Goal: Task Accomplishment & Management: Manage account settings

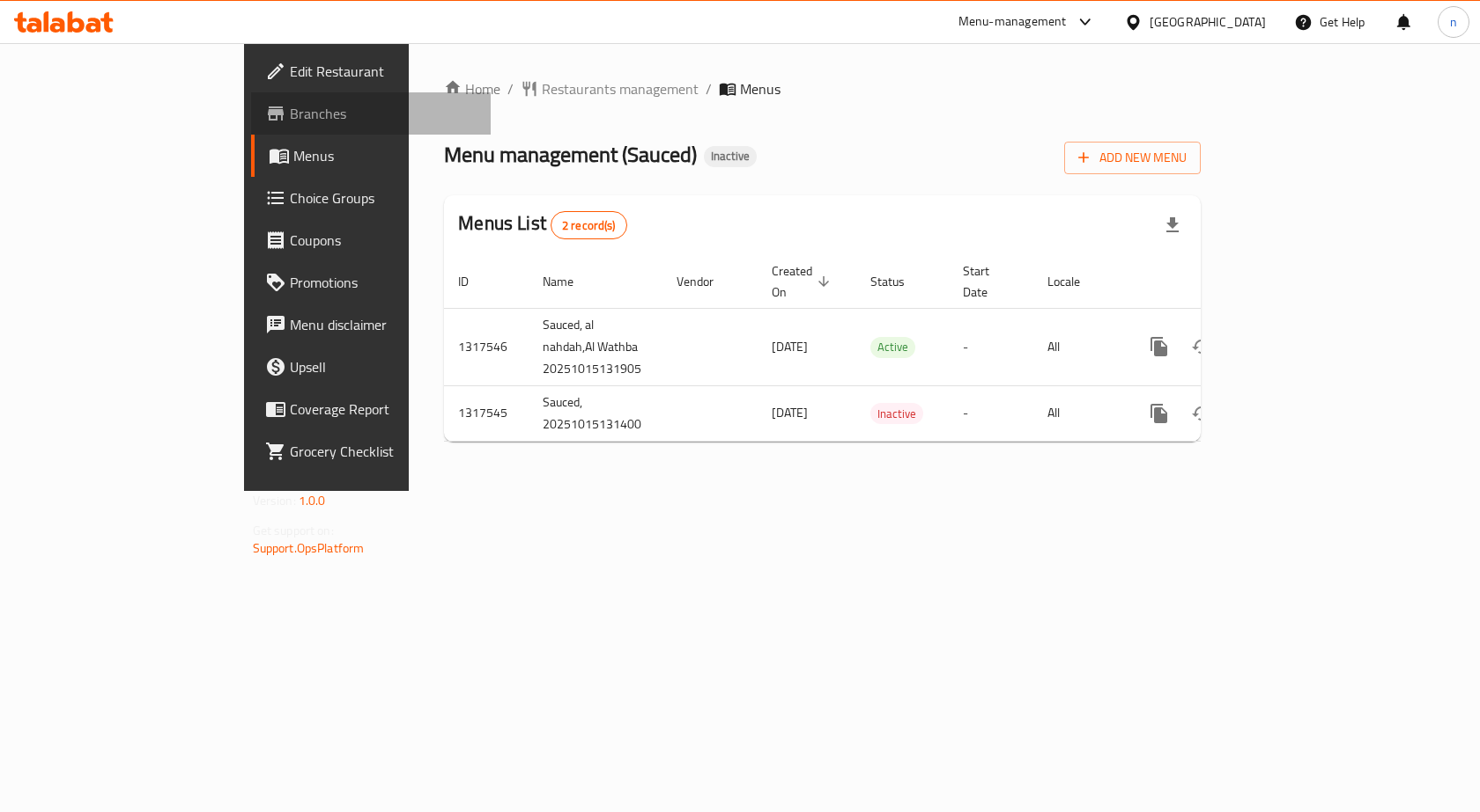
click at [290, 116] on span "Branches" at bounding box center [383, 114] width 187 height 21
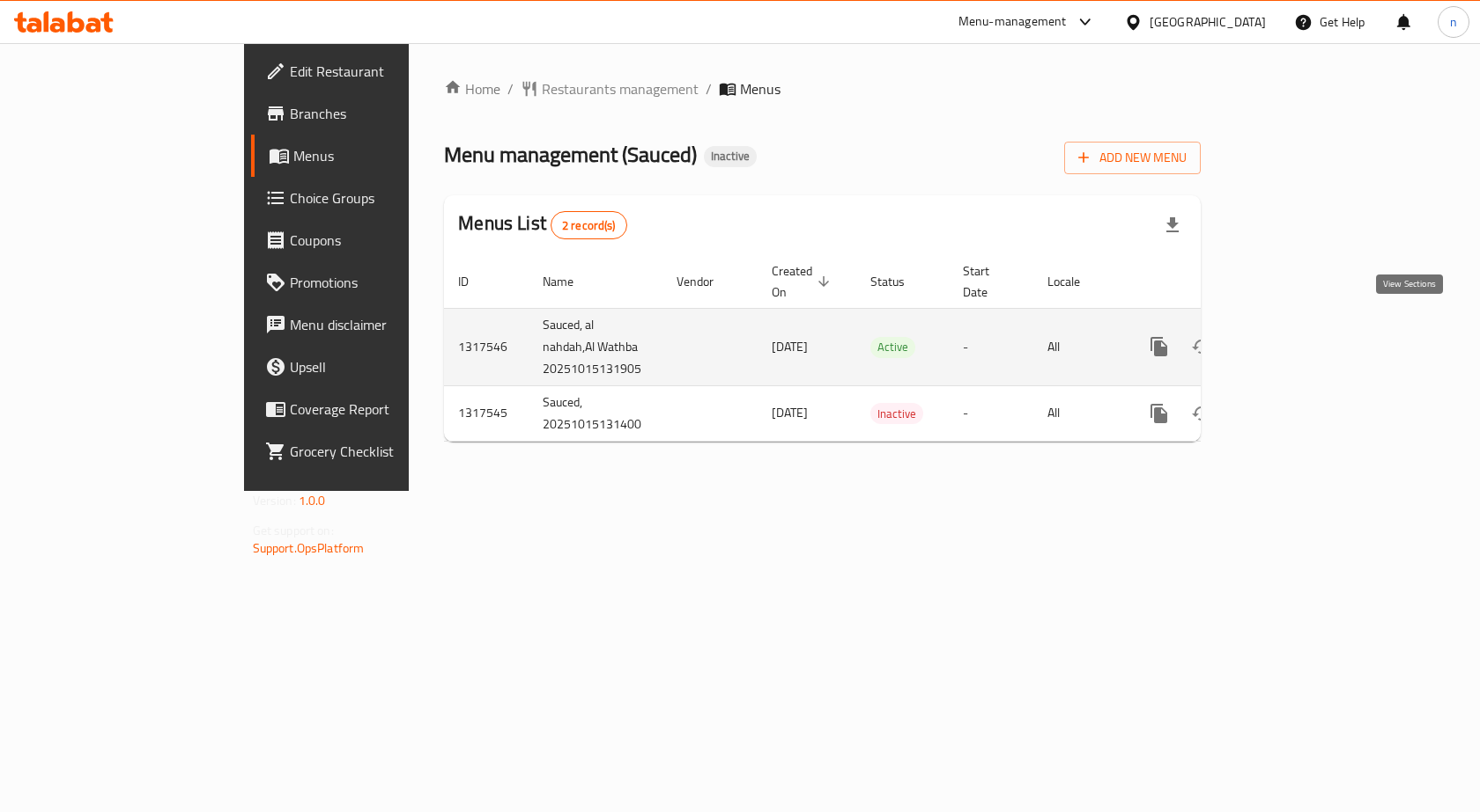
click at [1296, 336] on icon "enhanced table" at bounding box center [1286, 346] width 21 height 21
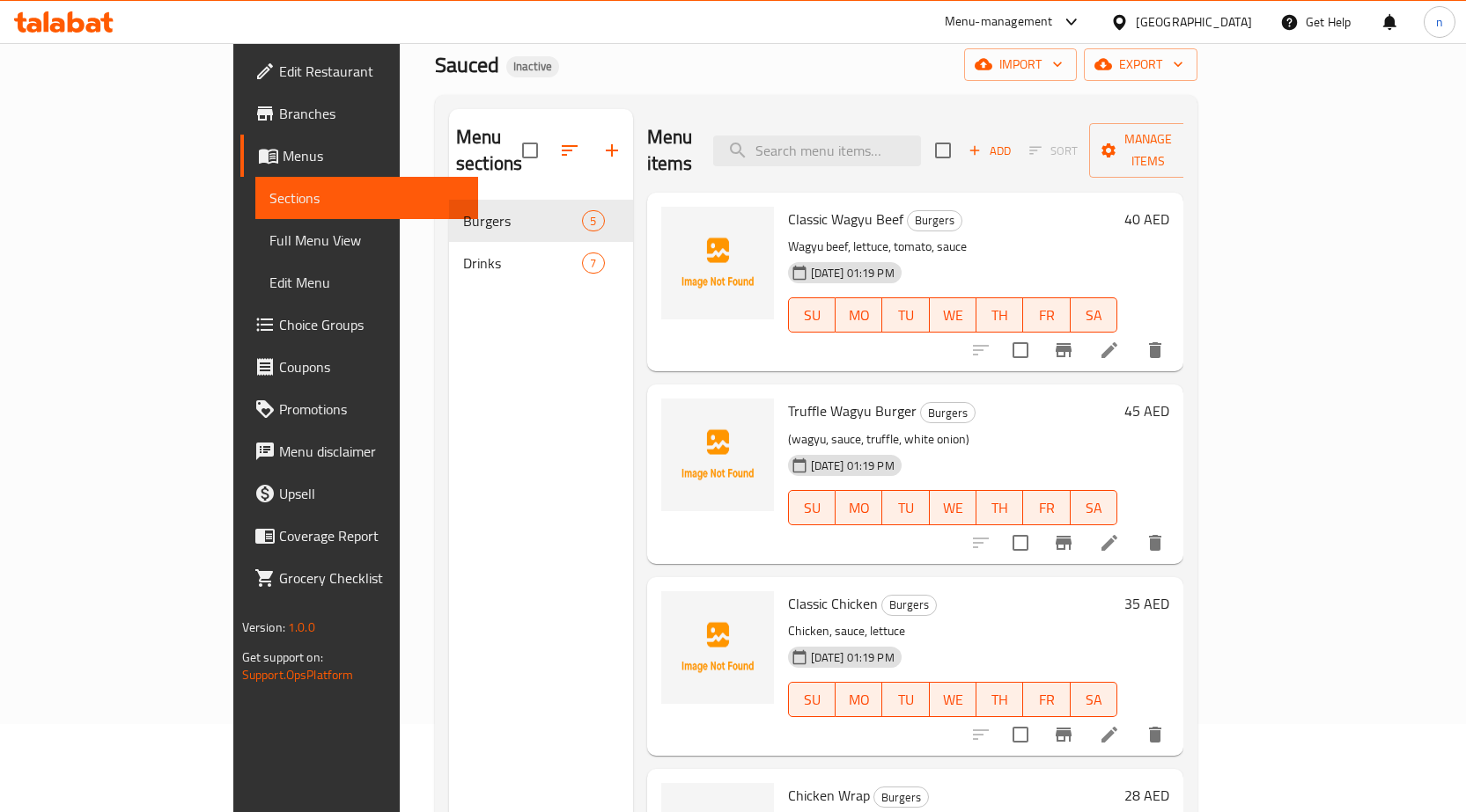
click at [240, 98] on link "Branches" at bounding box center [359, 114] width 238 height 43
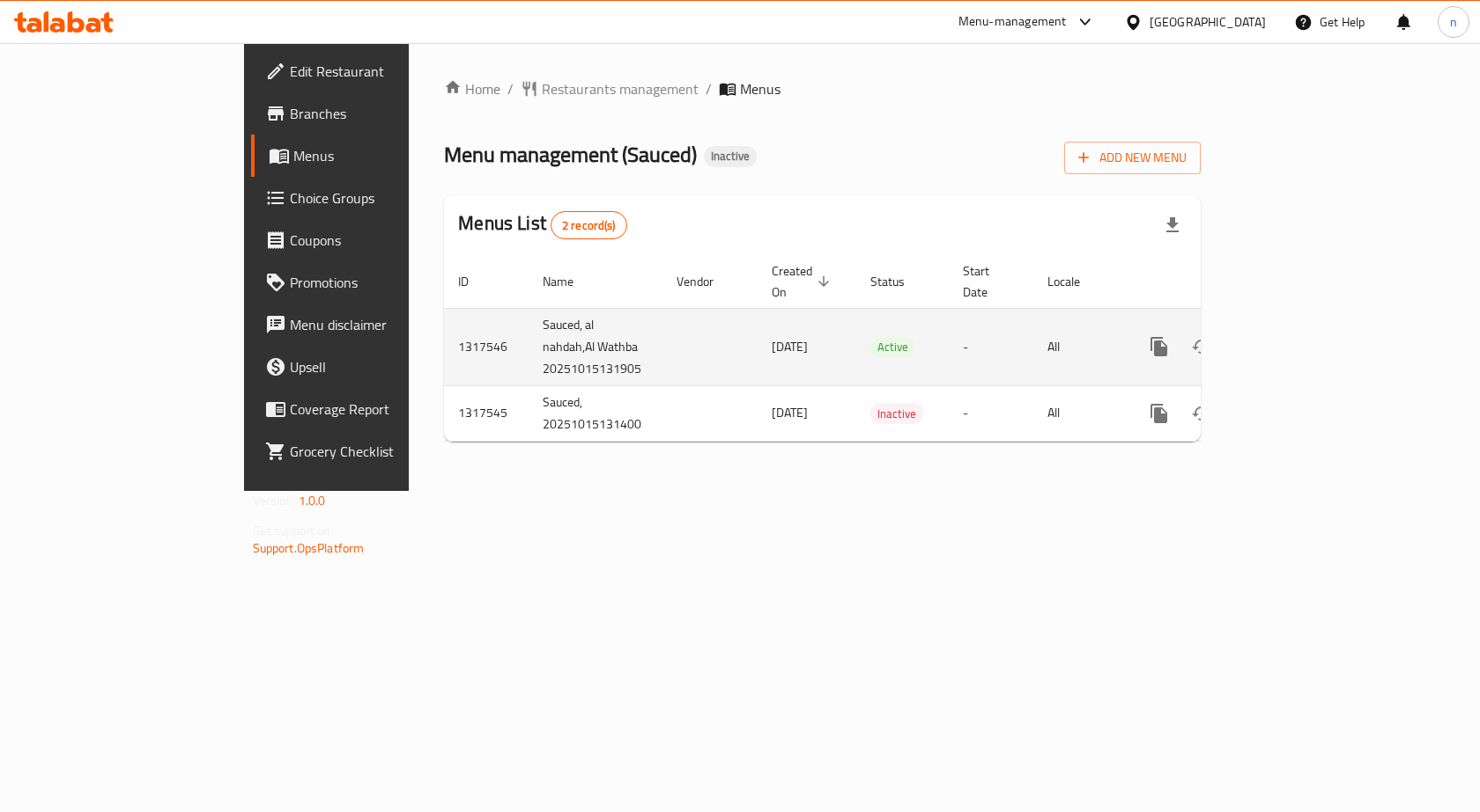
click at [1296, 336] on icon "enhanced table" at bounding box center [1286, 346] width 21 height 21
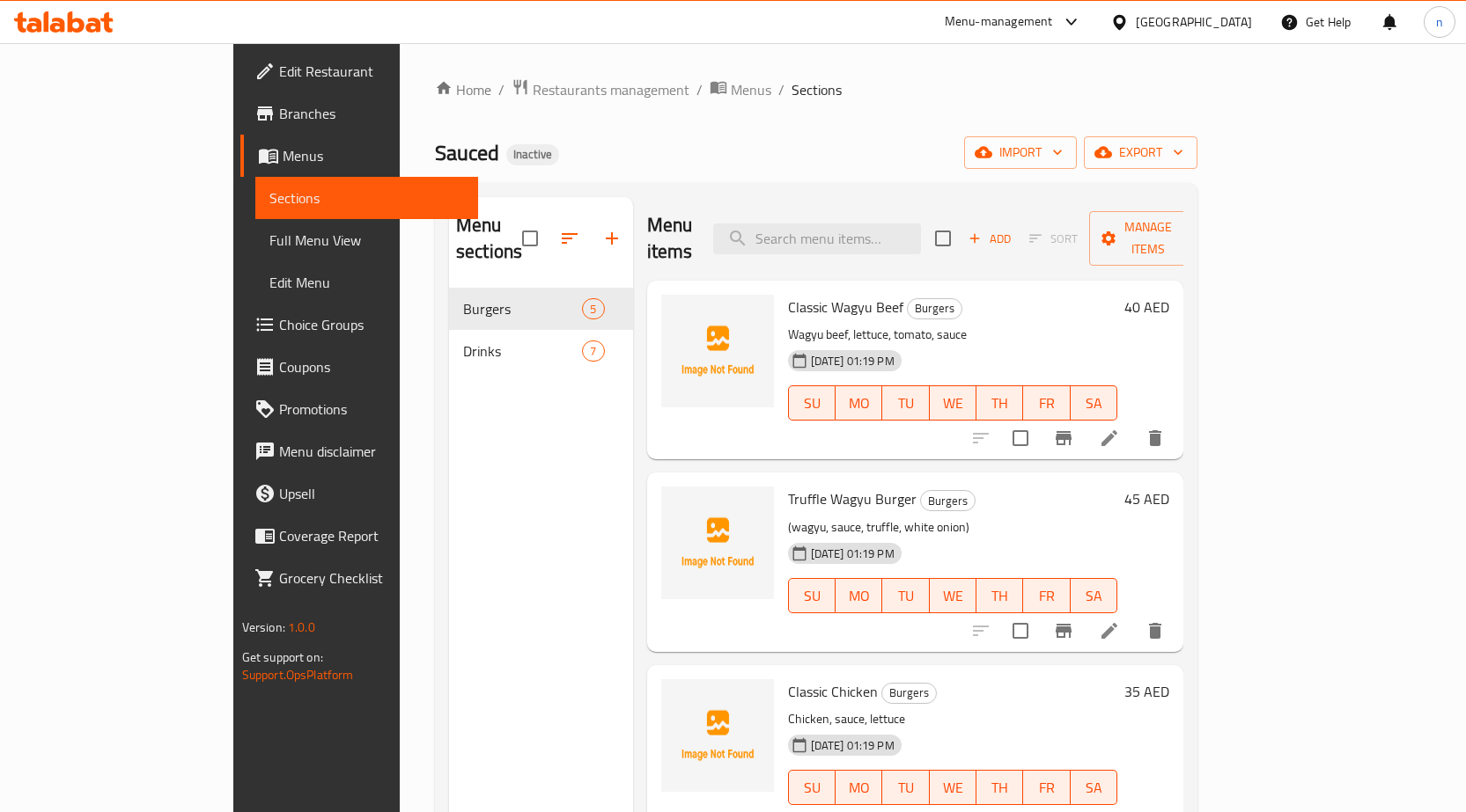
click at [240, 145] on link "Menus" at bounding box center [359, 155] width 238 height 43
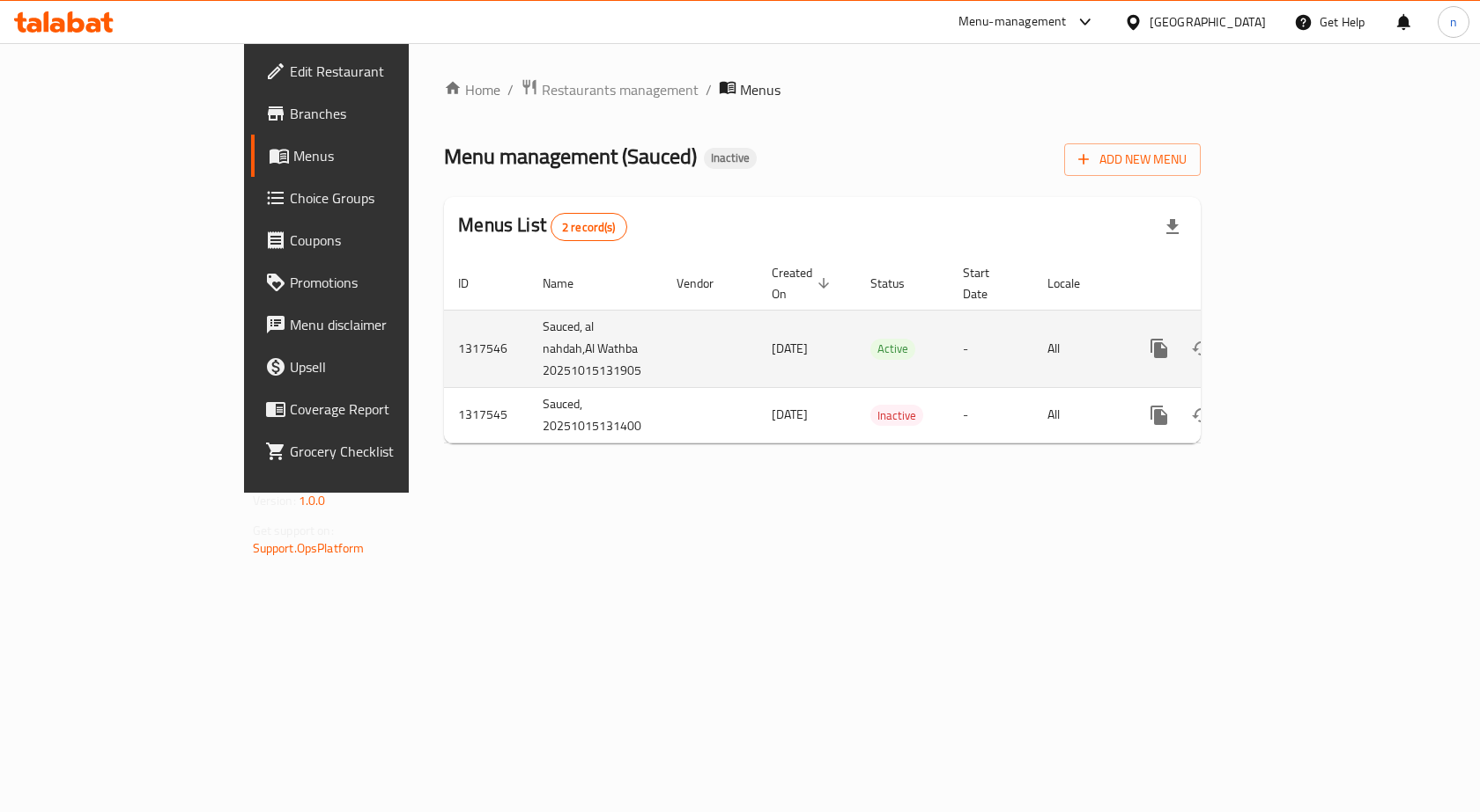
click at [528, 346] on td "Sauced, al nahdah,Al Wathba 20251015131905" at bounding box center [595, 348] width 134 height 78
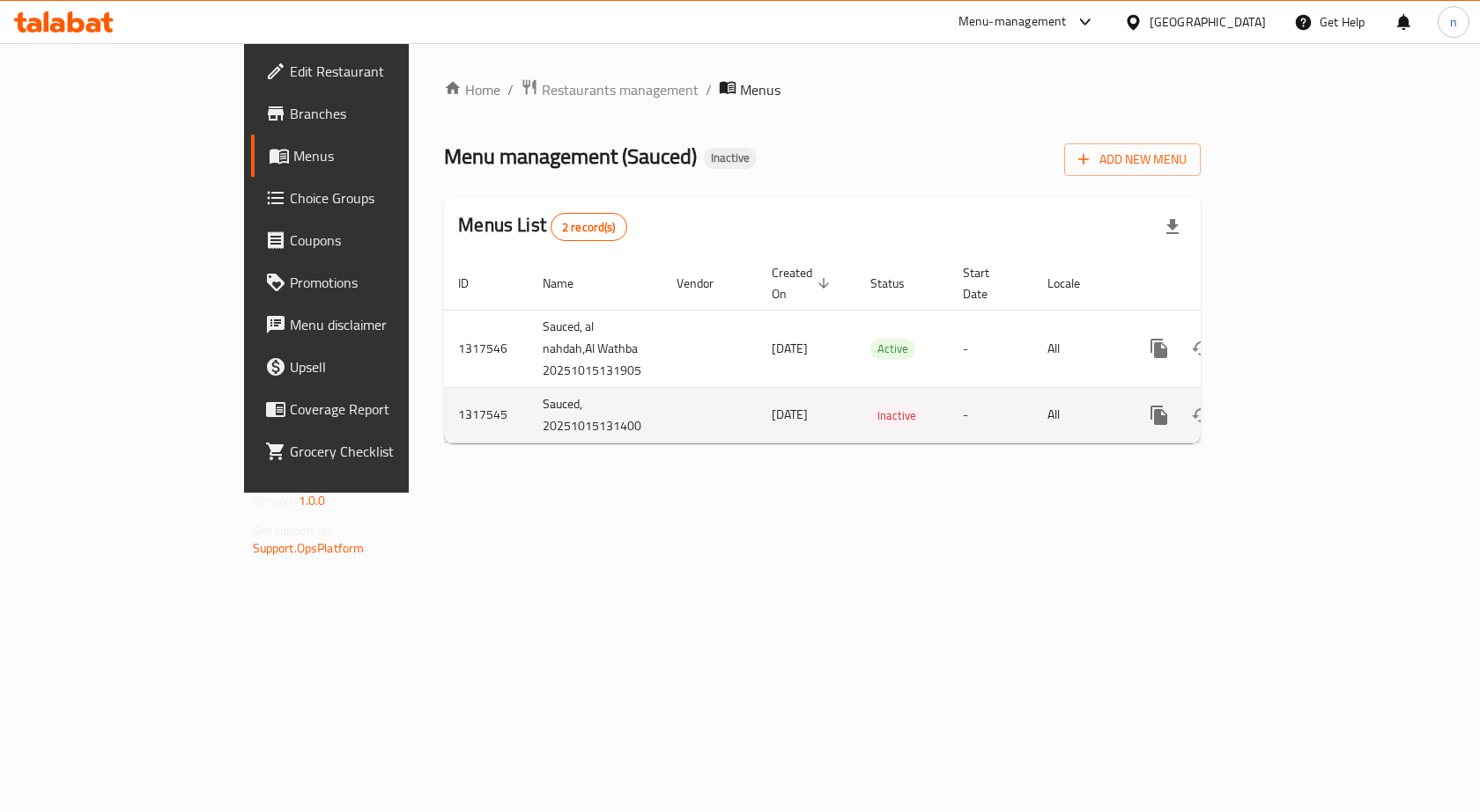
click at [528, 415] on td "Sauced, 20251015131400" at bounding box center [595, 415] width 134 height 56
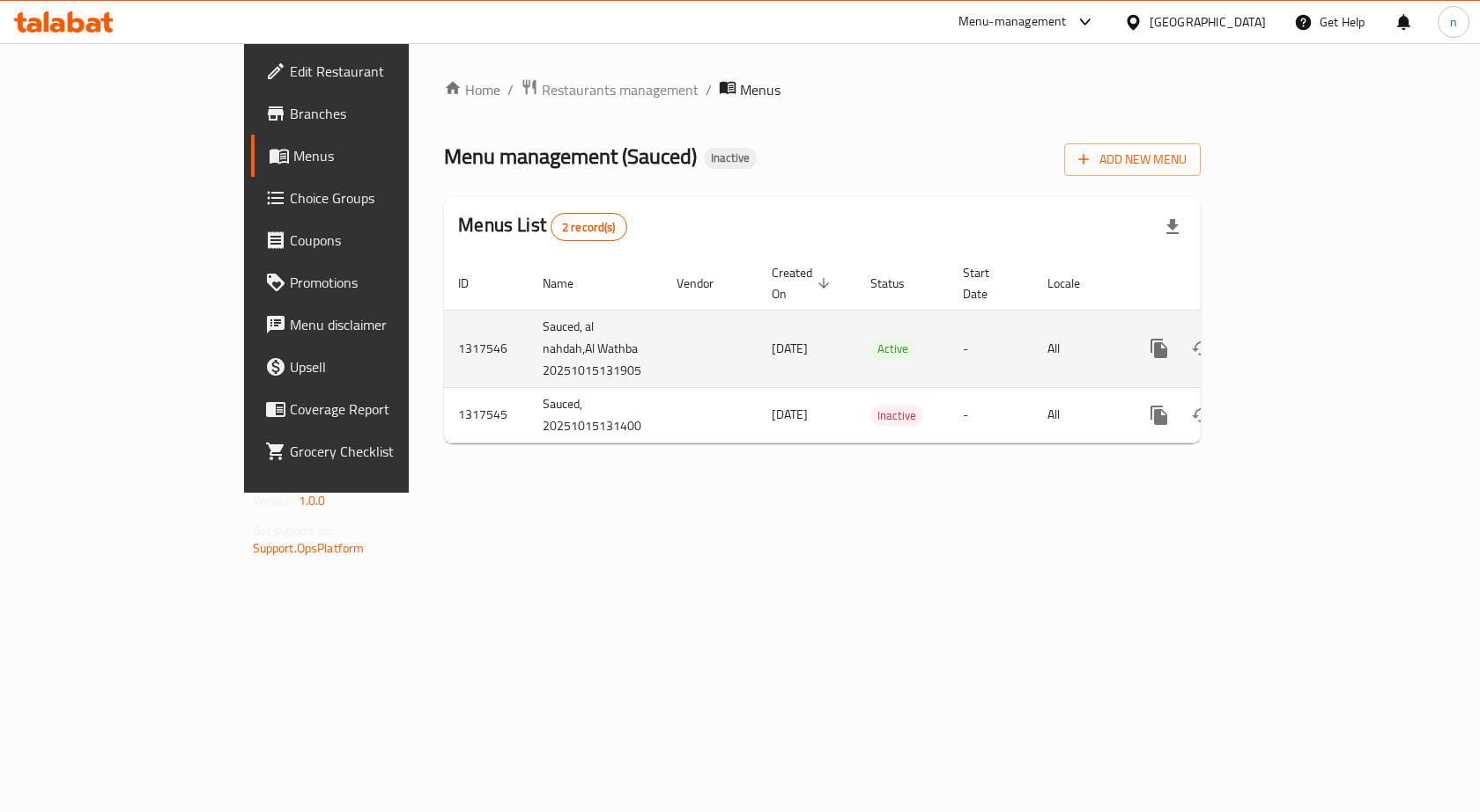
click at [528, 353] on td "Sauced, al nahdah,Al Wathba 20251015131905" at bounding box center [595, 348] width 134 height 78
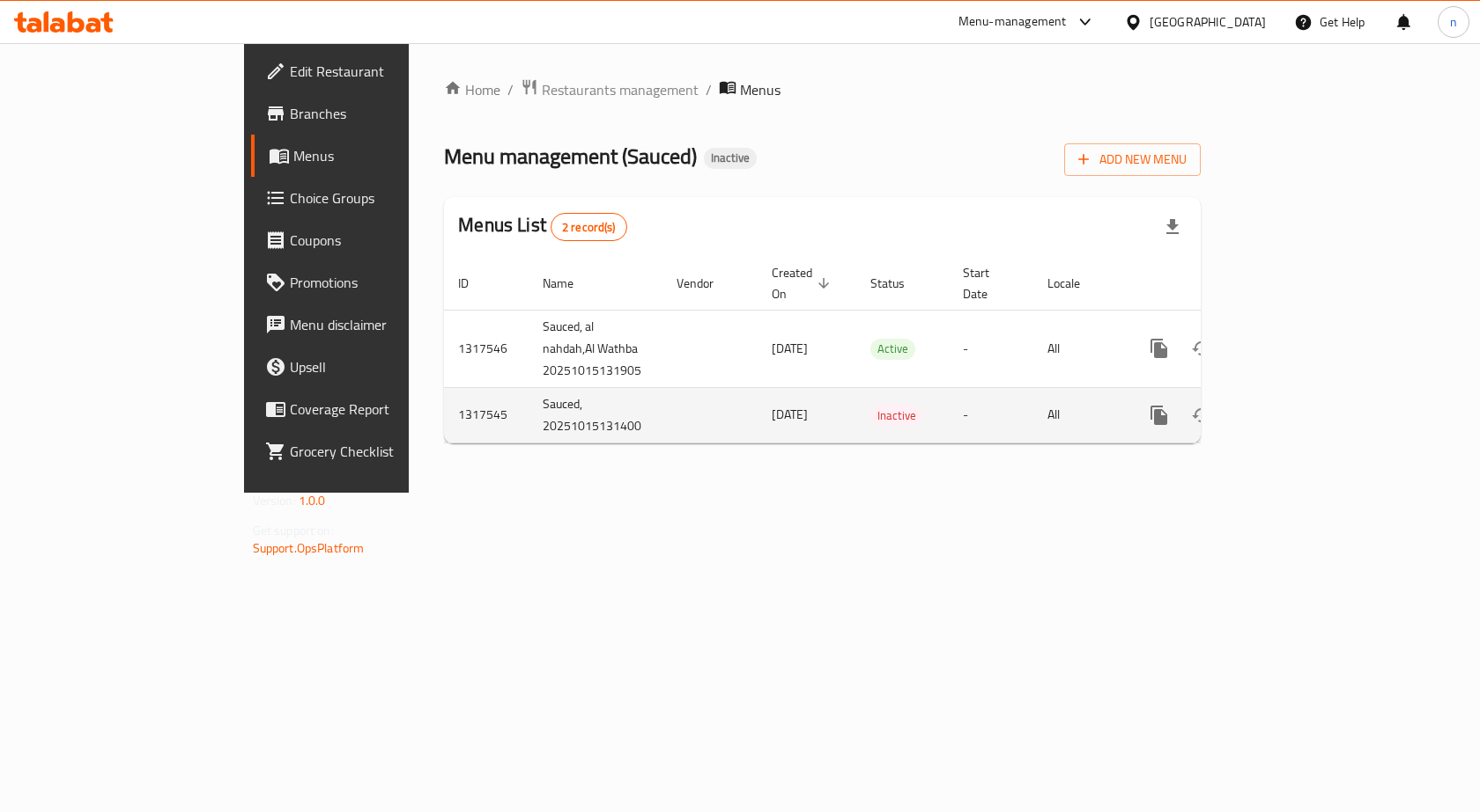
click at [528, 400] on td "Sauced, 20251015131400" at bounding box center [595, 415] width 134 height 56
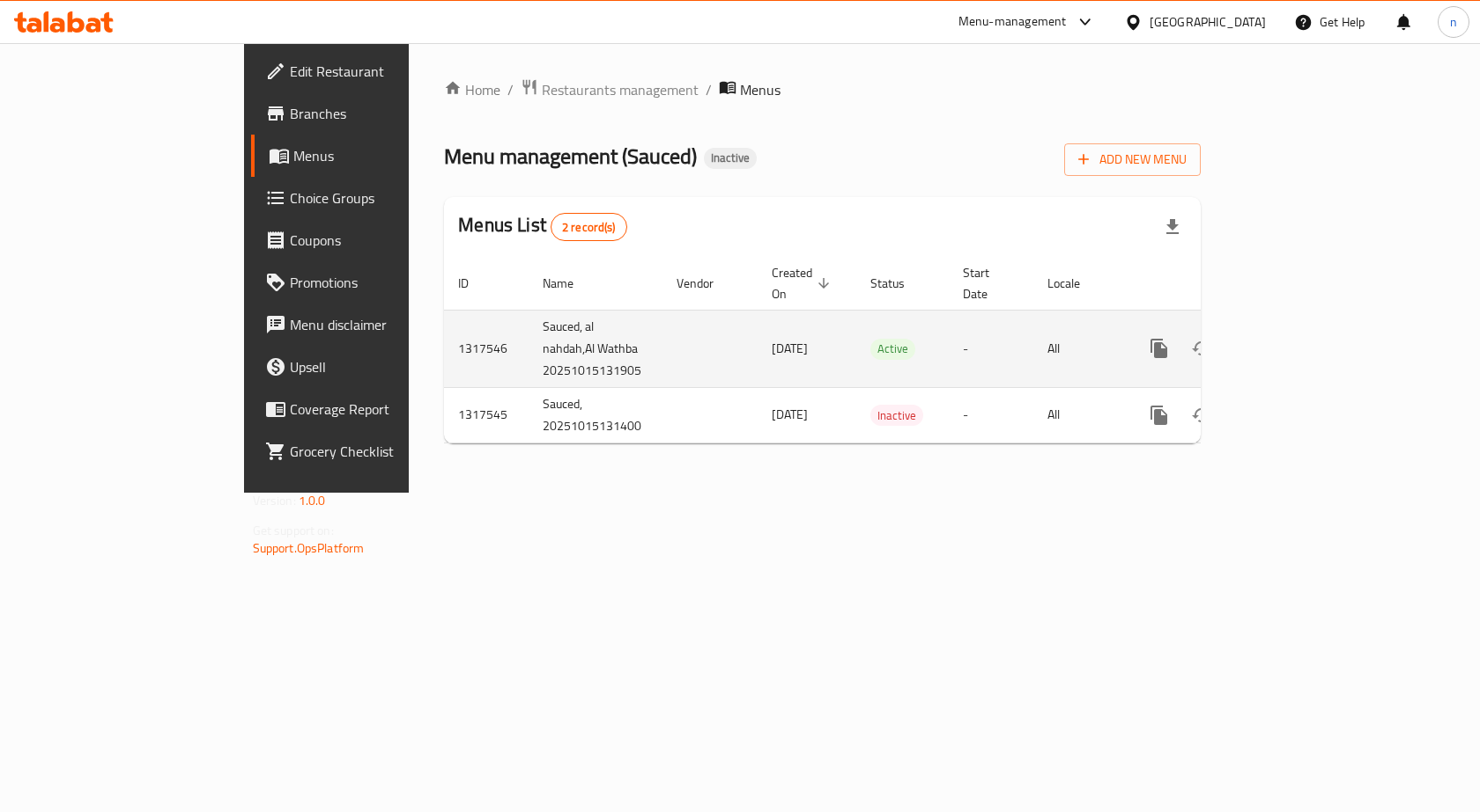
click at [528, 354] on td "Sauced, al nahdah,Al Wathba 20251015131905" at bounding box center [595, 348] width 134 height 78
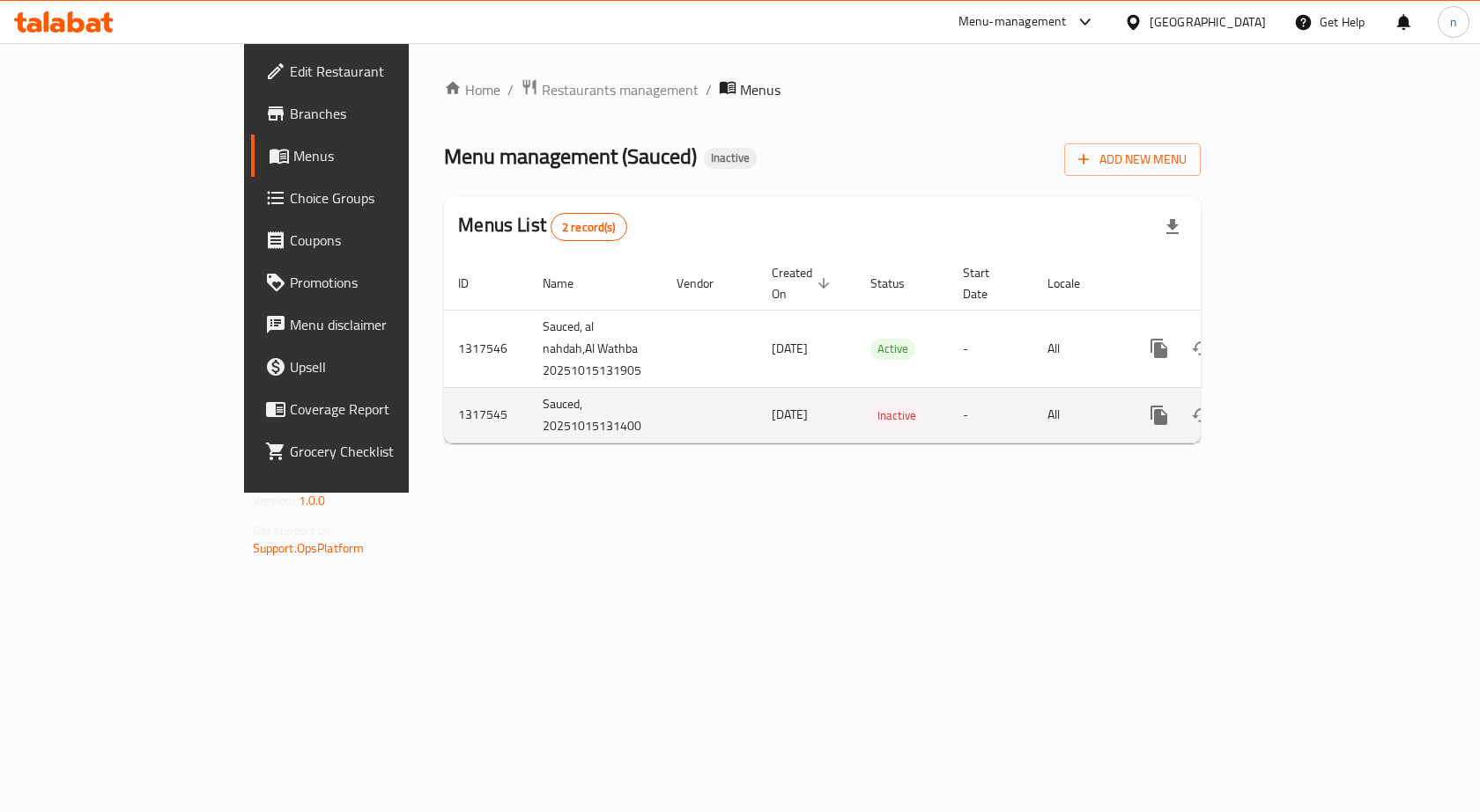
click at [528, 408] on td "Sauced, 20251015131400" at bounding box center [595, 415] width 134 height 56
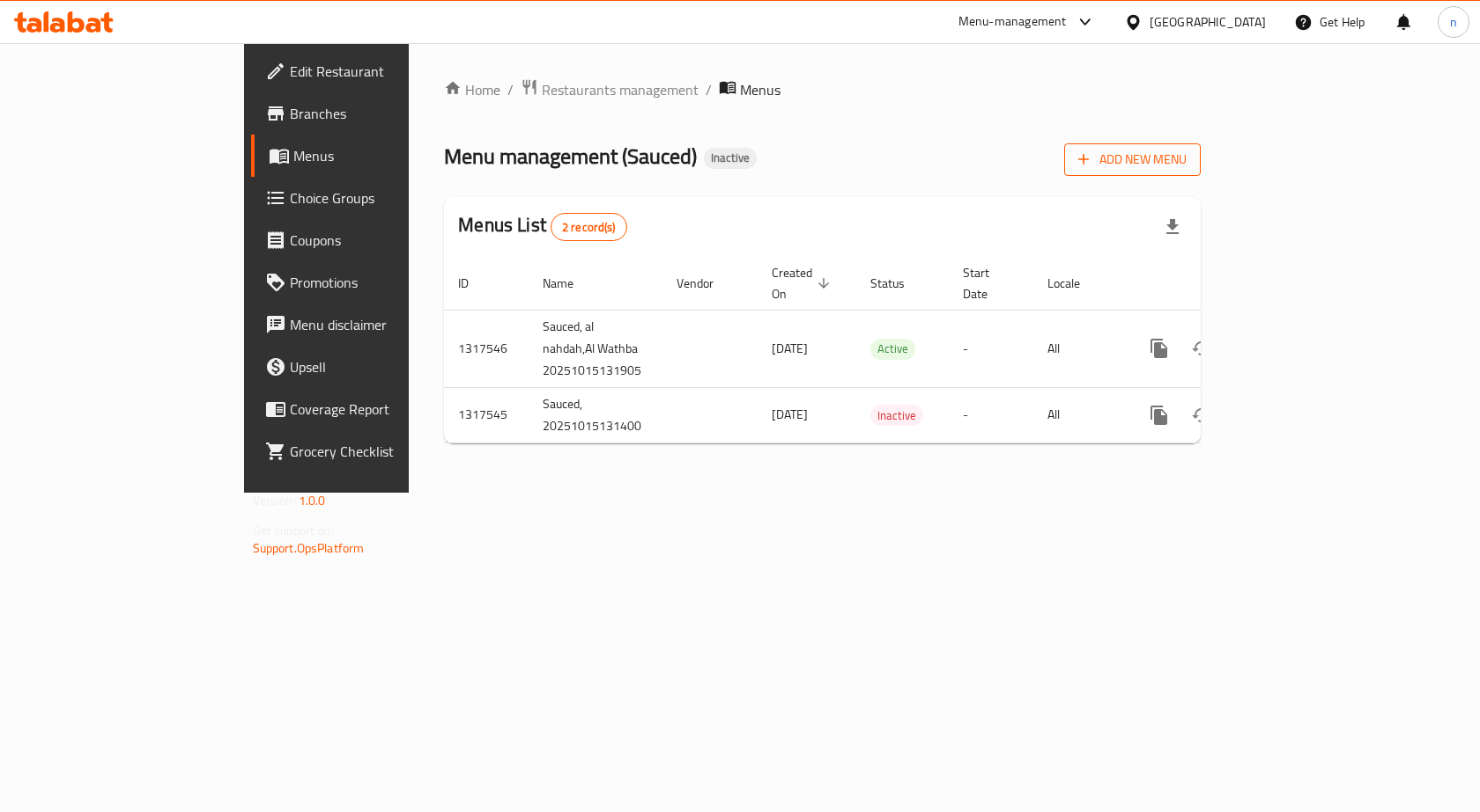
click at [1186, 160] on span "Add New Menu" at bounding box center [1132, 159] width 108 height 22
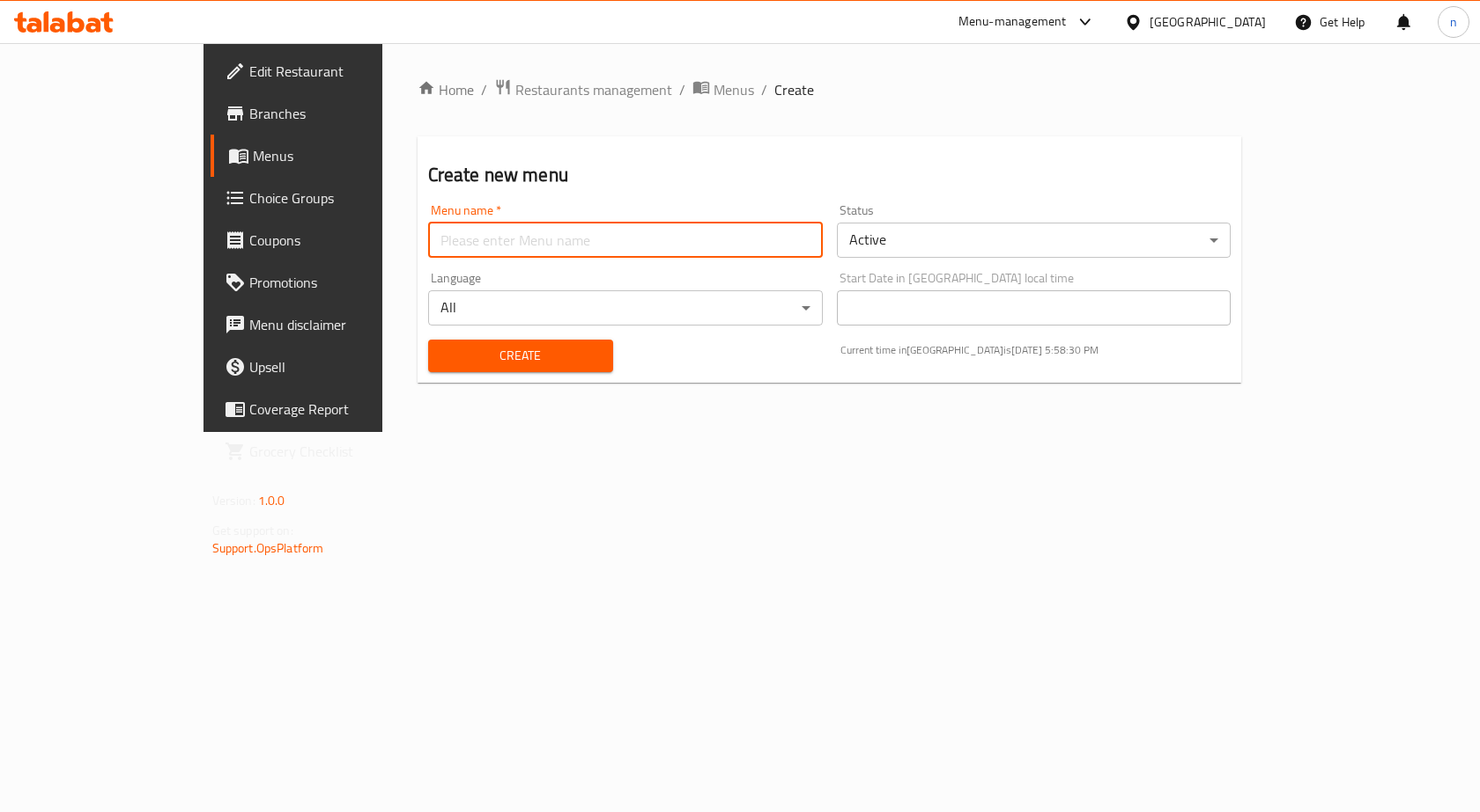
click at [665, 228] on input "text" at bounding box center [625, 239] width 395 height 35
type input "15/10"
click at [428, 340] on button "Create" at bounding box center [520, 356] width 185 height 32
click at [713, 81] on span "Menus" at bounding box center [733, 90] width 41 height 21
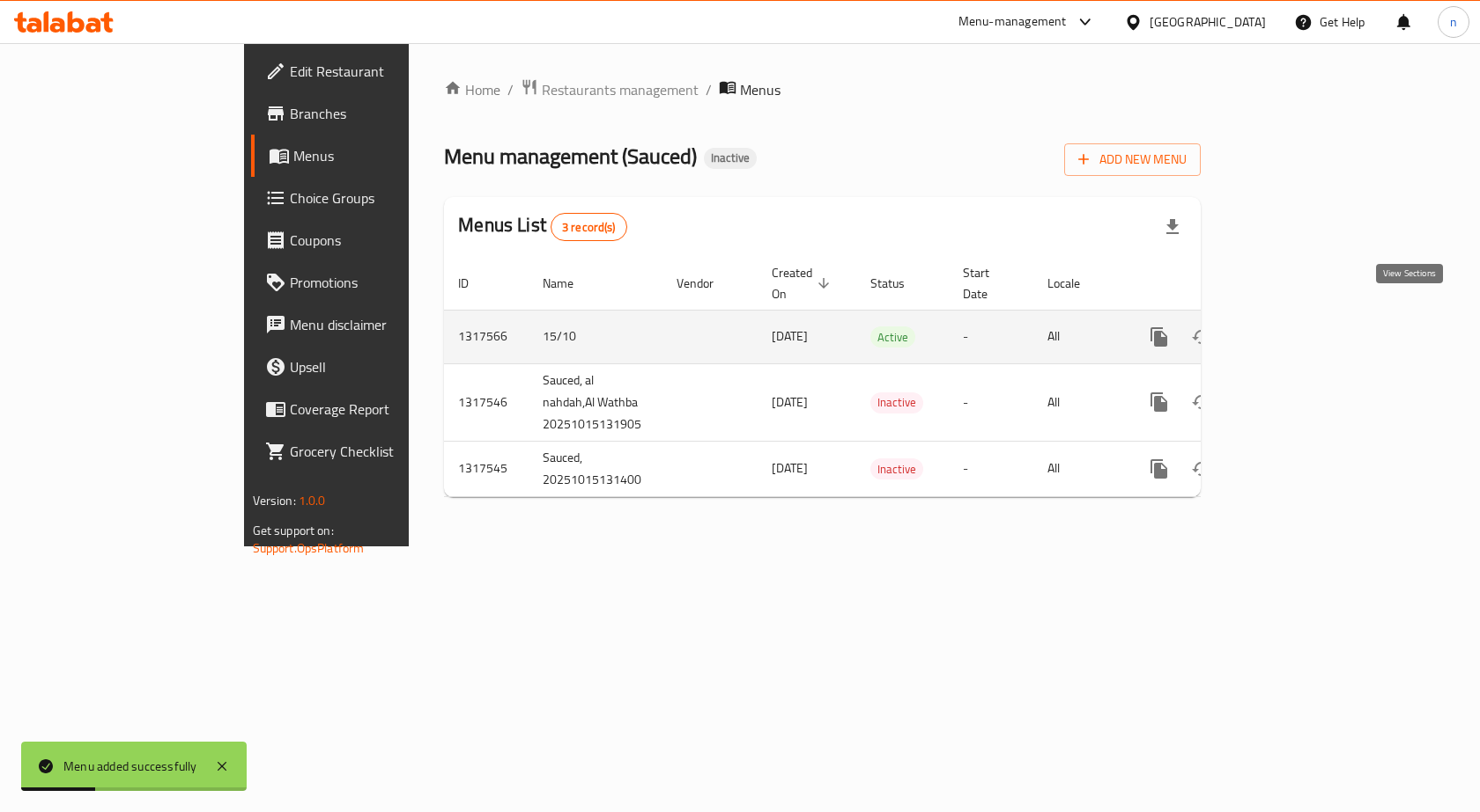
click at [1296, 327] on icon "enhanced table" at bounding box center [1286, 337] width 21 height 21
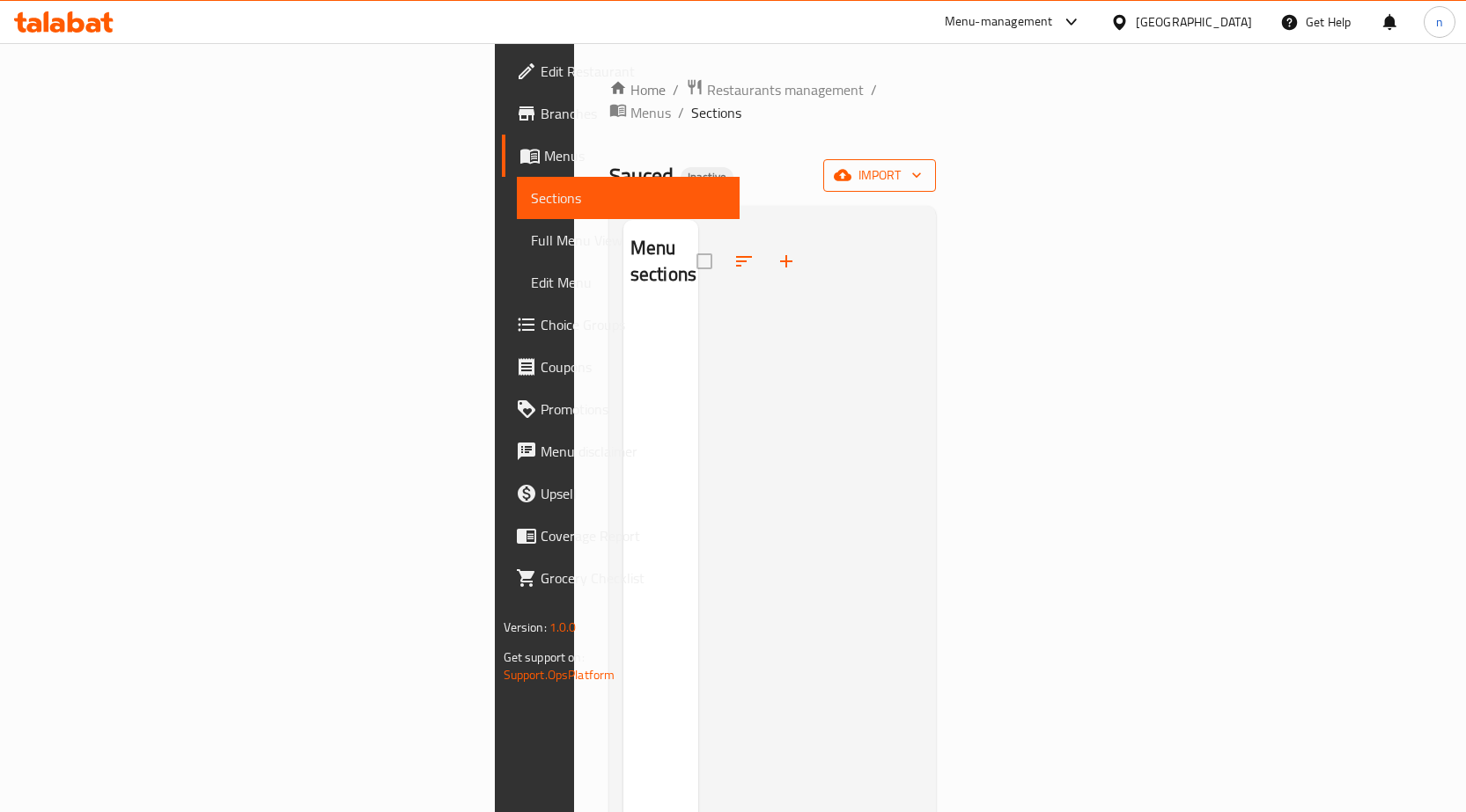
click at [922, 165] on span "import" at bounding box center [878, 175] width 84 height 22
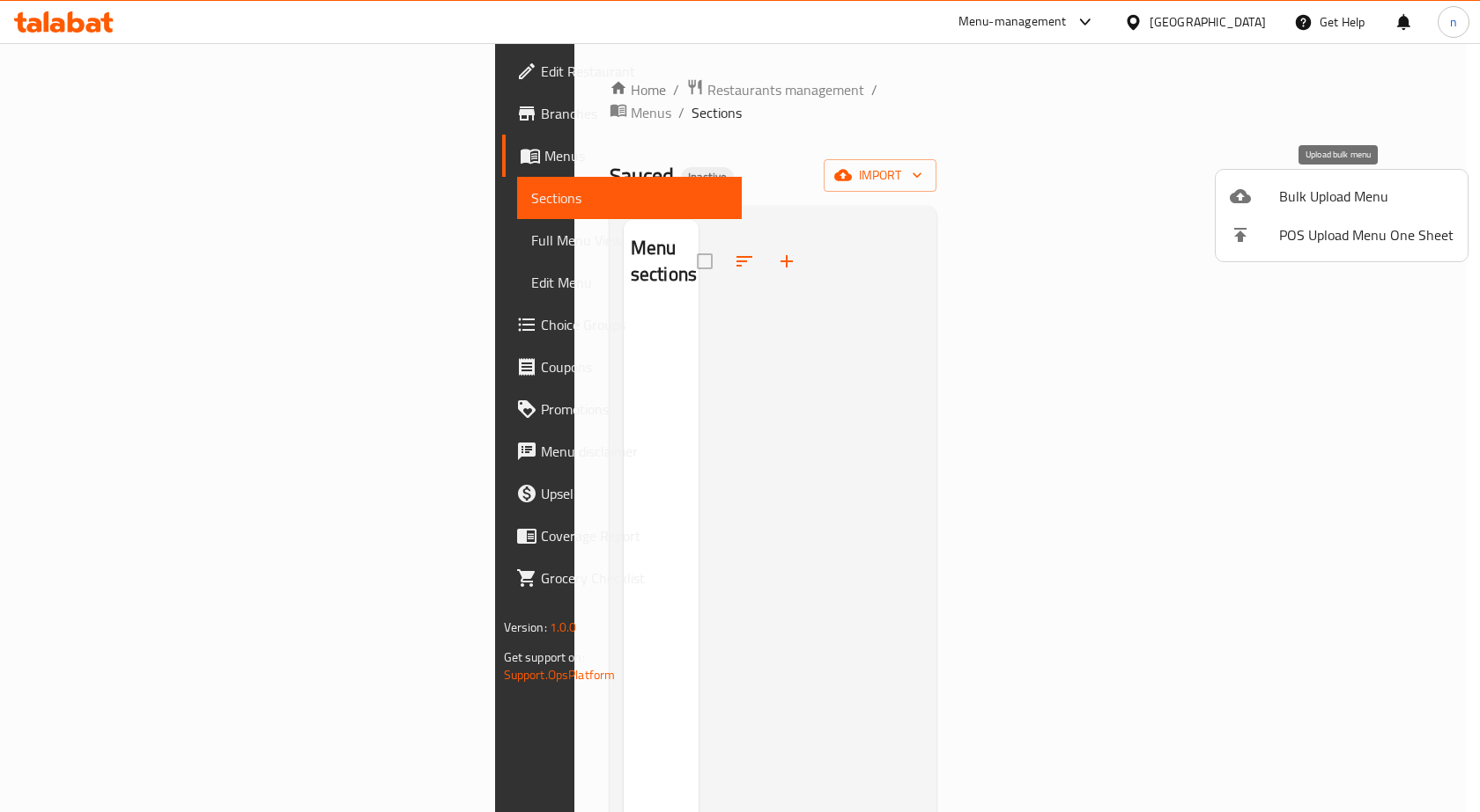
click at [1331, 203] on span "Bulk Upload Menu" at bounding box center [1365, 196] width 174 height 21
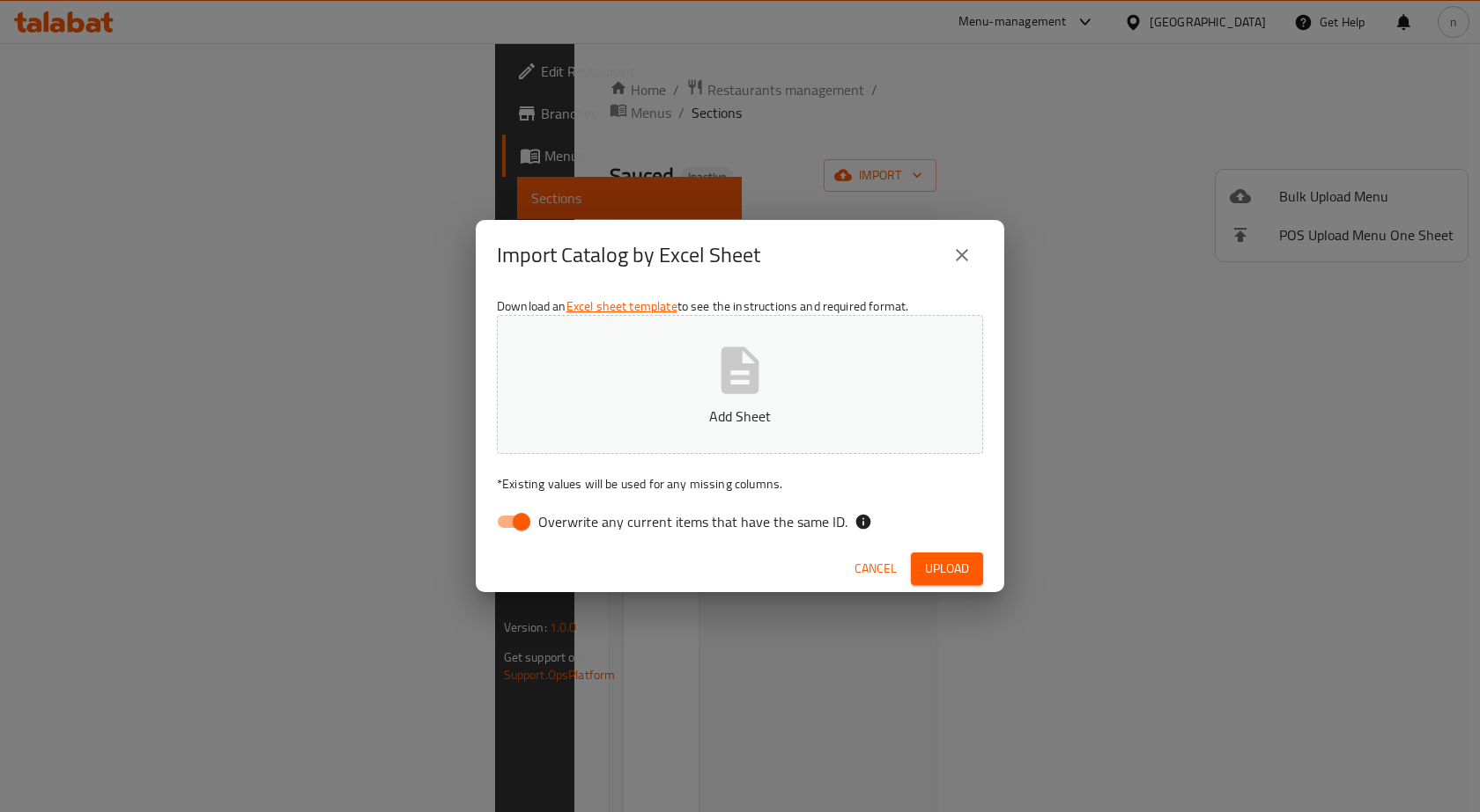
click at [518, 536] on input "Overwrite any current items that have the same ID." at bounding box center [522, 521] width 100 height 33
checkbox input "false"
click at [956, 560] on span "Upload" at bounding box center [947, 569] width 45 height 22
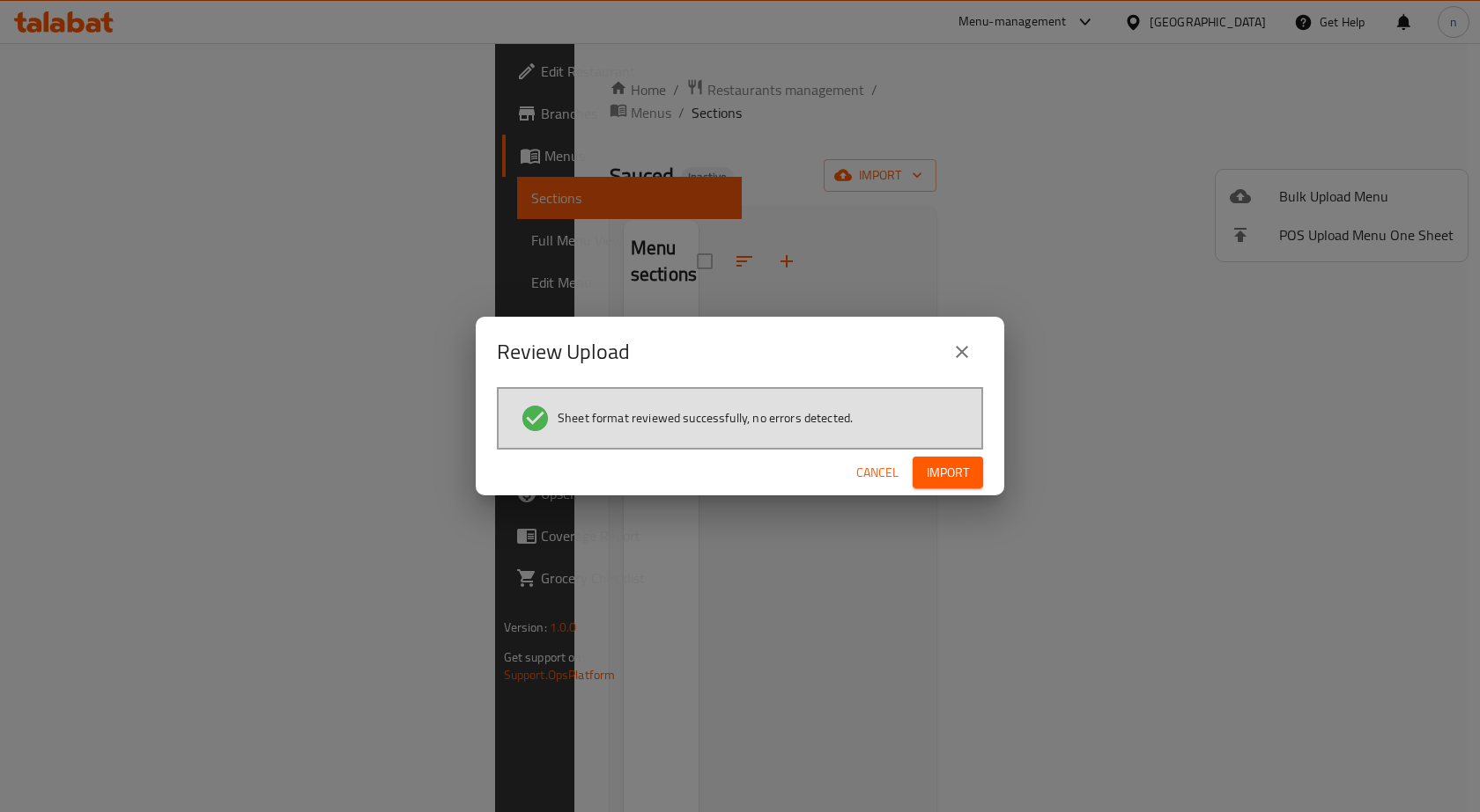
click at [944, 485] on button "Import" at bounding box center [948, 473] width 70 height 32
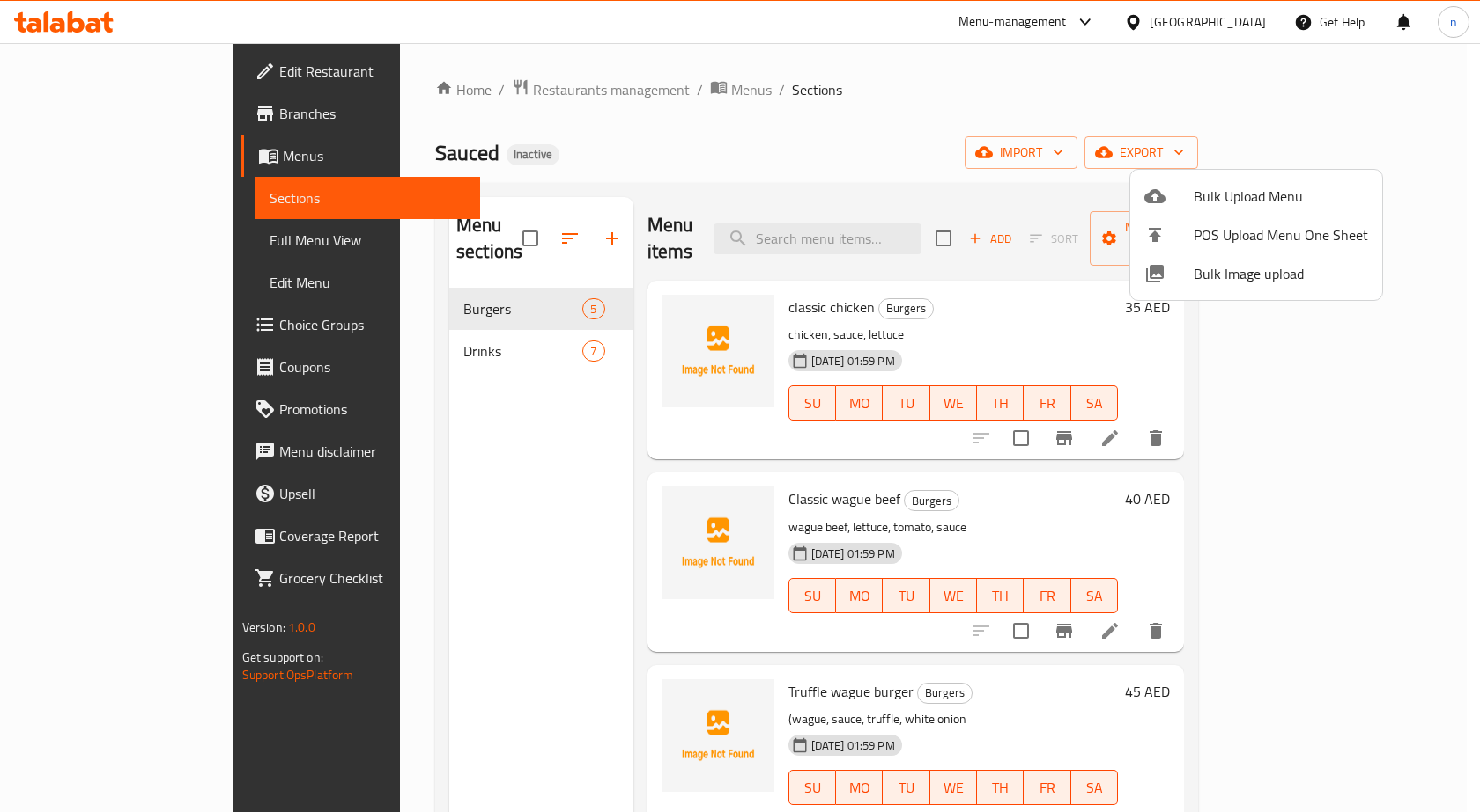
click at [990, 111] on div at bounding box center [740, 406] width 1480 height 812
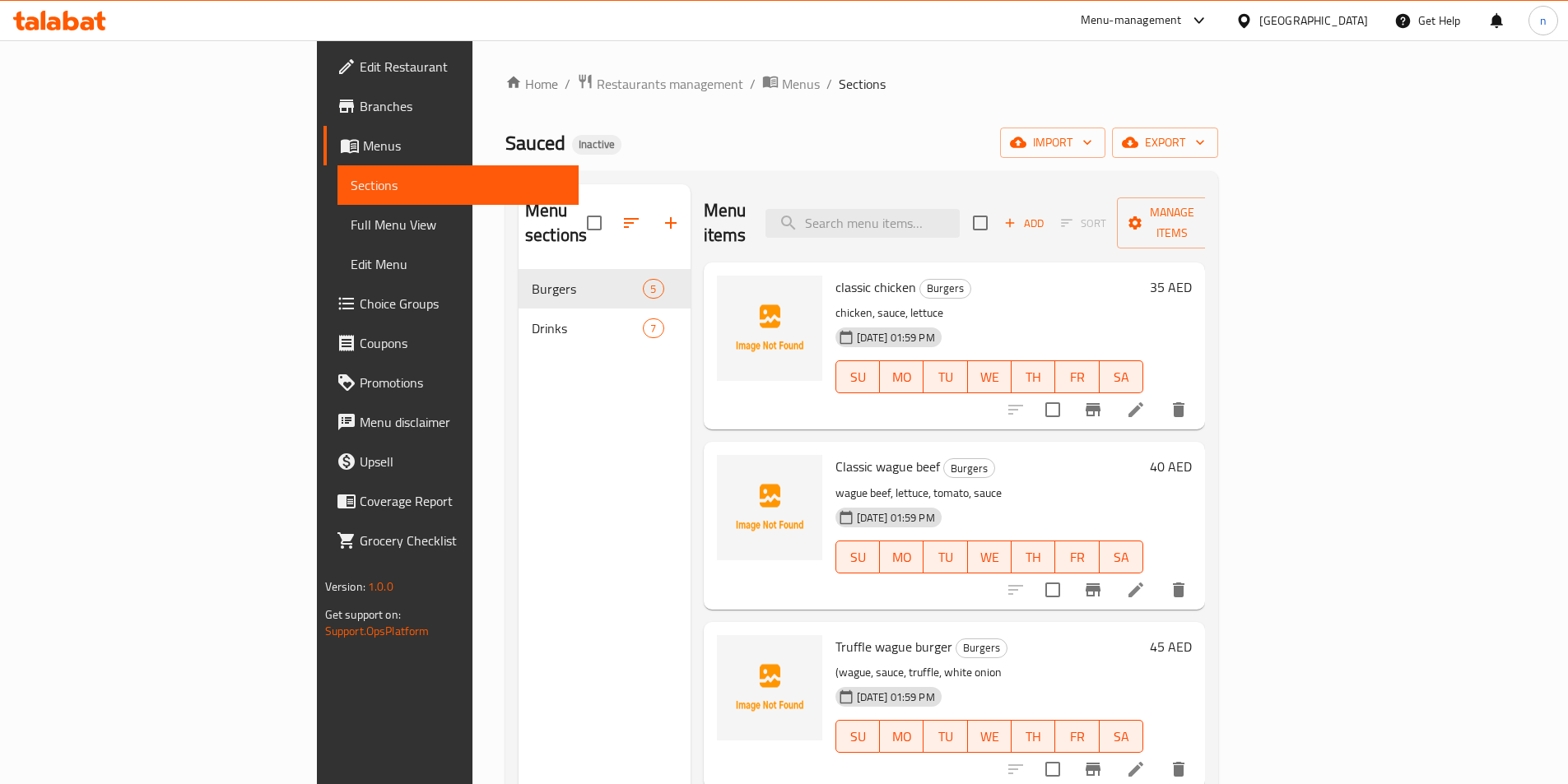
drag, startPoint x: 857, startPoint y: 130, endPoint x: 1538, endPoint y: 369, distance: 721.7
click at [857, 130] on div "Sauced Inactive import export" at bounding box center [861, 142] width 712 height 30
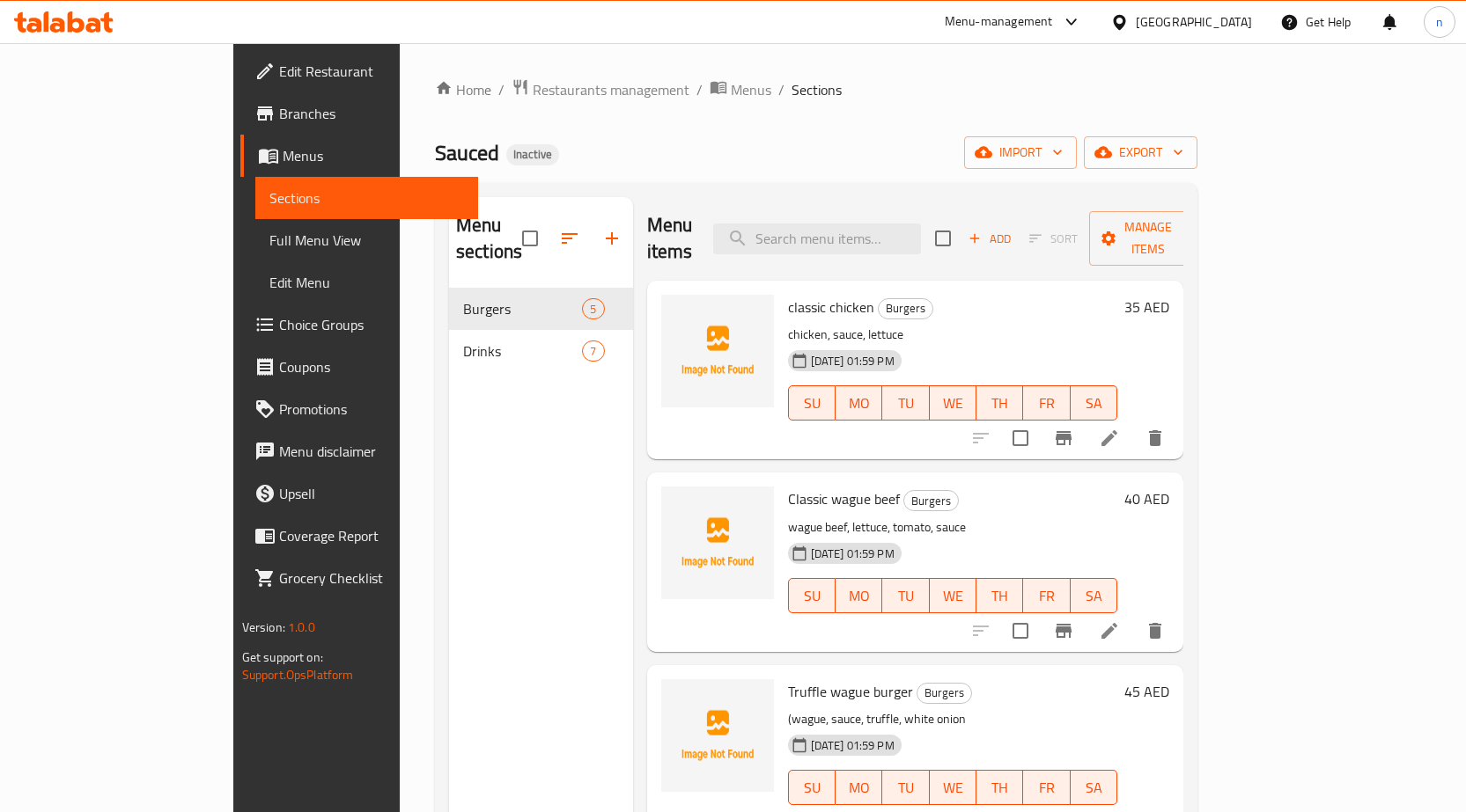
click at [937, 121] on div "Home / Restaurants management / Menus / Sections Sauced Inactive import export …" at bounding box center [815, 551] width 762 height 945
click at [817, 140] on div "Sauced Inactive import export" at bounding box center [815, 152] width 762 height 32
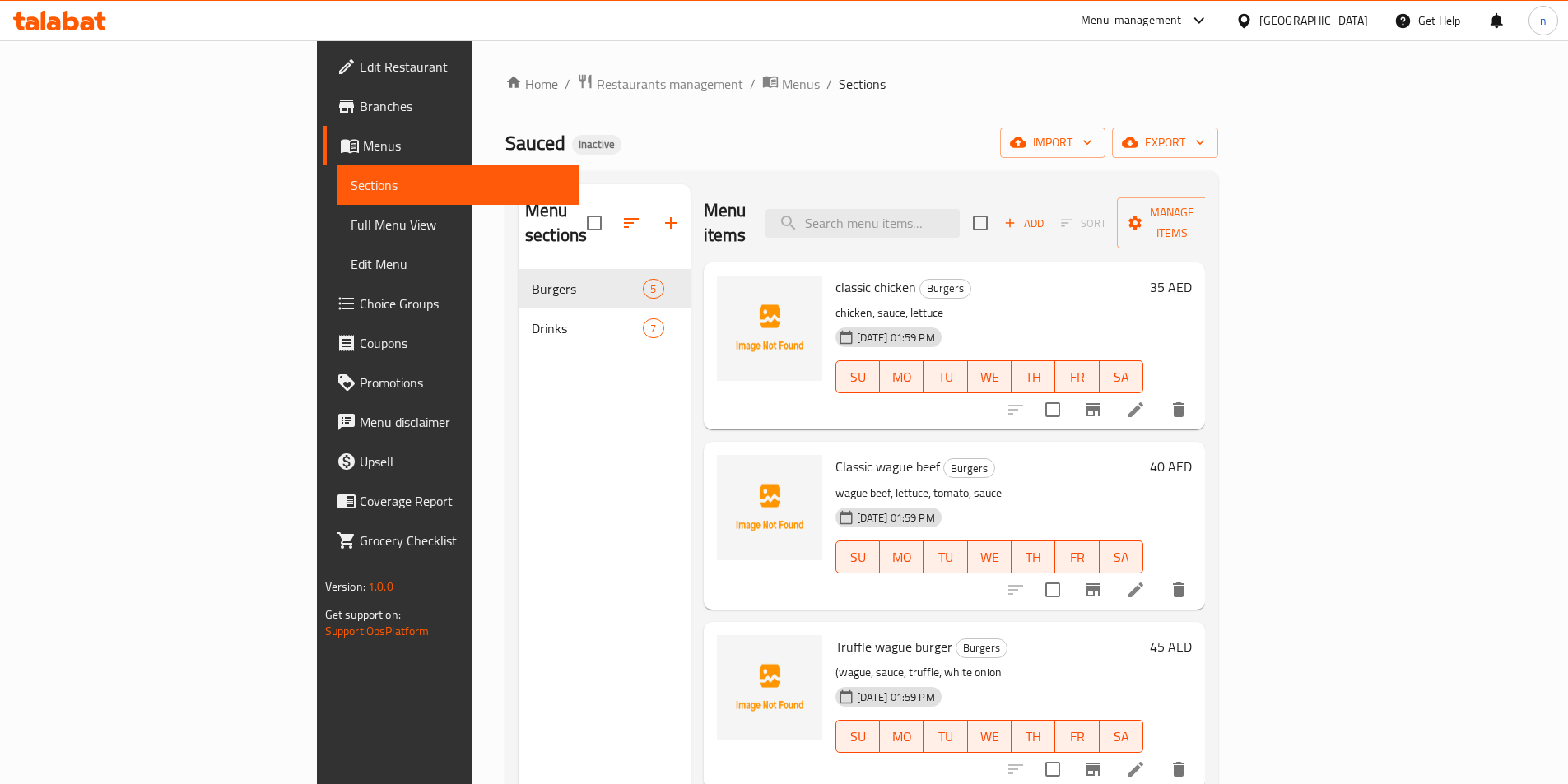
click at [505, 128] on span "Sauced" at bounding box center [535, 142] width 60 height 37
click at [519, 471] on div "Menu sections Burgers 5 Drinks 7" at bounding box center [604, 576] width 172 height 784
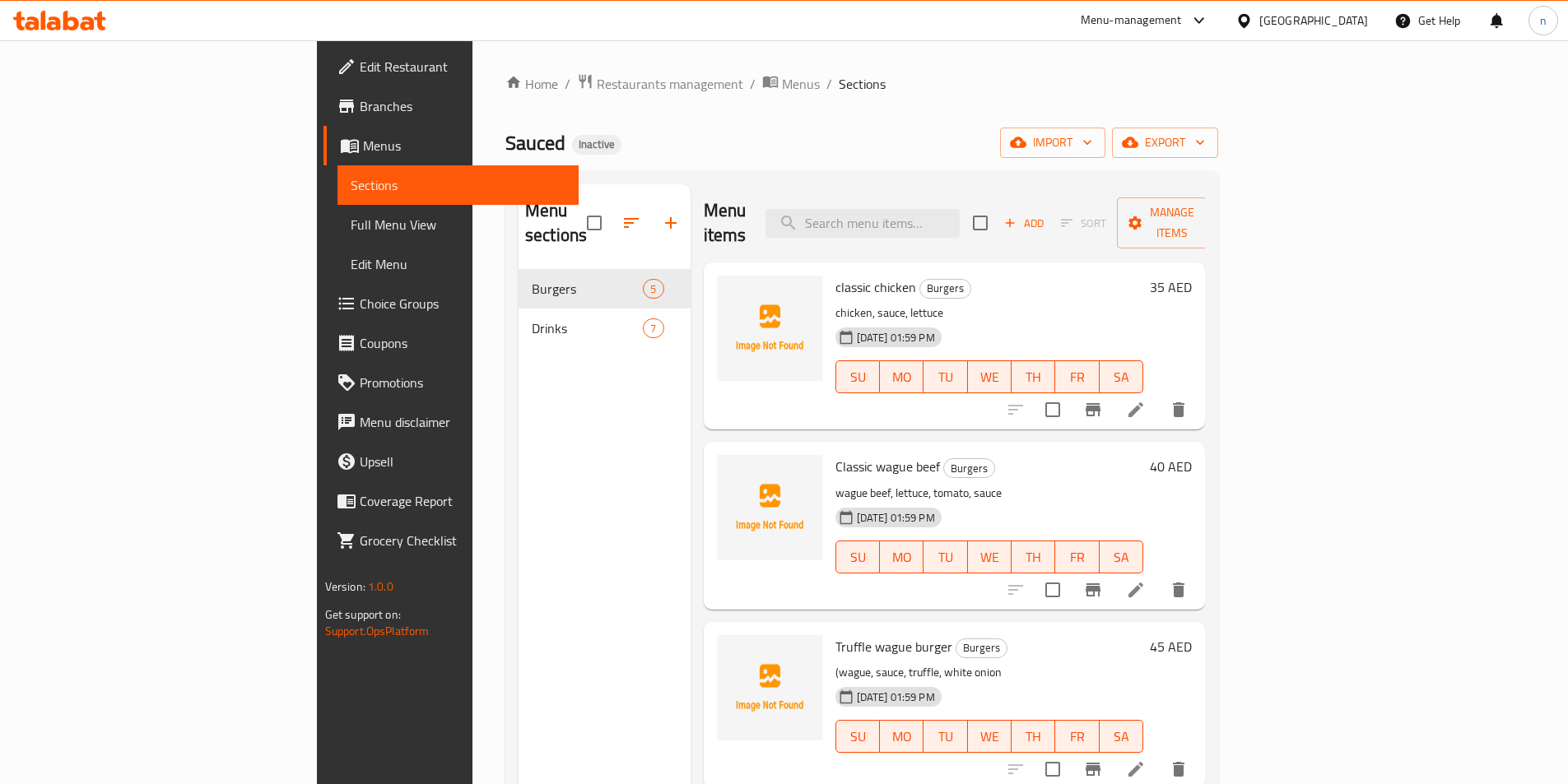
click at [519, 471] on div "Menu sections Burgers 5 Drinks 7" at bounding box center [604, 576] width 172 height 784
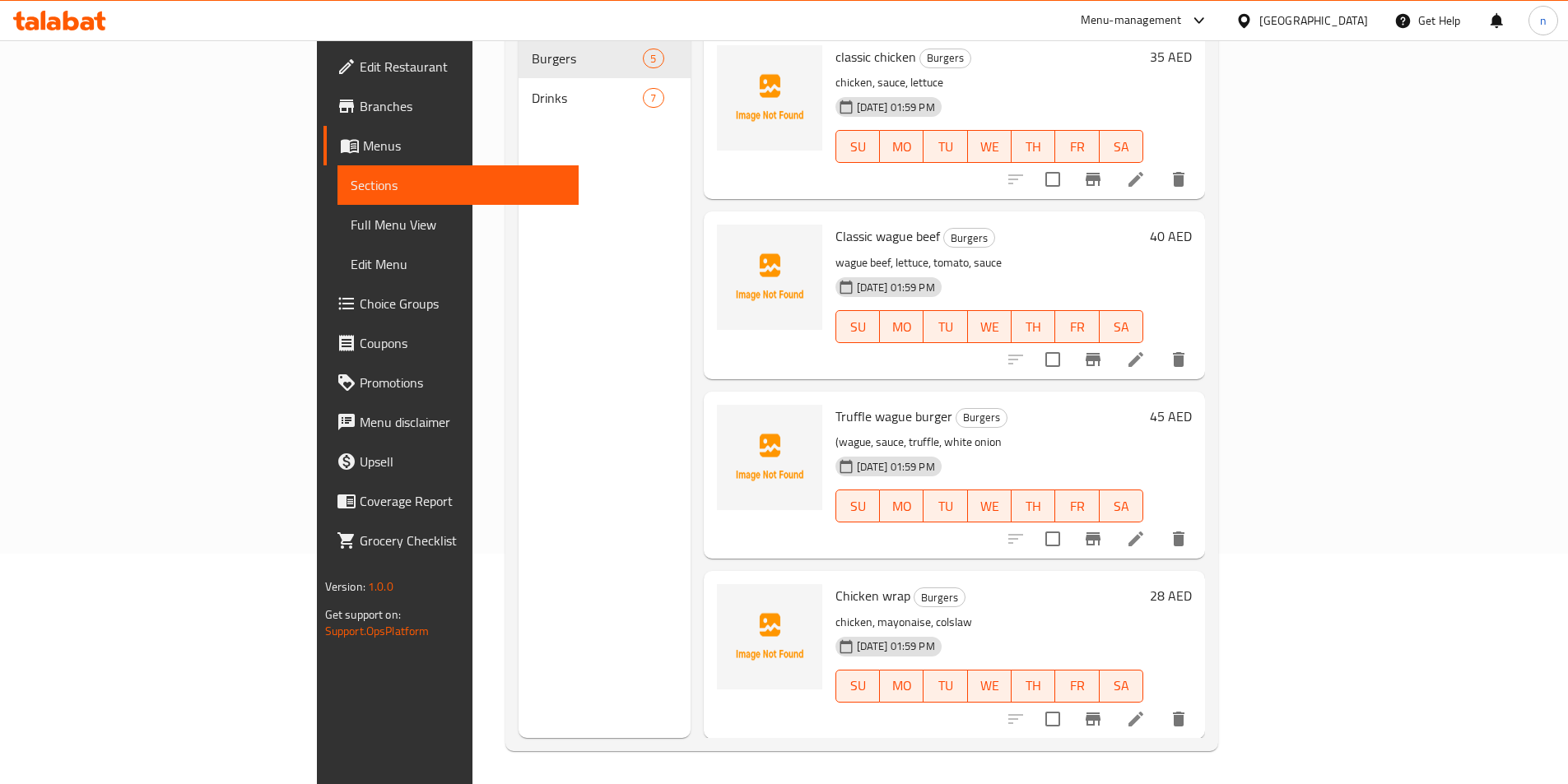
click at [519, 471] on div "Menu sections Burgers 5 Drinks 7" at bounding box center [604, 346] width 172 height 784
click at [703, 534] on div "Truffle wague burger Burgers (wague, sauce, truffle, white onion [DATE] 01:59 P…" at bounding box center [954, 475] width 502 height 167
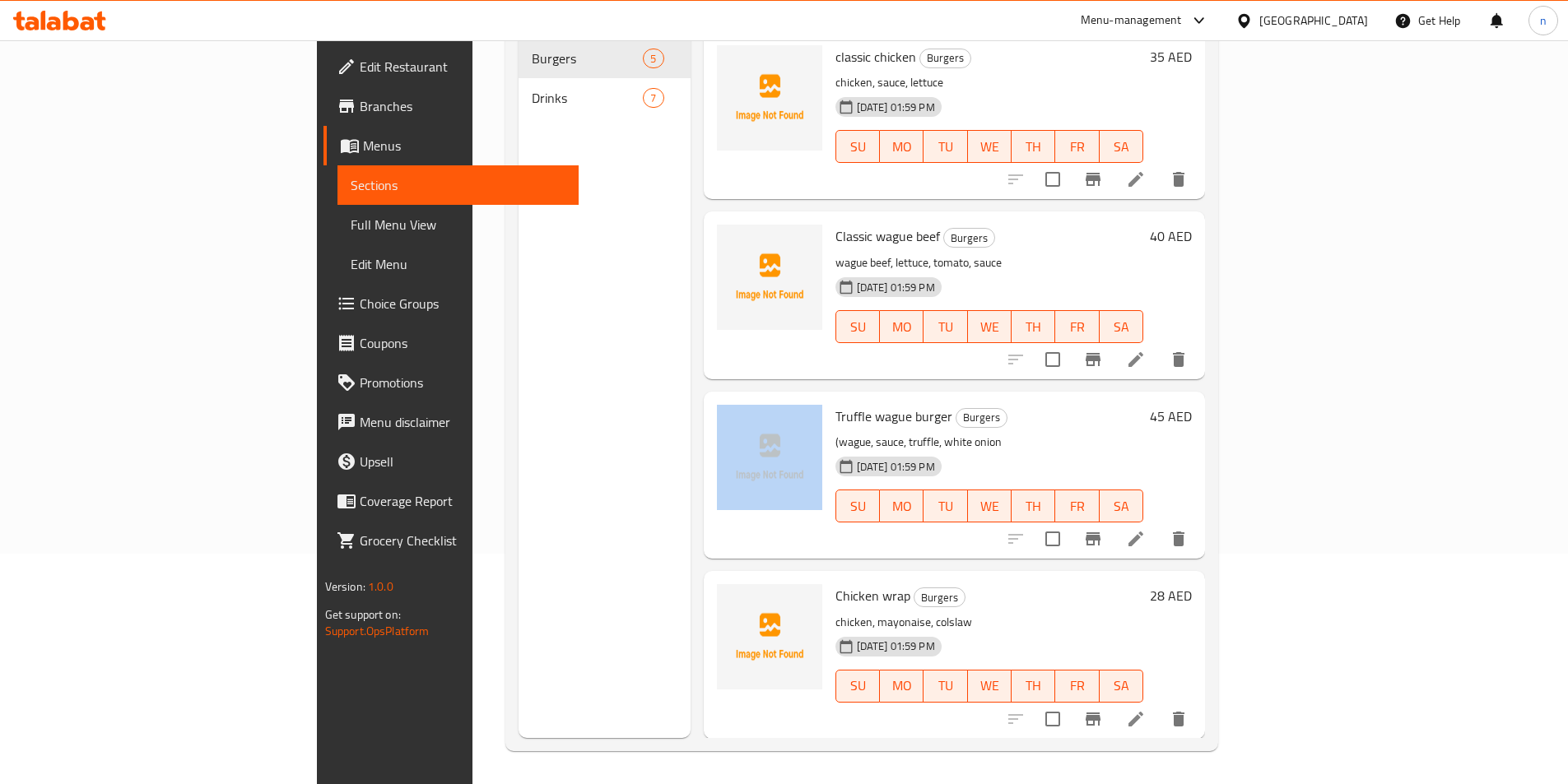
click at [703, 534] on div "Truffle wague burger Burgers (wague, sauce, truffle, white onion [DATE] 01:59 P…" at bounding box center [954, 475] width 502 height 167
click at [694, 535] on div "Menu items Add Sort Manage items classic chicken Burgers chicken, sauce, lettuc…" at bounding box center [948, 346] width 515 height 784
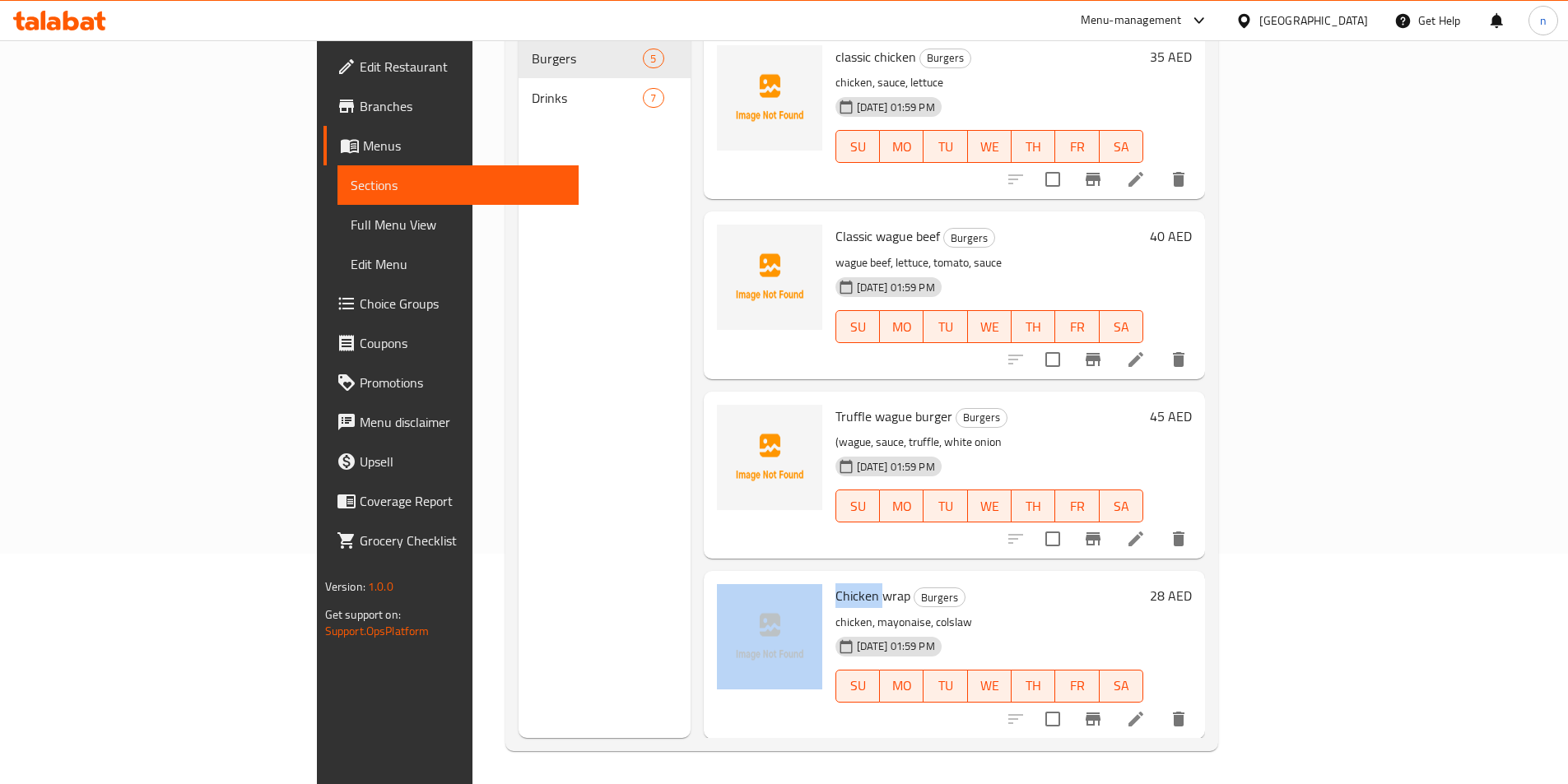
click at [694, 535] on div "Menu items Add Sort Manage items classic chicken Burgers chicken, sauce, lettuc…" at bounding box center [948, 346] width 515 height 784
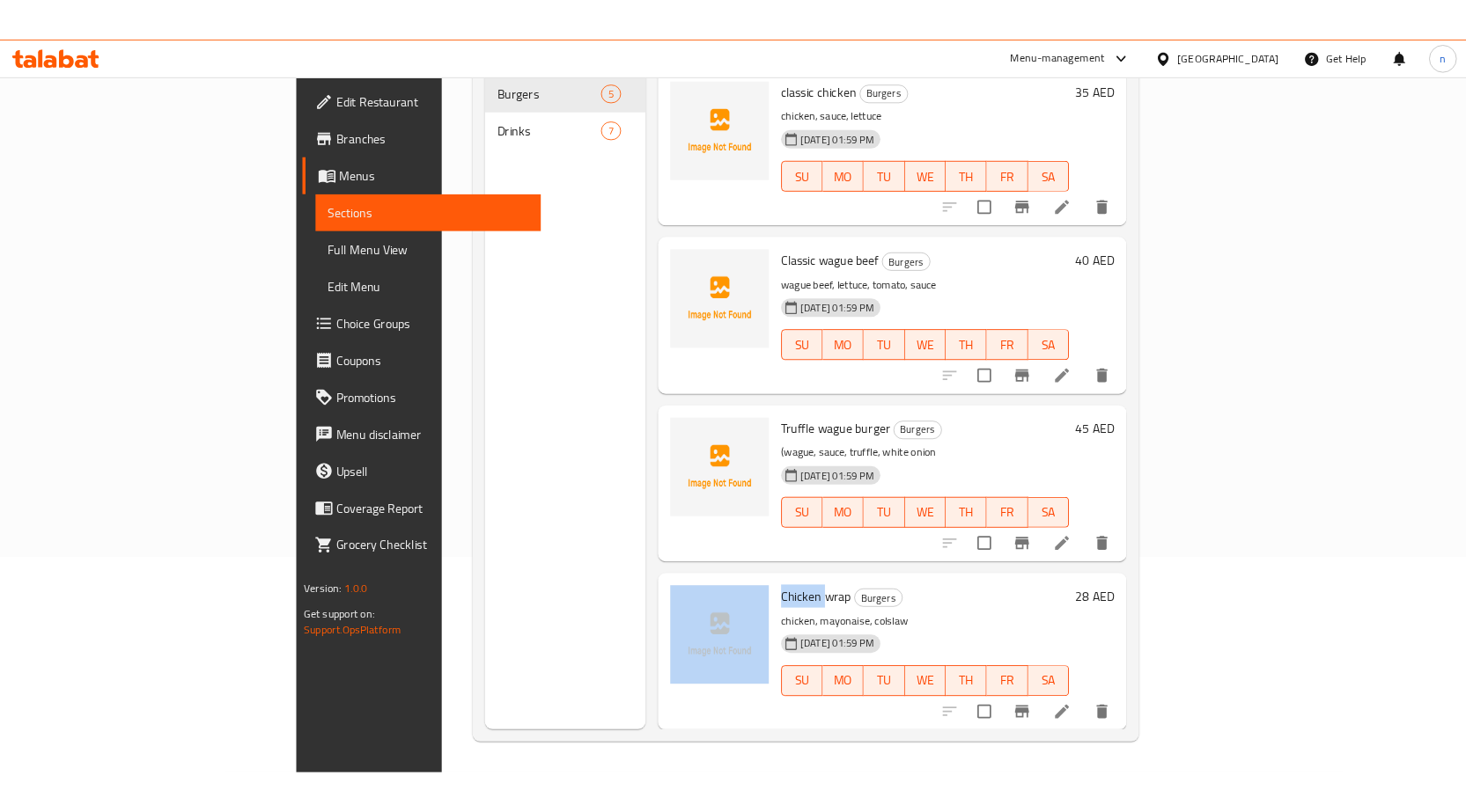
scroll to position [167, 0]
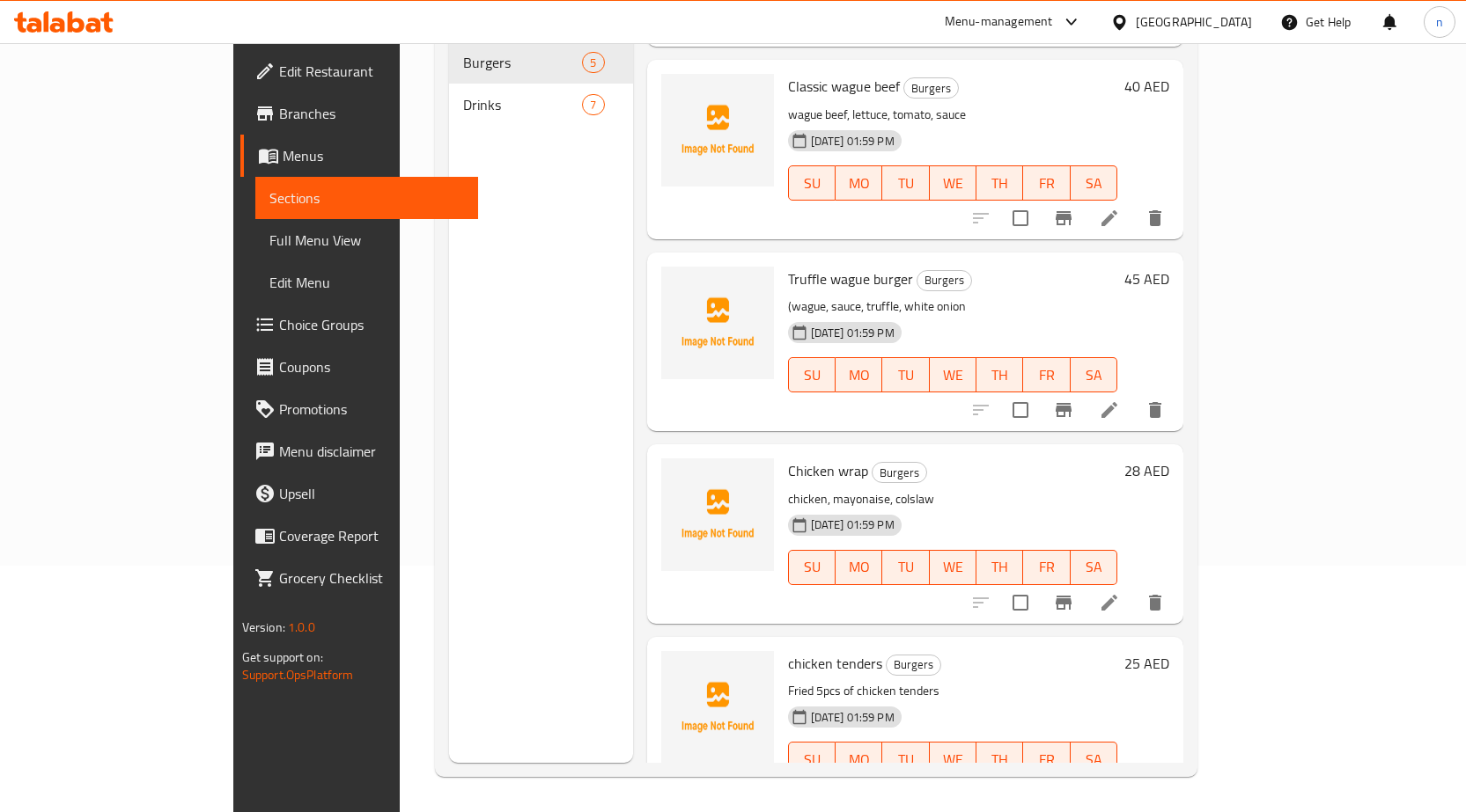
click at [552, 419] on div "Menu sections Burgers 5 Drinks 7" at bounding box center [540, 357] width 184 height 812
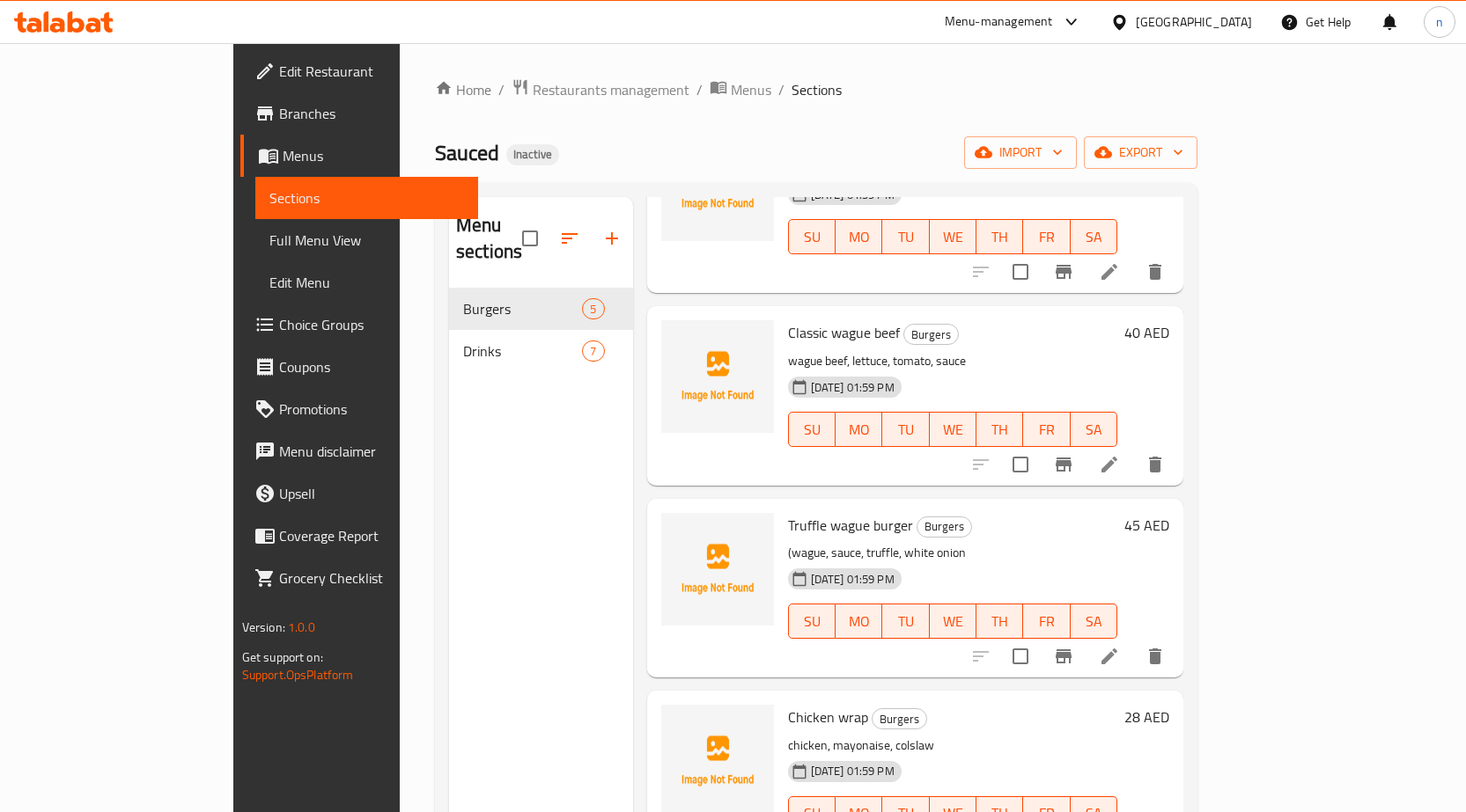
scroll to position [0, 0]
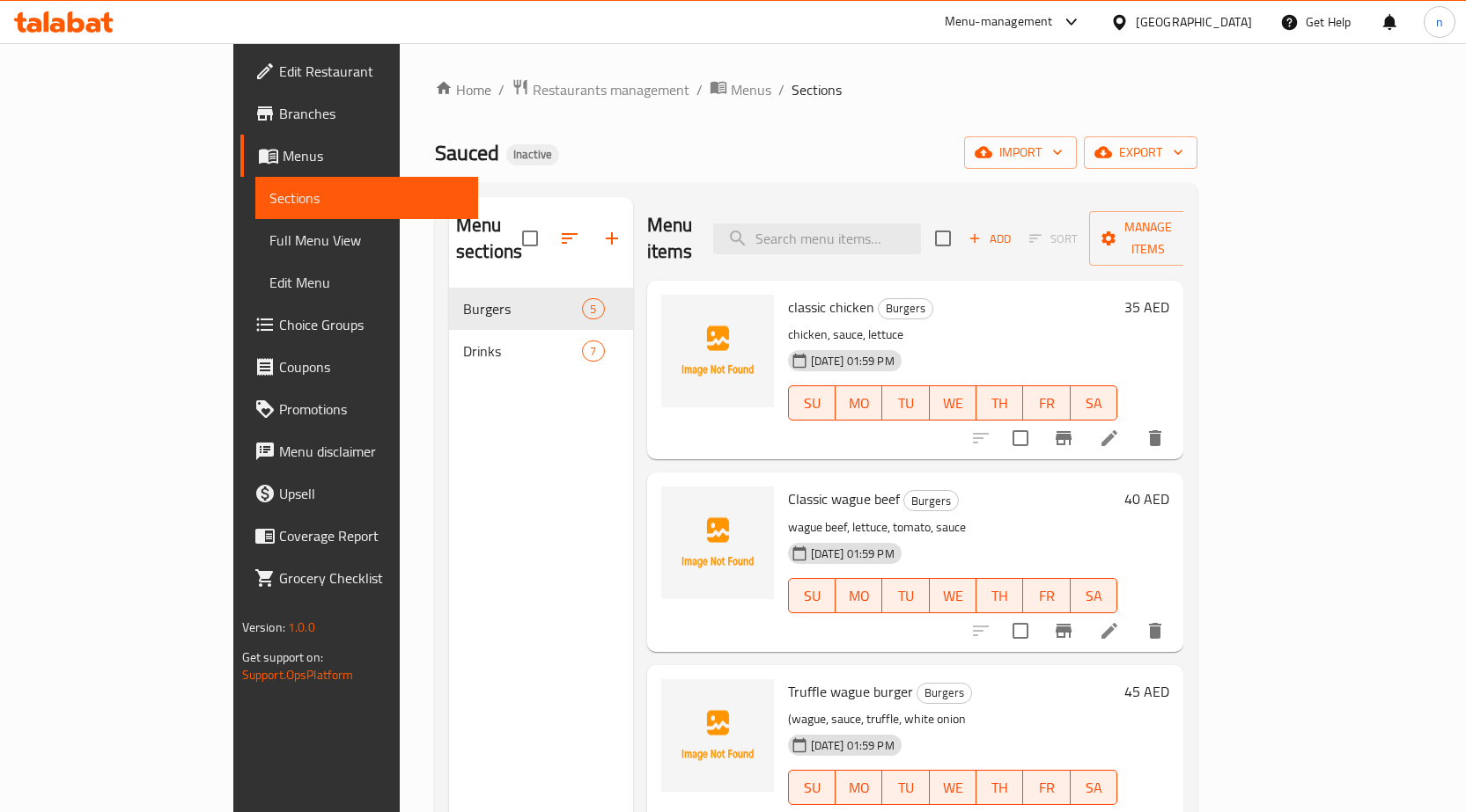
click at [283, 159] on span "Menus" at bounding box center [374, 155] width 182 height 21
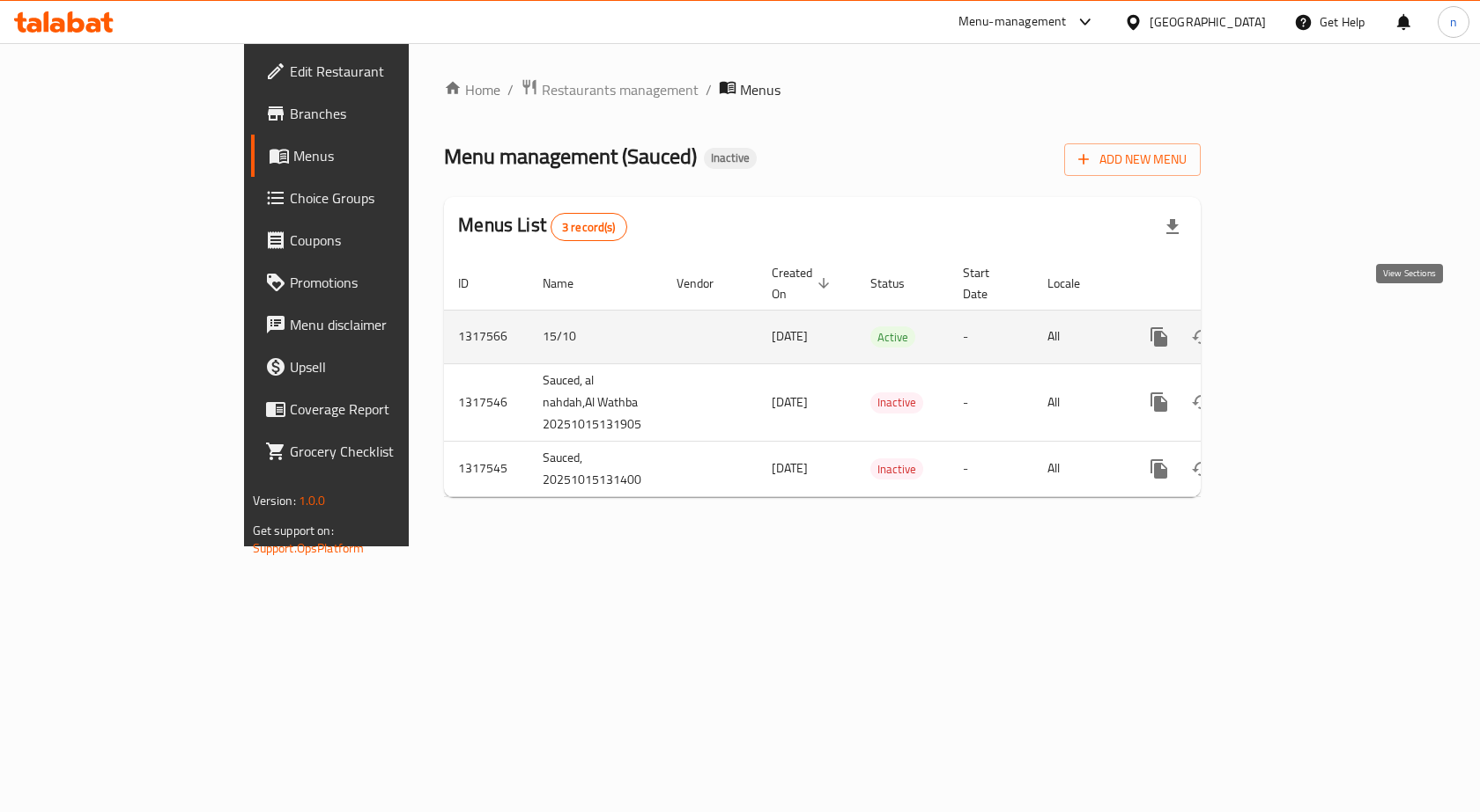
click at [1307, 316] on link "enhanced table" at bounding box center [1286, 337] width 43 height 43
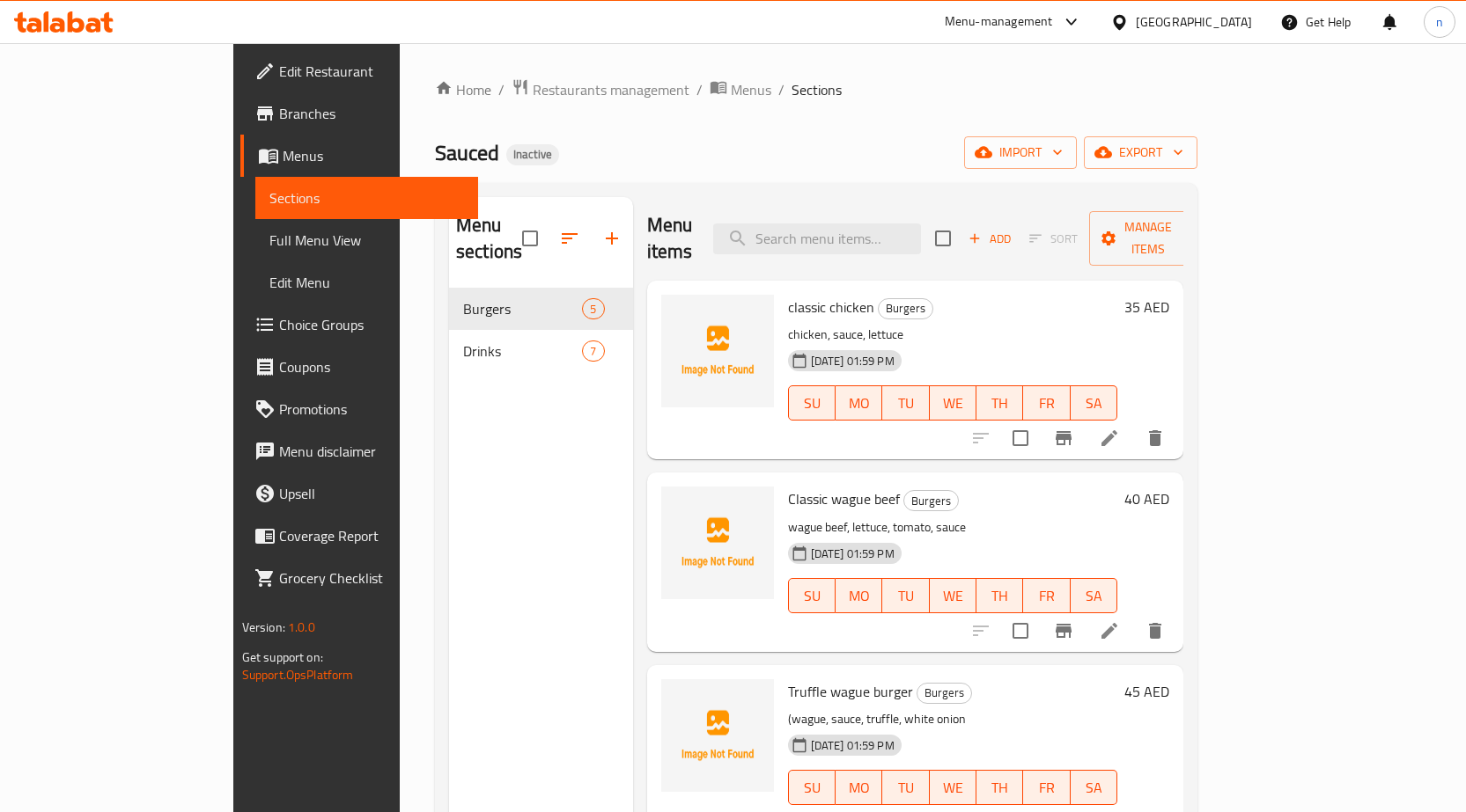
click at [1016, 149] on div "Sauced Inactive import export" at bounding box center [815, 152] width 762 height 32
click at [932, 132] on div "Home / Restaurants management / Menus / Sections Sauced Inactive import export …" at bounding box center [815, 551] width 762 height 945
click at [731, 95] on span "Menus" at bounding box center [751, 90] width 41 height 21
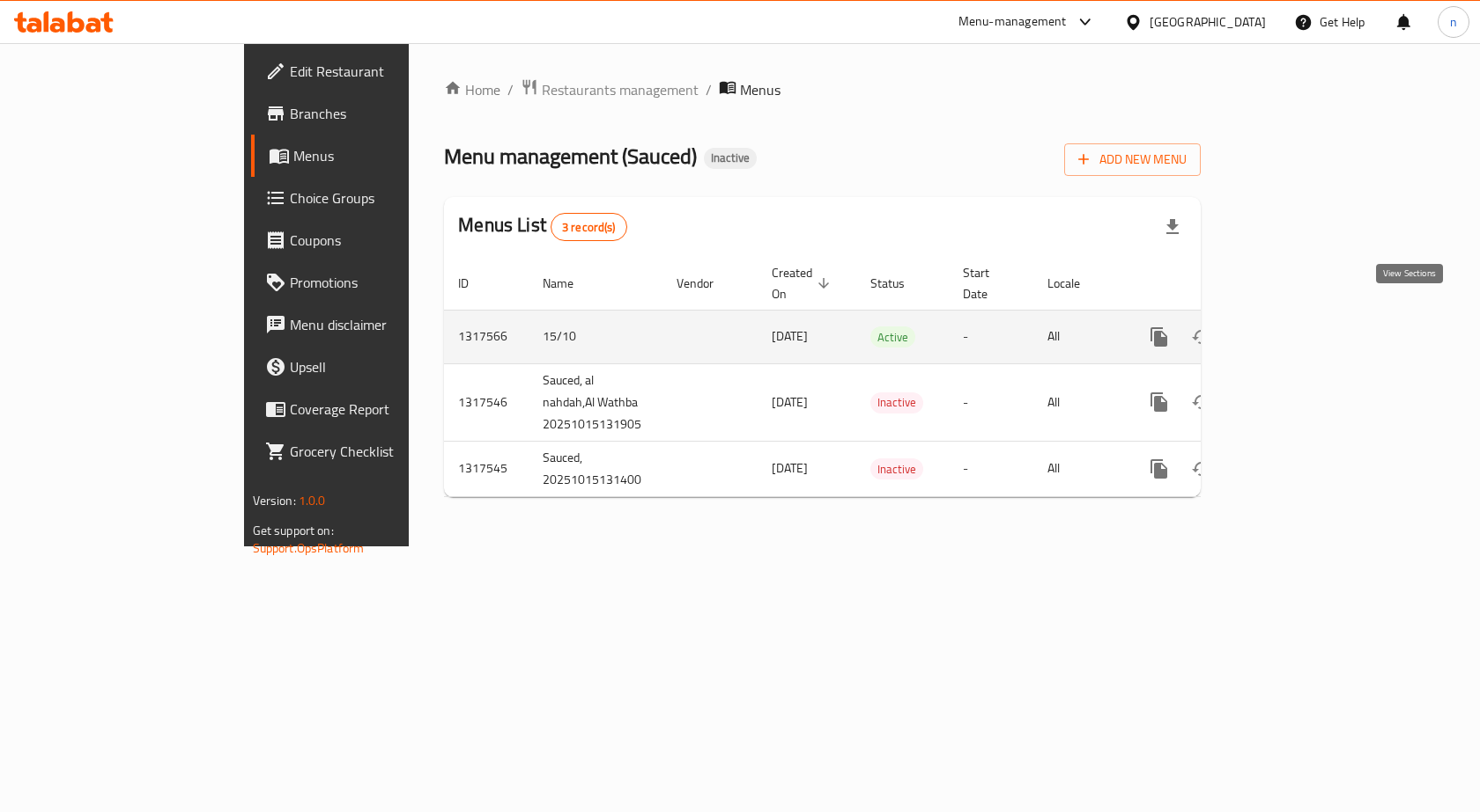
click at [1296, 327] on icon "enhanced table" at bounding box center [1286, 337] width 21 height 21
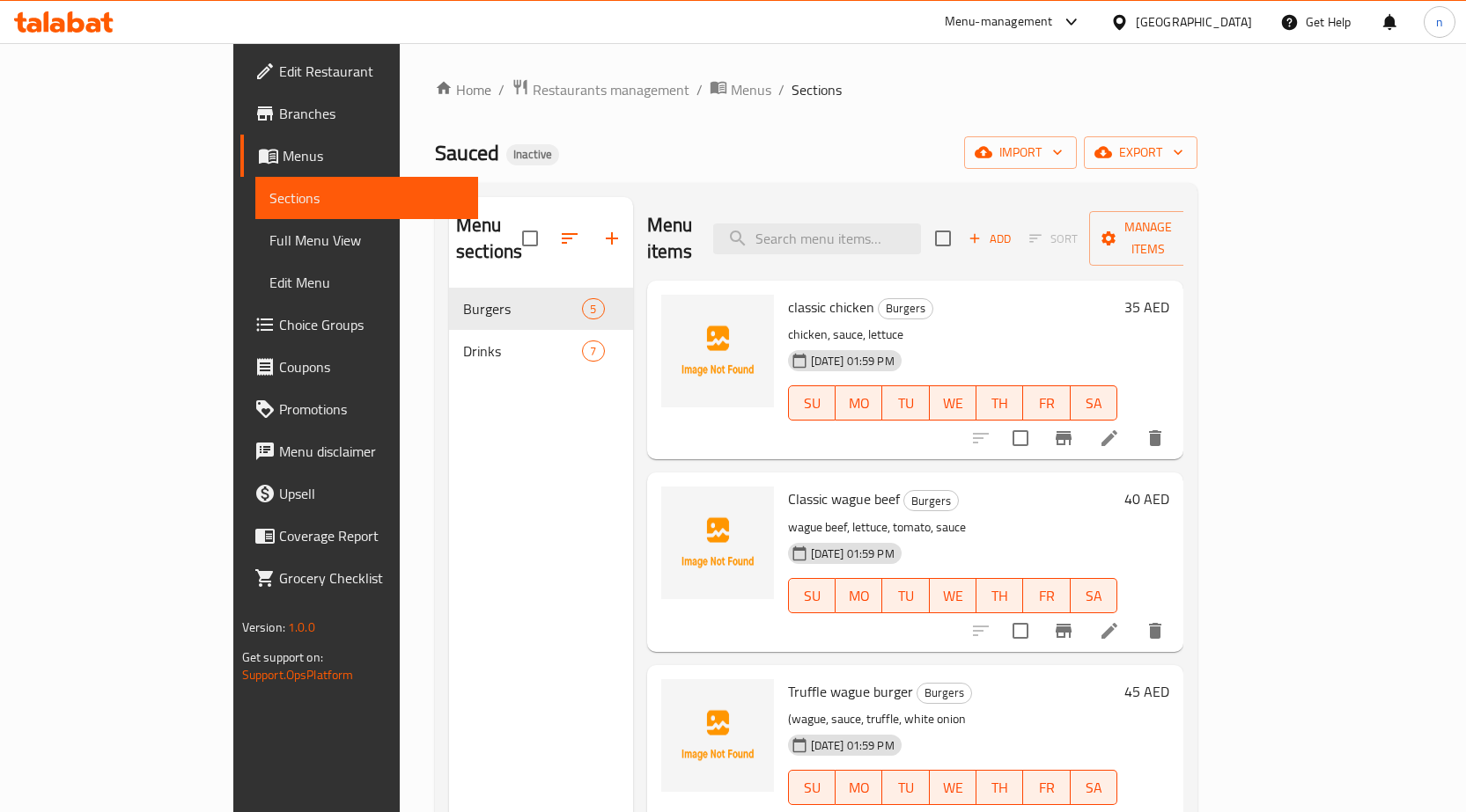
click at [1016, 117] on div "Home / Restaurants management / Menus / Sections Sauced Inactive import export …" at bounding box center [815, 551] width 762 height 945
click at [908, 144] on div "Sauced Inactive import export" at bounding box center [815, 152] width 762 height 32
click at [834, 115] on div "Home / Restaurants management / Menus / Sections Sauced Inactive import export …" at bounding box center [815, 551] width 762 height 945
click at [1134, 426] on li at bounding box center [1109, 437] width 49 height 31
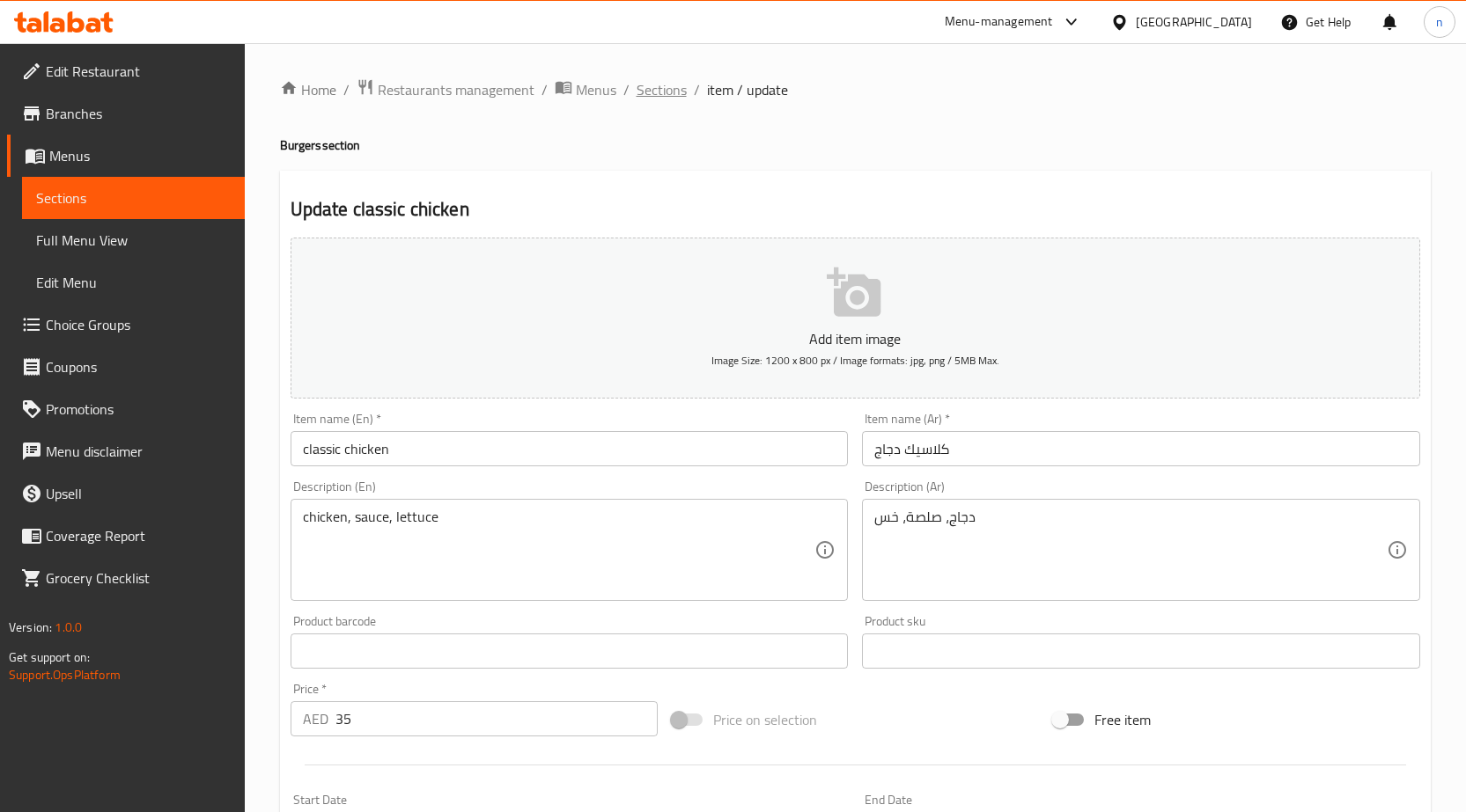
click at [673, 95] on span "Sections" at bounding box center [661, 90] width 50 height 21
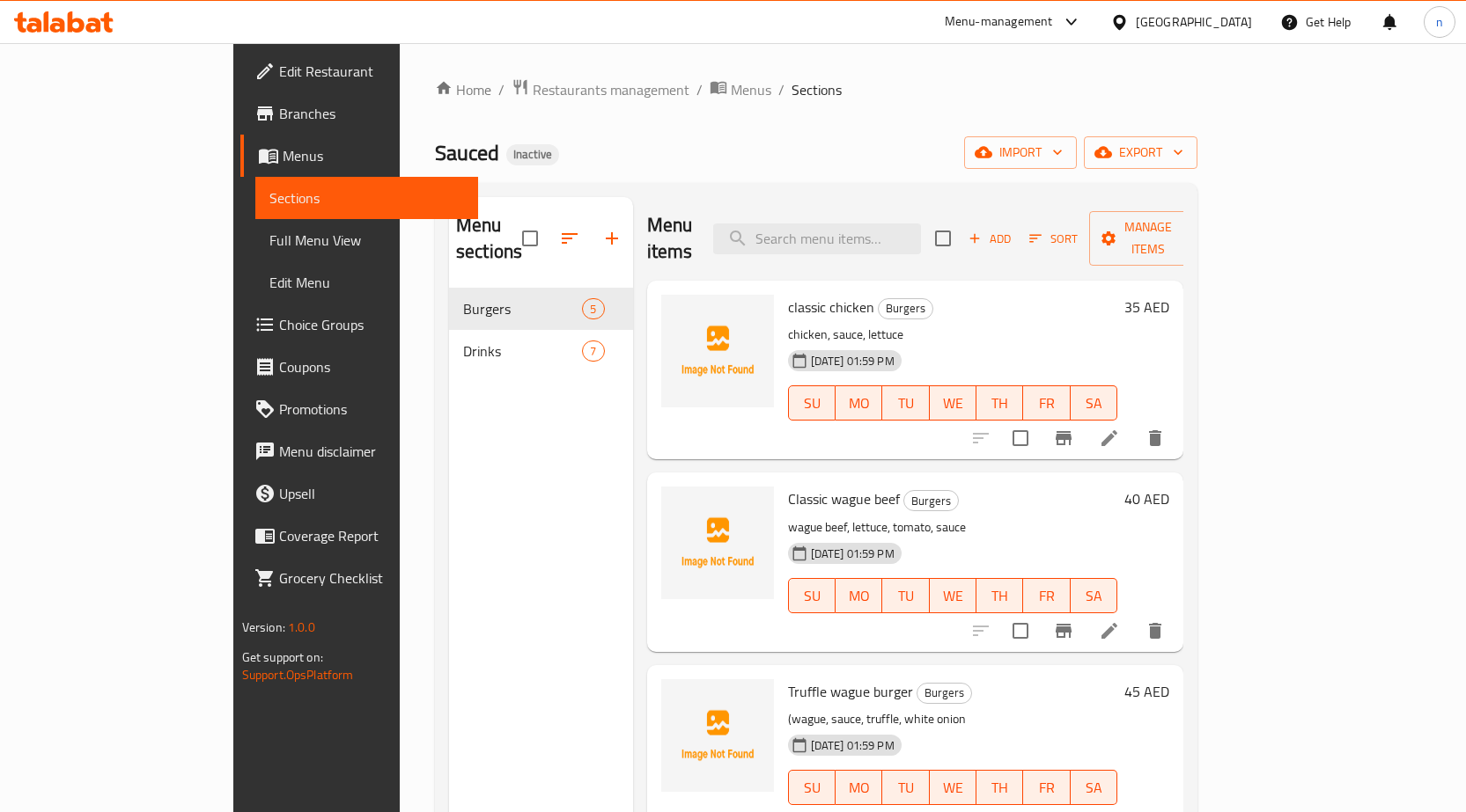
click at [915, 164] on div "Sauced Inactive import export" at bounding box center [815, 152] width 762 height 32
click at [953, 85] on ol "Home / Restaurants management / Menus / Sections" at bounding box center [815, 90] width 762 height 23
click at [786, 150] on div "Sauced Inactive import export" at bounding box center [815, 152] width 762 height 32
click at [666, 175] on div "Home / Restaurants management / Menus / Sections Sauced Inactive import export …" at bounding box center [815, 551] width 762 height 945
click at [959, 145] on div "Sauced Inactive import export" at bounding box center [815, 152] width 762 height 32
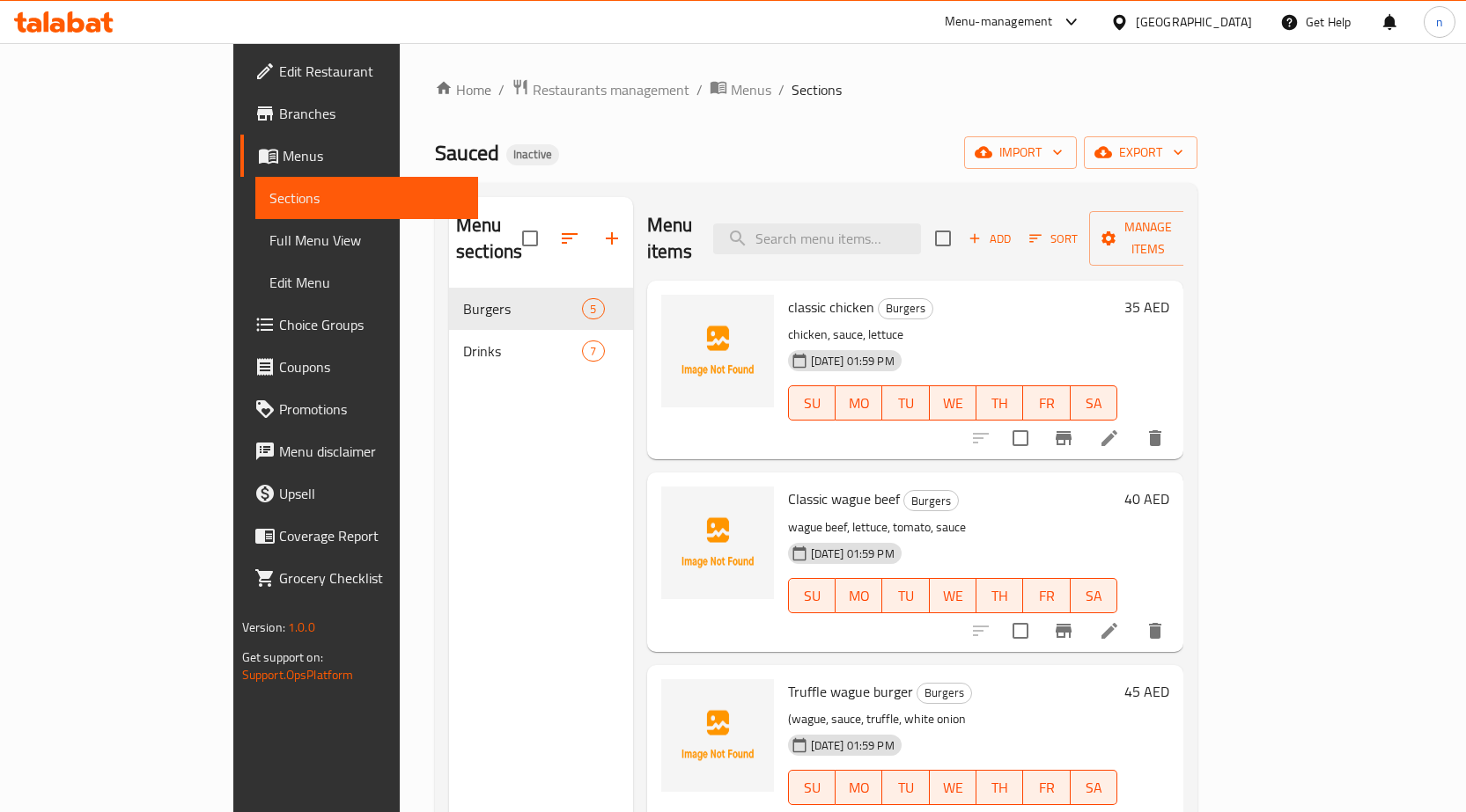
click at [993, 142] on div "Sauced Inactive import export" at bounding box center [815, 152] width 762 height 32
click at [975, 61] on div "Home / Restaurants management / Menus / Sections Sauced Inactive import export …" at bounding box center [816, 551] width 833 height 1015
click at [1051, 134] on div "Home / Restaurants management / Menus / Sections Sauced Inactive import export …" at bounding box center [815, 551] width 762 height 945
click at [894, 185] on div "Menu sections Burgers 5 Drinks 7 Menu items Add Sort Manage items classic chick…" at bounding box center [815, 603] width 762 height 840
click at [821, 142] on div "Sauced Inactive import export" at bounding box center [815, 152] width 762 height 32
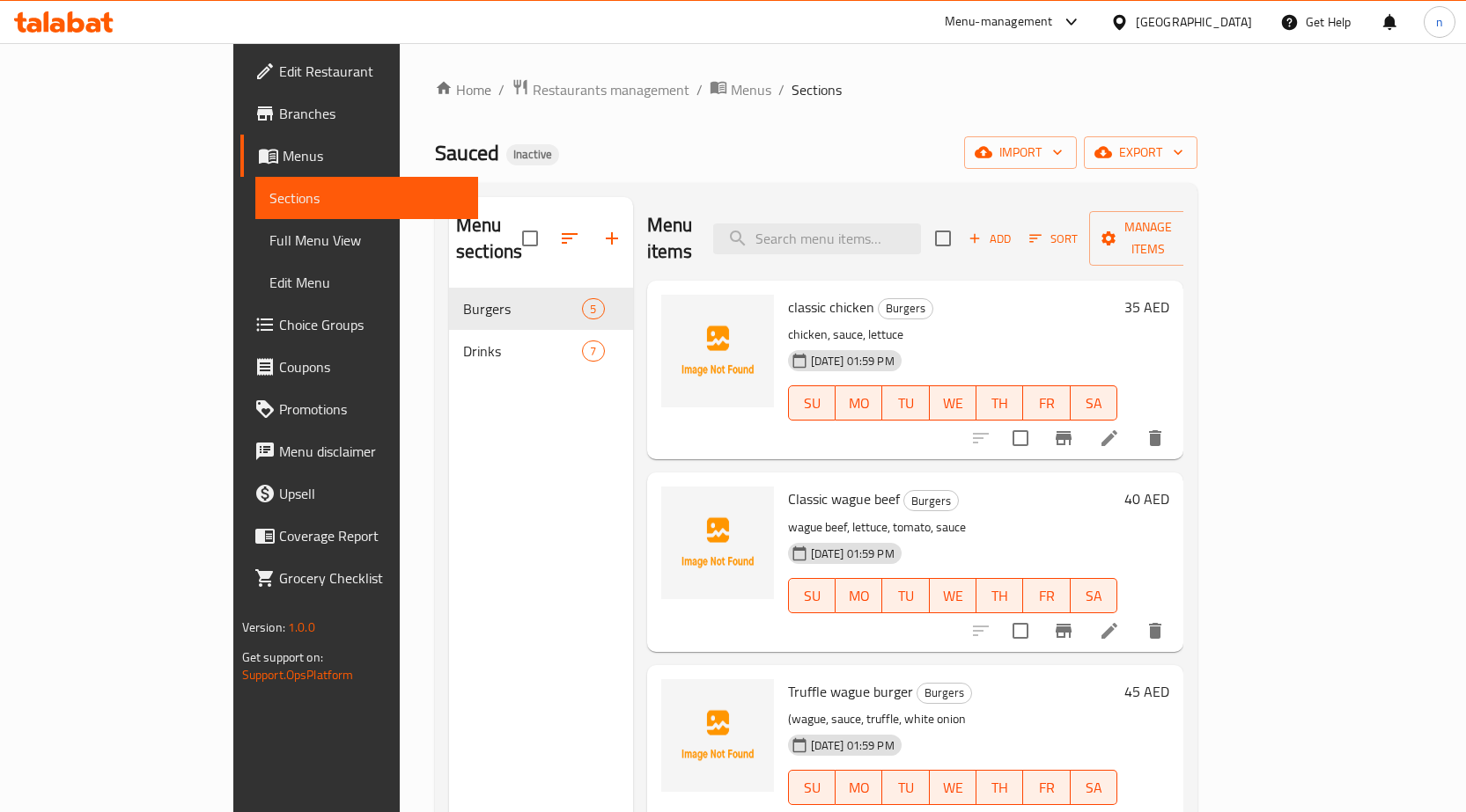
click at [976, 154] on div "Sauced Inactive import export" at bounding box center [815, 152] width 762 height 32
click at [903, 166] on div "Sauced Inactive import export" at bounding box center [815, 152] width 762 height 32
click at [1134, 423] on li at bounding box center [1109, 437] width 49 height 31
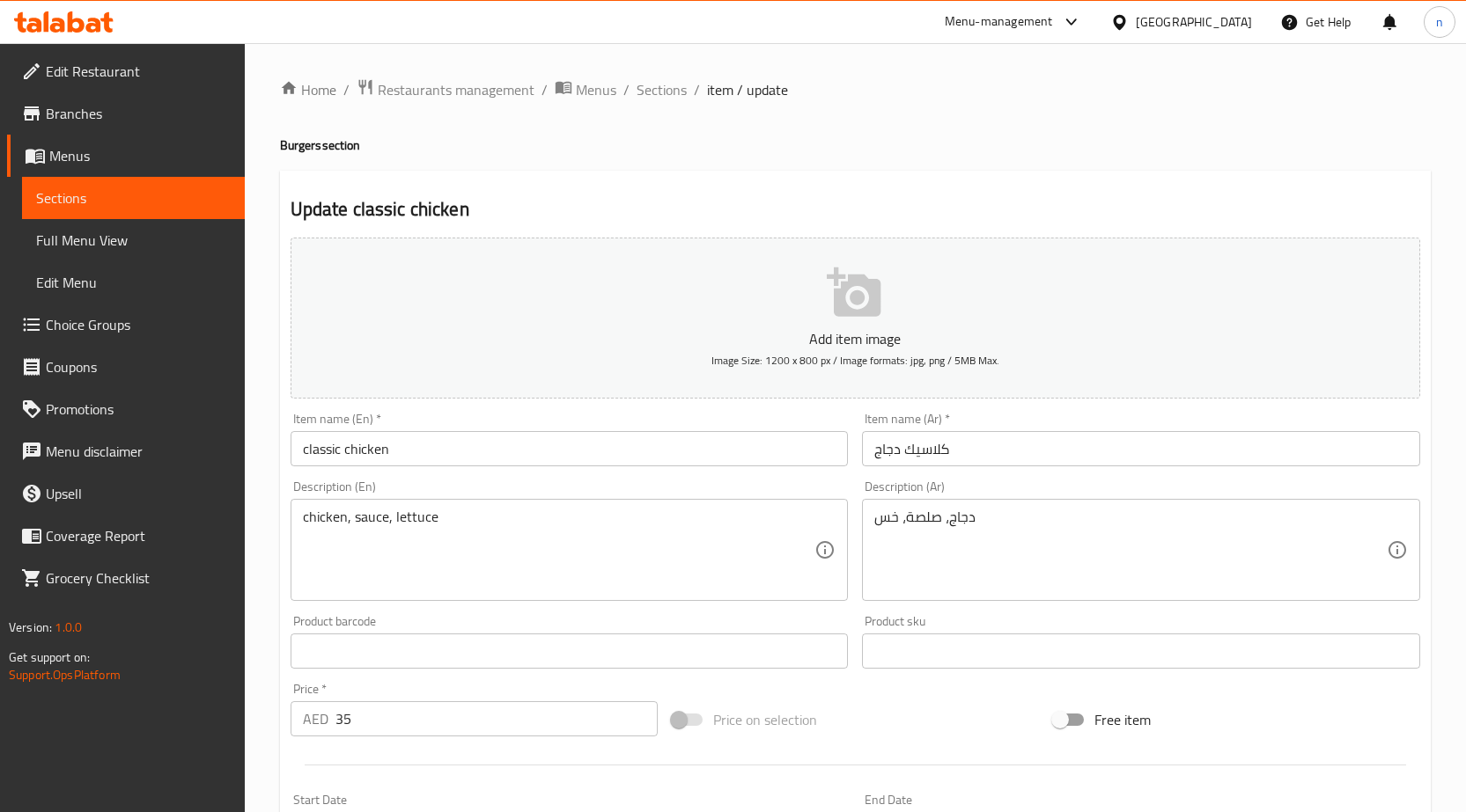
click at [979, 463] on input "كلاسيك دجاج" at bounding box center [1141, 449] width 558 height 35
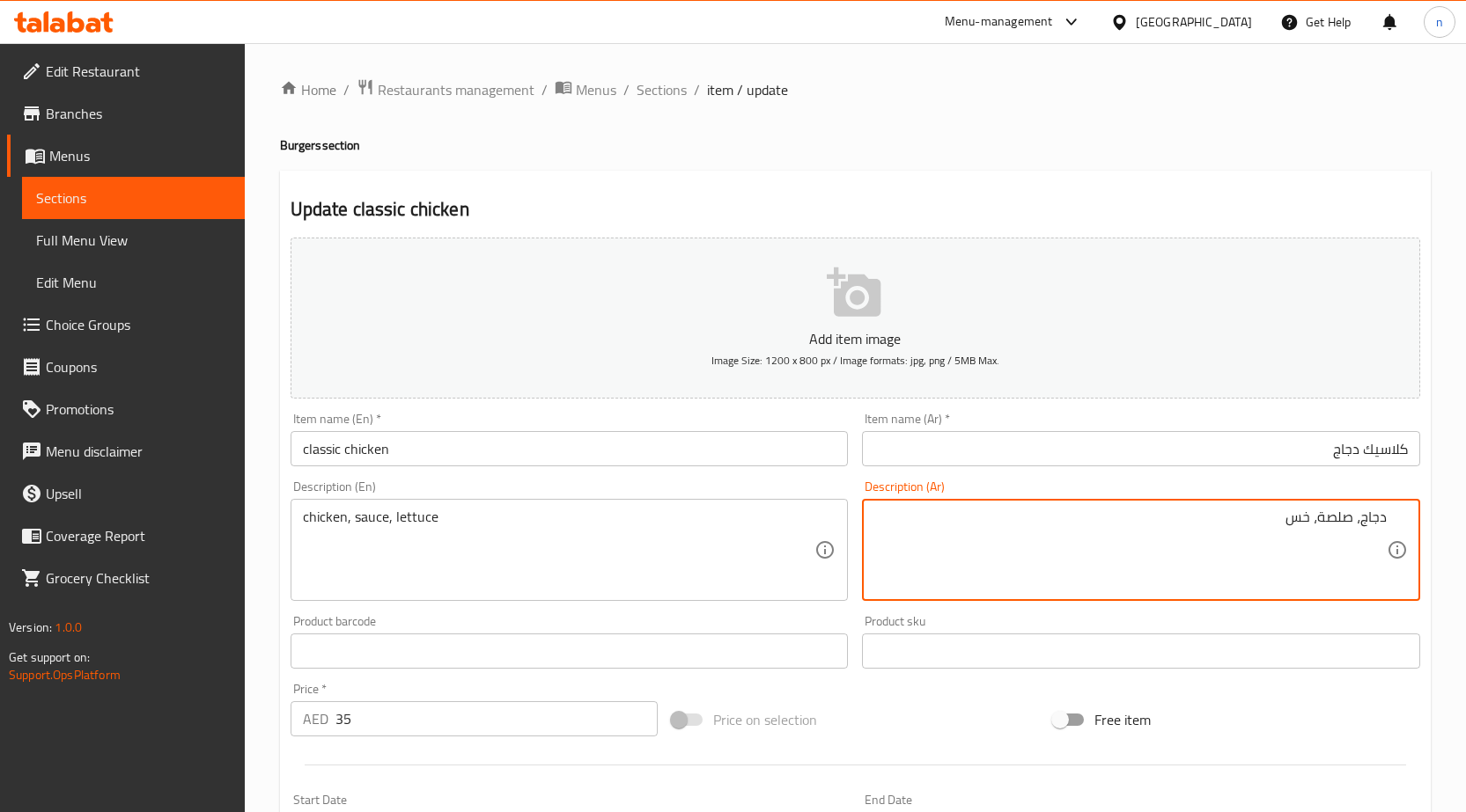
click at [1294, 560] on textarea "دجاج، صلصة، خس" at bounding box center [1130, 551] width 512 height 83
click at [1404, 449] on input "كلاسيك دجاج" at bounding box center [1141, 449] width 558 height 35
click at [1376, 526] on textarea "دجاج، صلصة، خس" at bounding box center [1130, 551] width 512 height 83
click at [1376, 519] on textarea "دجاج، صلصة، خس" at bounding box center [1130, 551] width 512 height 83
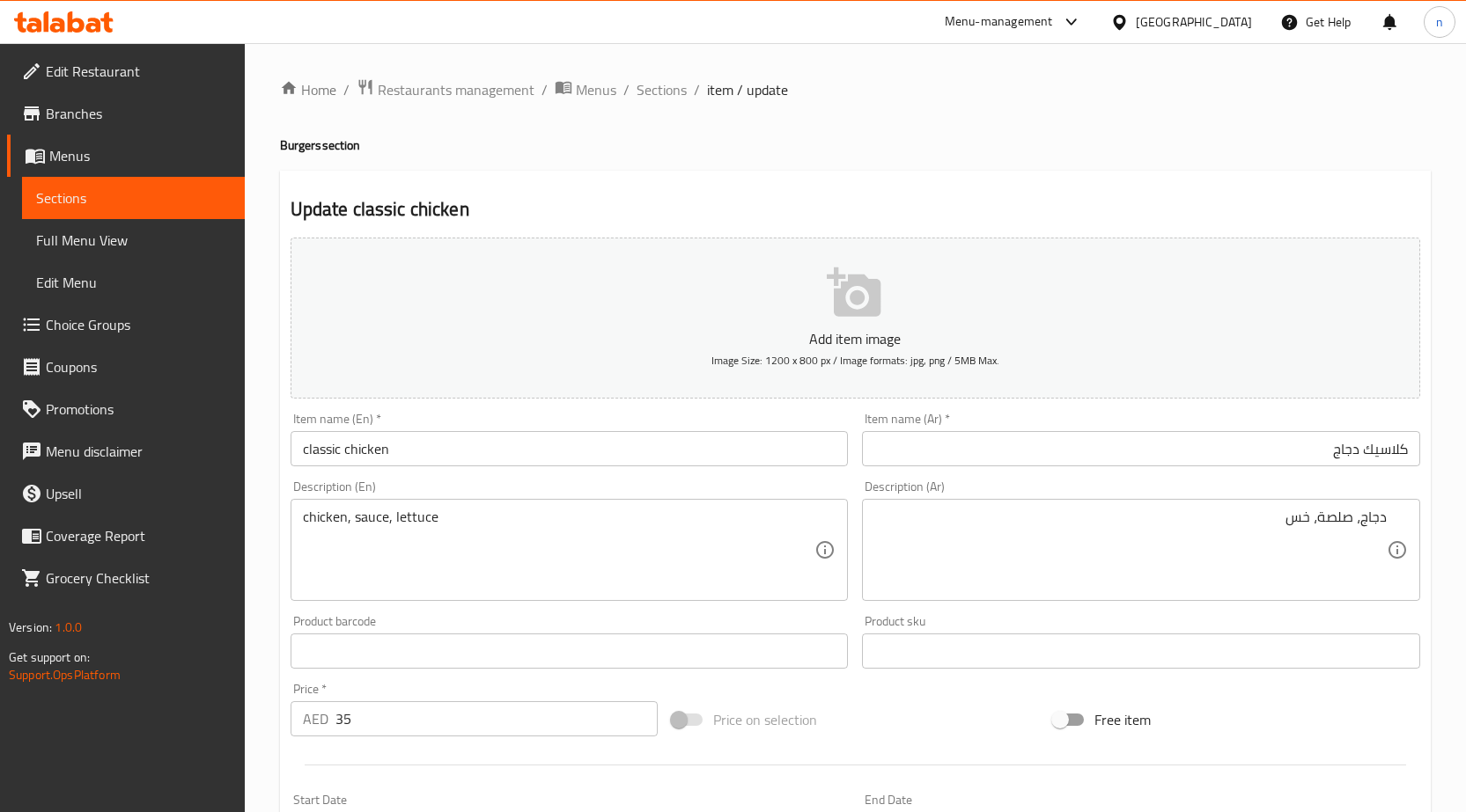
click at [881, 715] on div "Price on selection" at bounding box center [855, 720] width 381 height 47
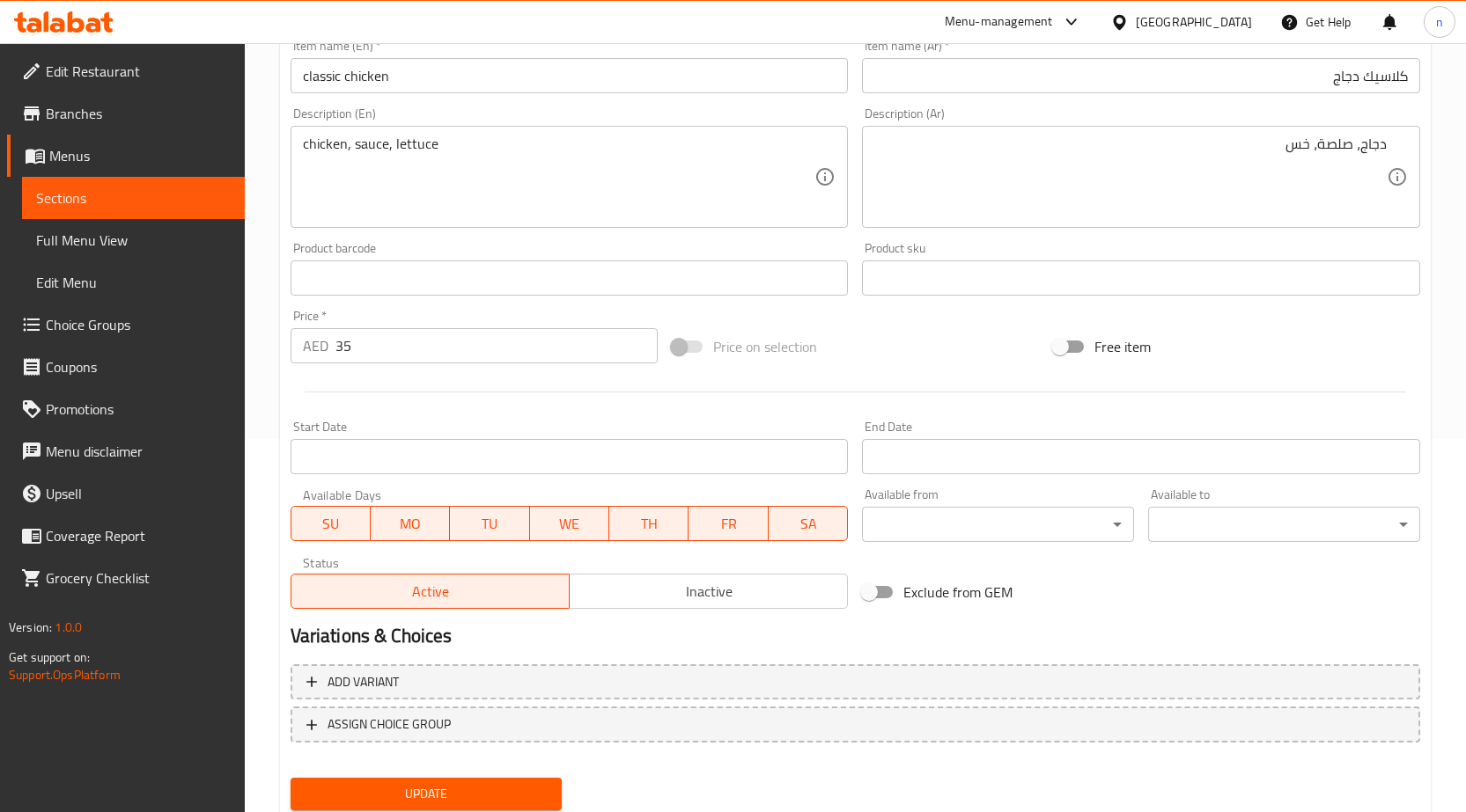
scroll to position [432, 0]
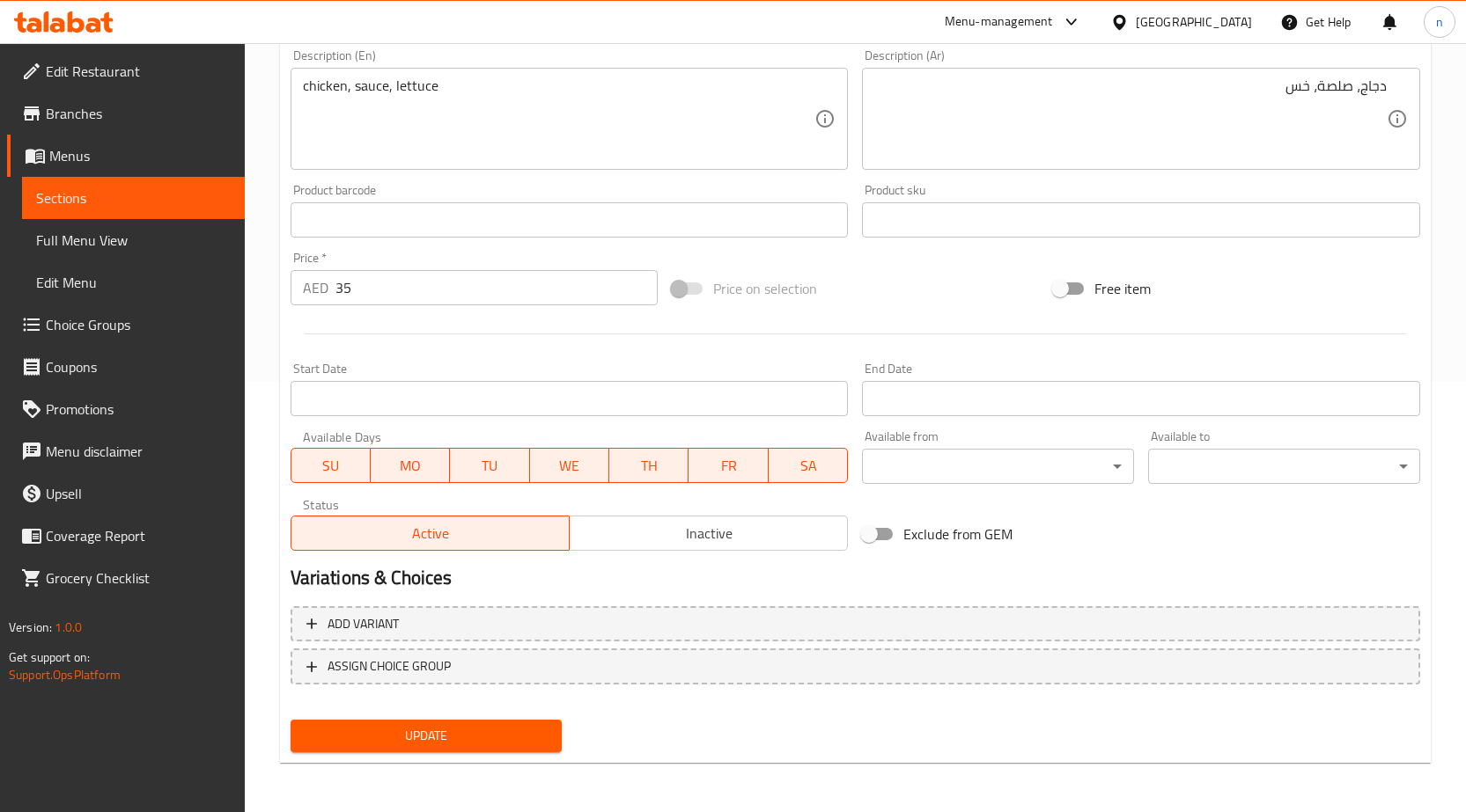
click at [521, 736] on span "Update" at bounding box center [427, 735] width 244 height 22
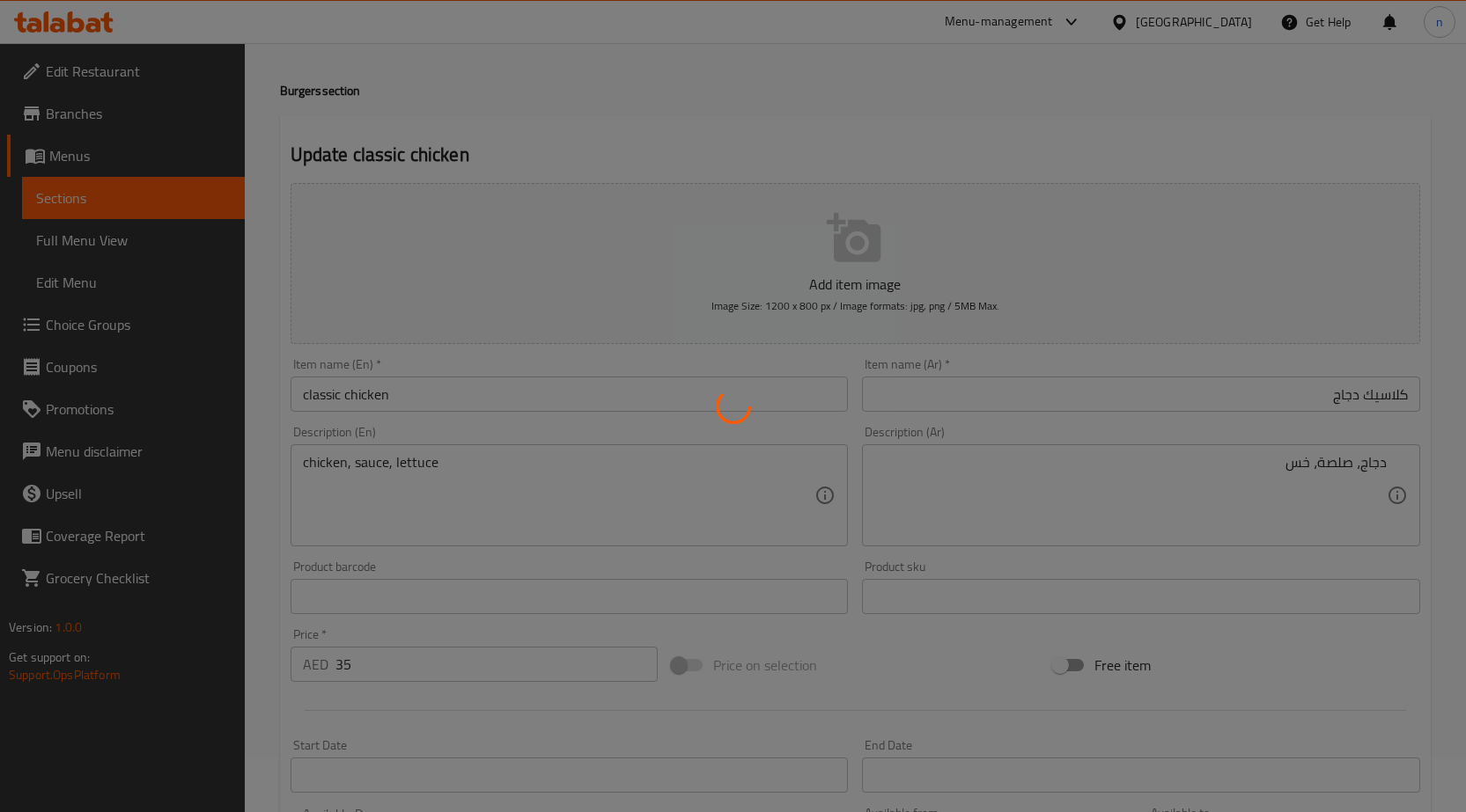
scroll to position [0, 0]
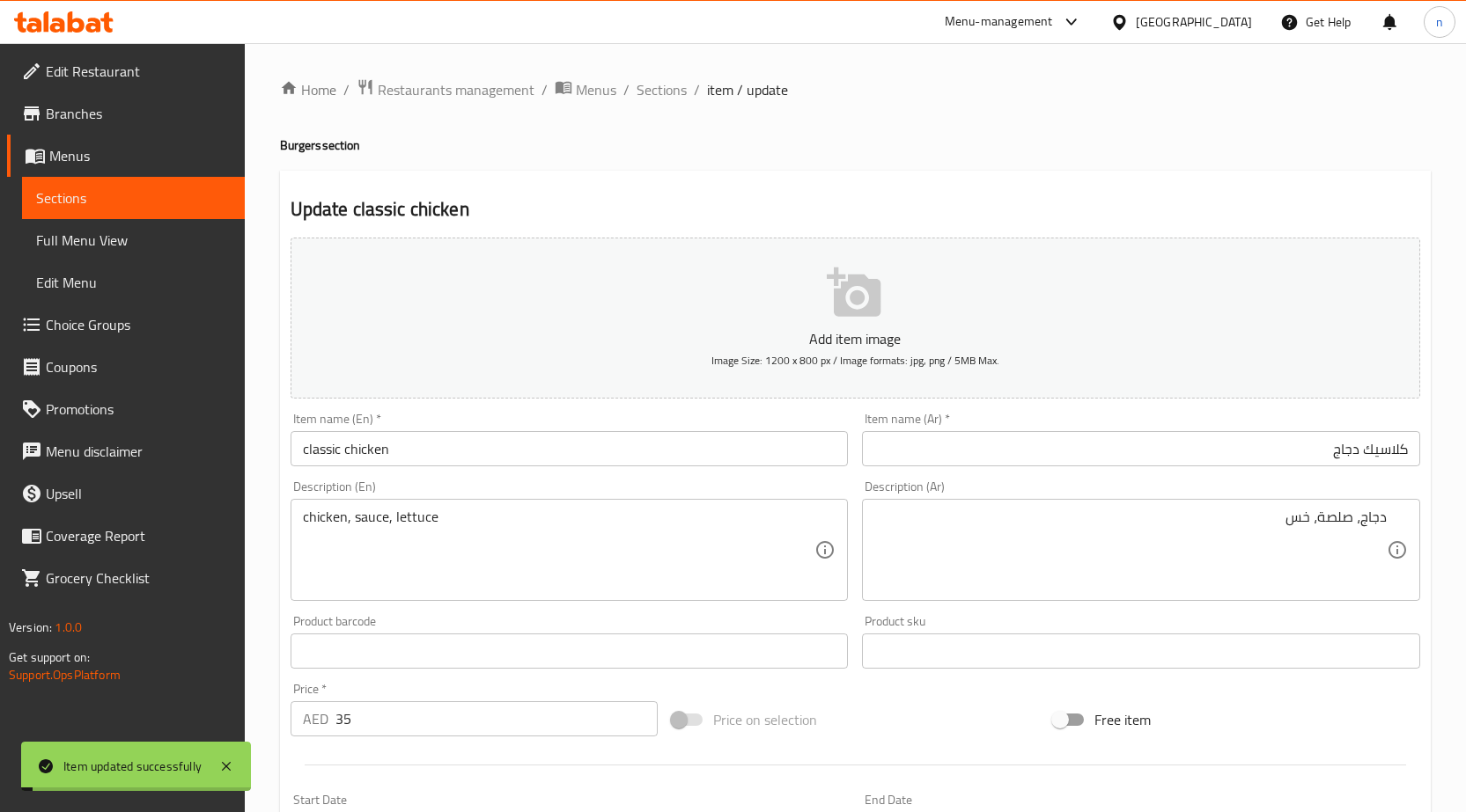
click at [678, 94] on span "Sections" at bounding box center [661, 90] width 50 height 21
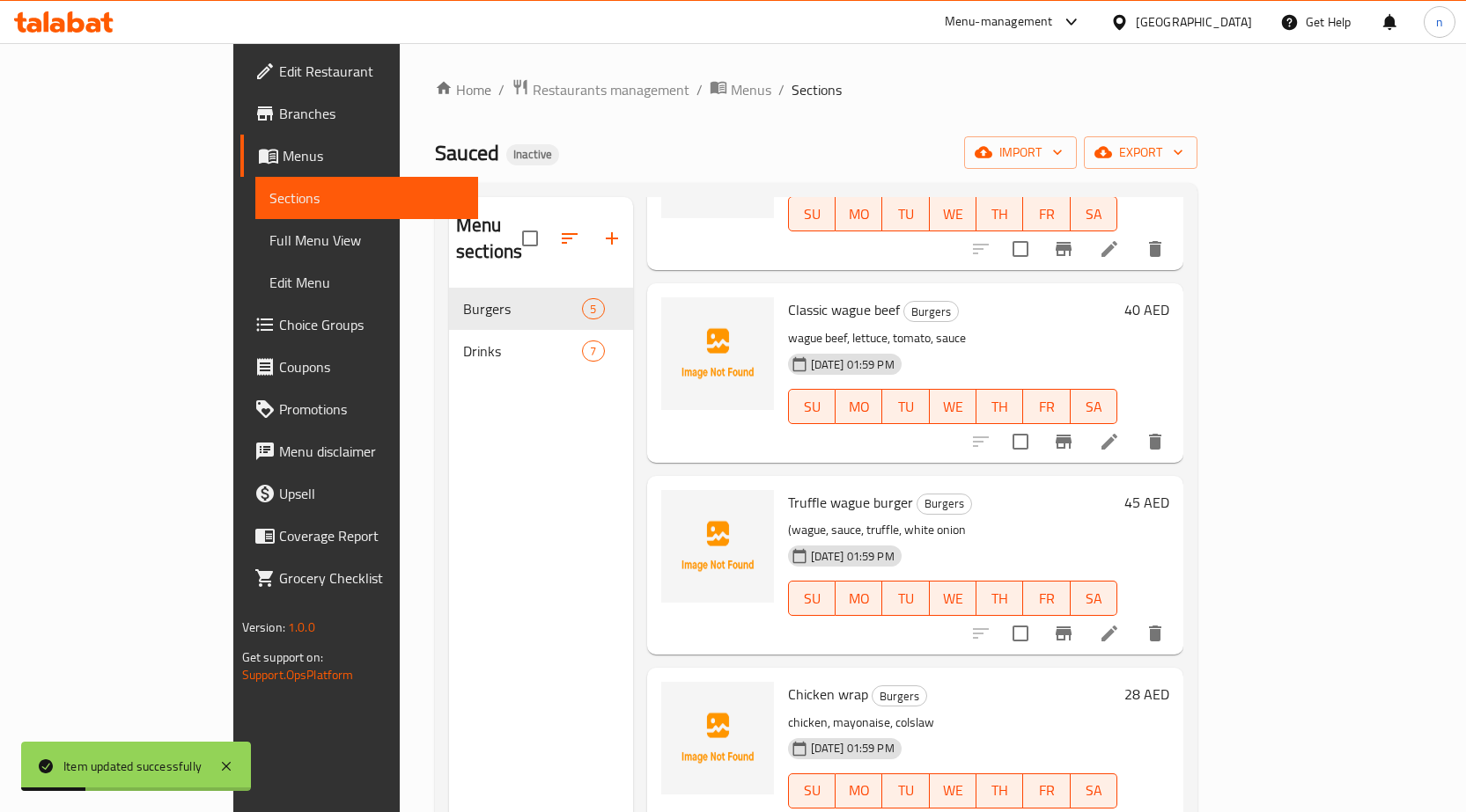
scroll to position [193, 0]
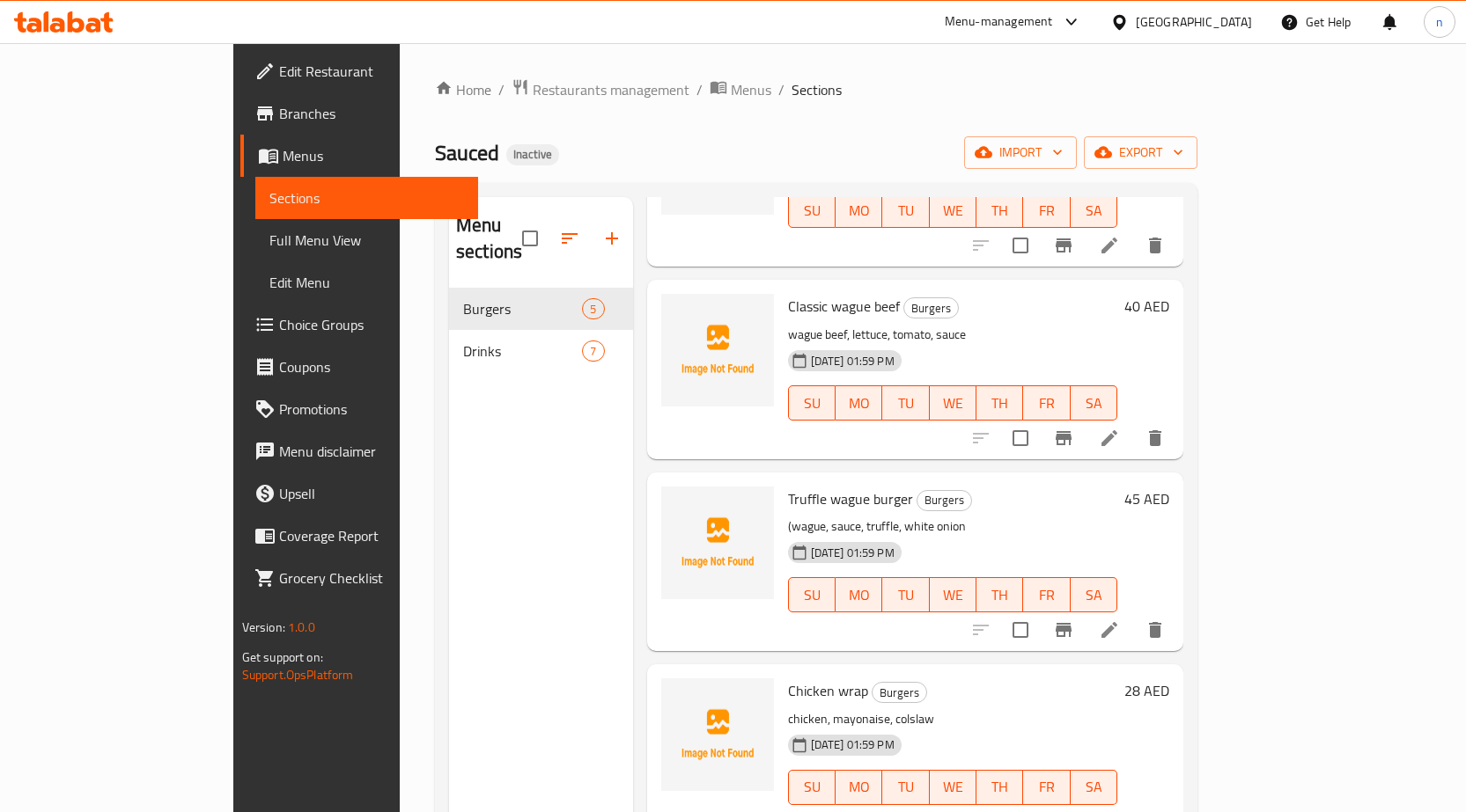
click at [1125, 344] on div "[DATE] 01:59 PM SU MO TU WE TH FR SA" at bounding box center [953, 391] width 344 height 95
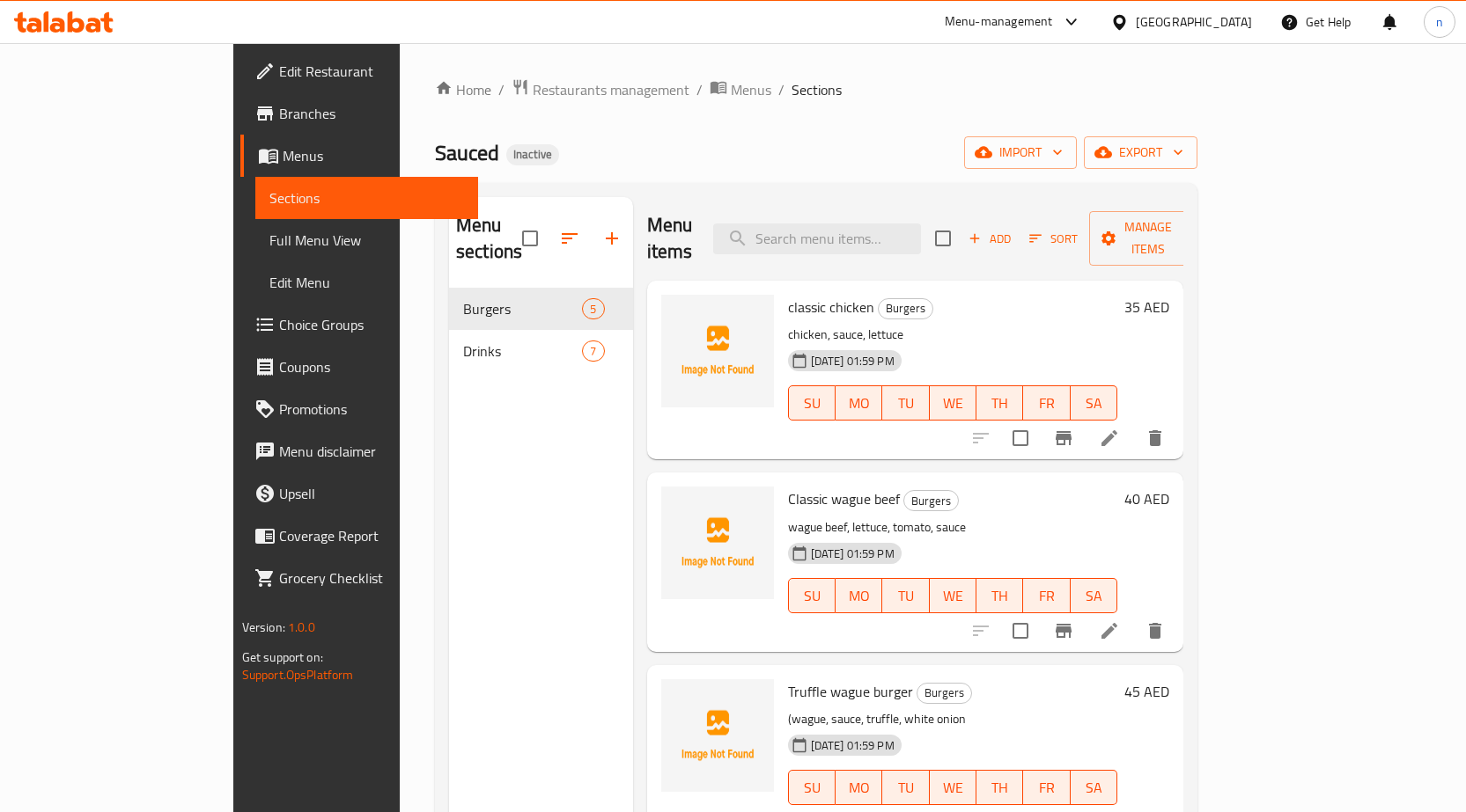
click at [1104, 517] on p "wague beef, lettuce, tomato, sauce" at bounding box center [952, 527] width 330 height 22
click at [1120, 621] on icon at bounding box center [1109, 631] width 21 height 21
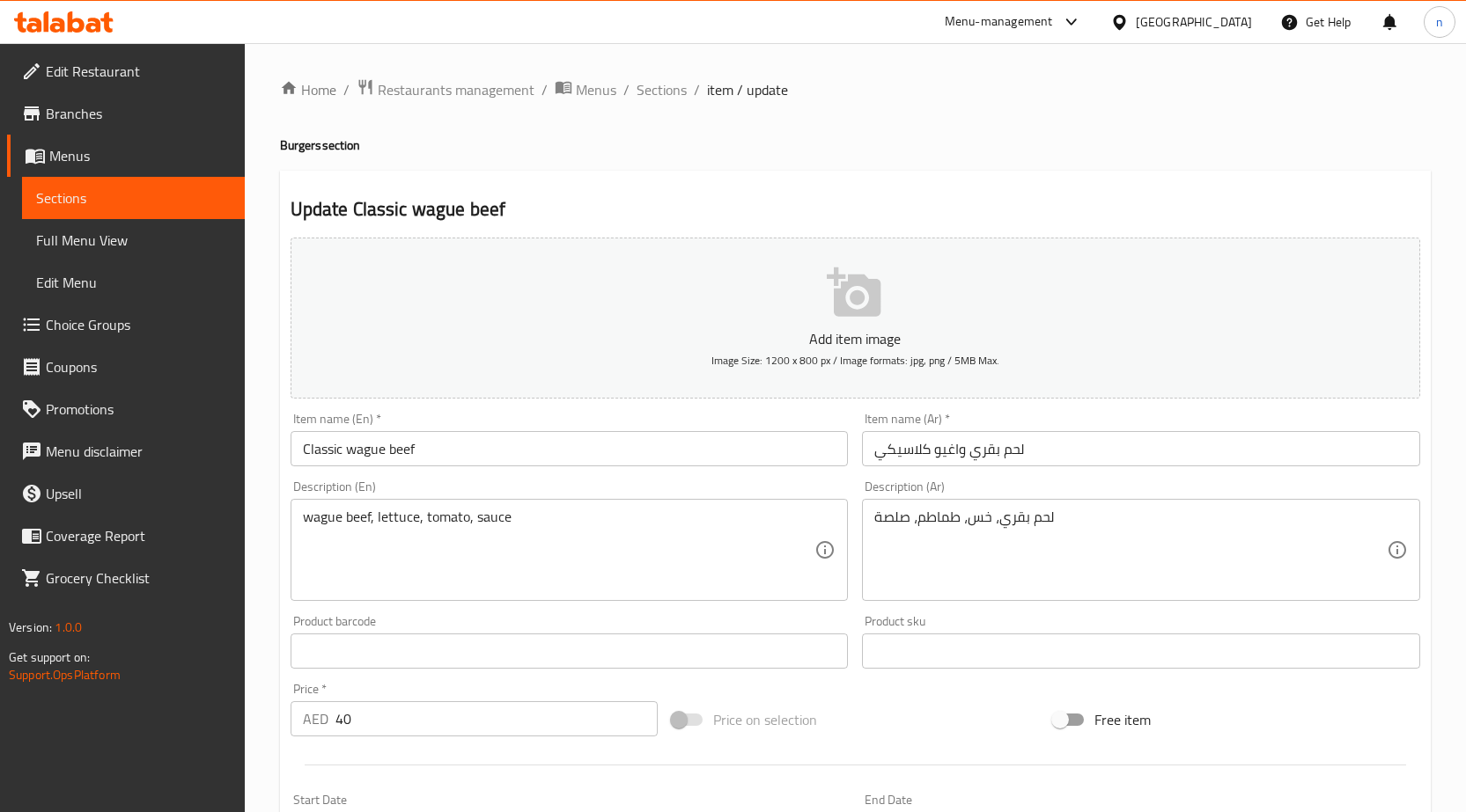
click at [915, 453] on input "لحم بقري واغيو كلاسيكي" at bounding box center [1141, 449] width 558 height 35
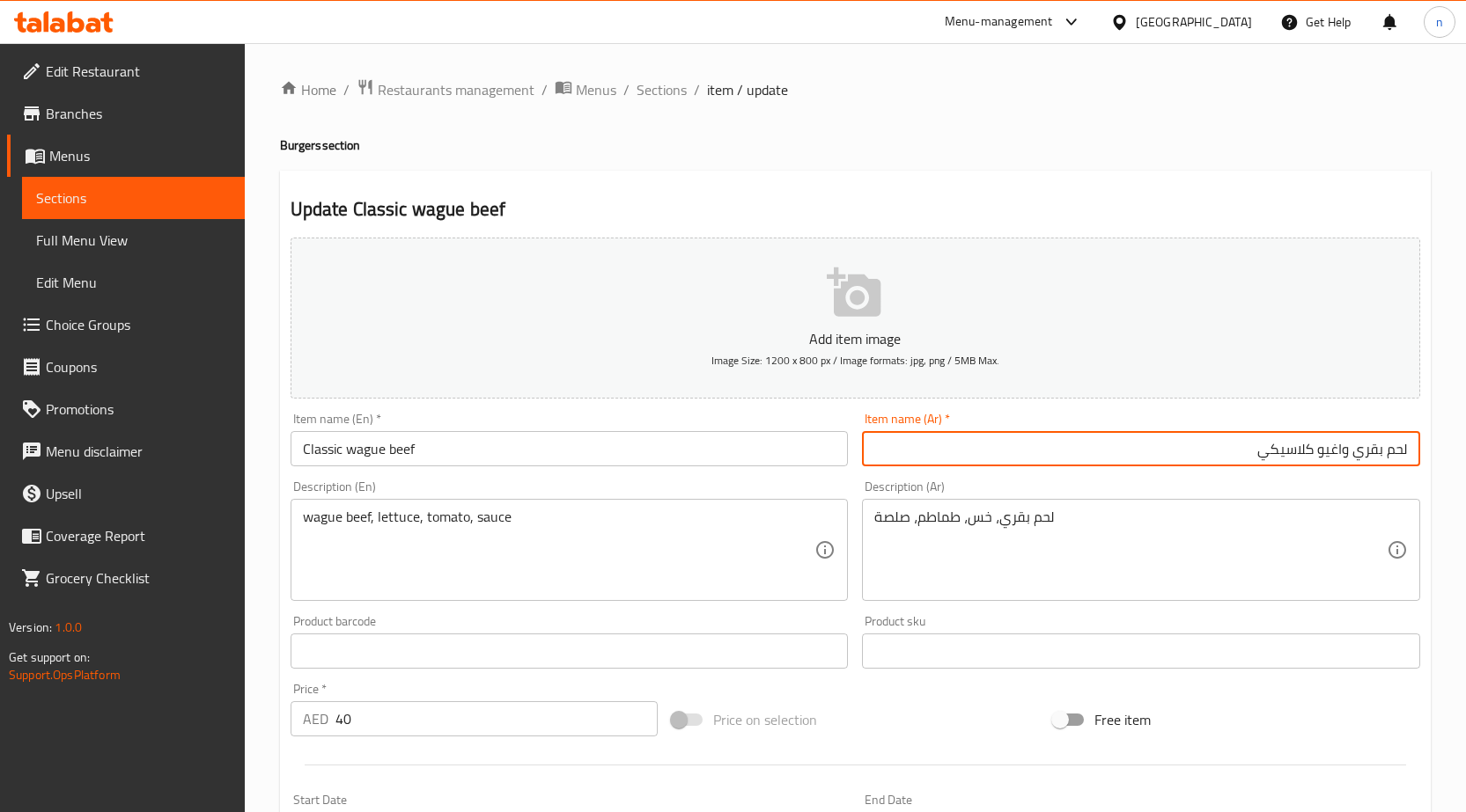
click at [915, 453] on input "لحم بقري واغيو كلاسيكي" at bounding box center [1141, 449] width 558 height 35
drag, startPoint x: 1025, startPoint y: 608, endPoint x: 1024, endPoint y: 596, distance: 12.0
click at [1024, 599] on div "Description (Ar) لحم بقري، خس، طماطم، صلصة Description (Ar)" at bounding box center [1140, 540] width 573 height 134
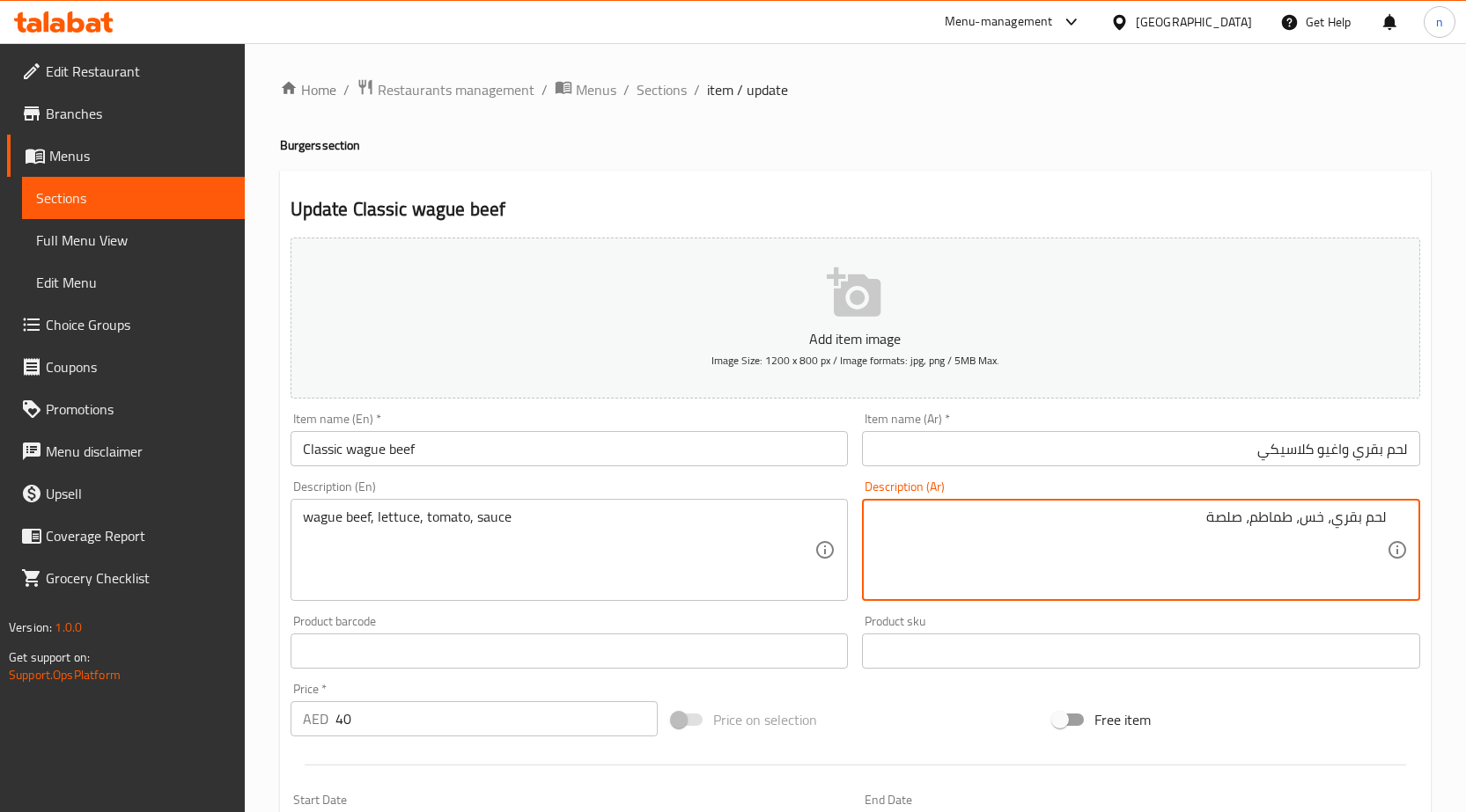
click at [1330, 462] on input "لحم بقري واغيو كلاسيكي" at bounding box center [1141, 449] width 558 height 35
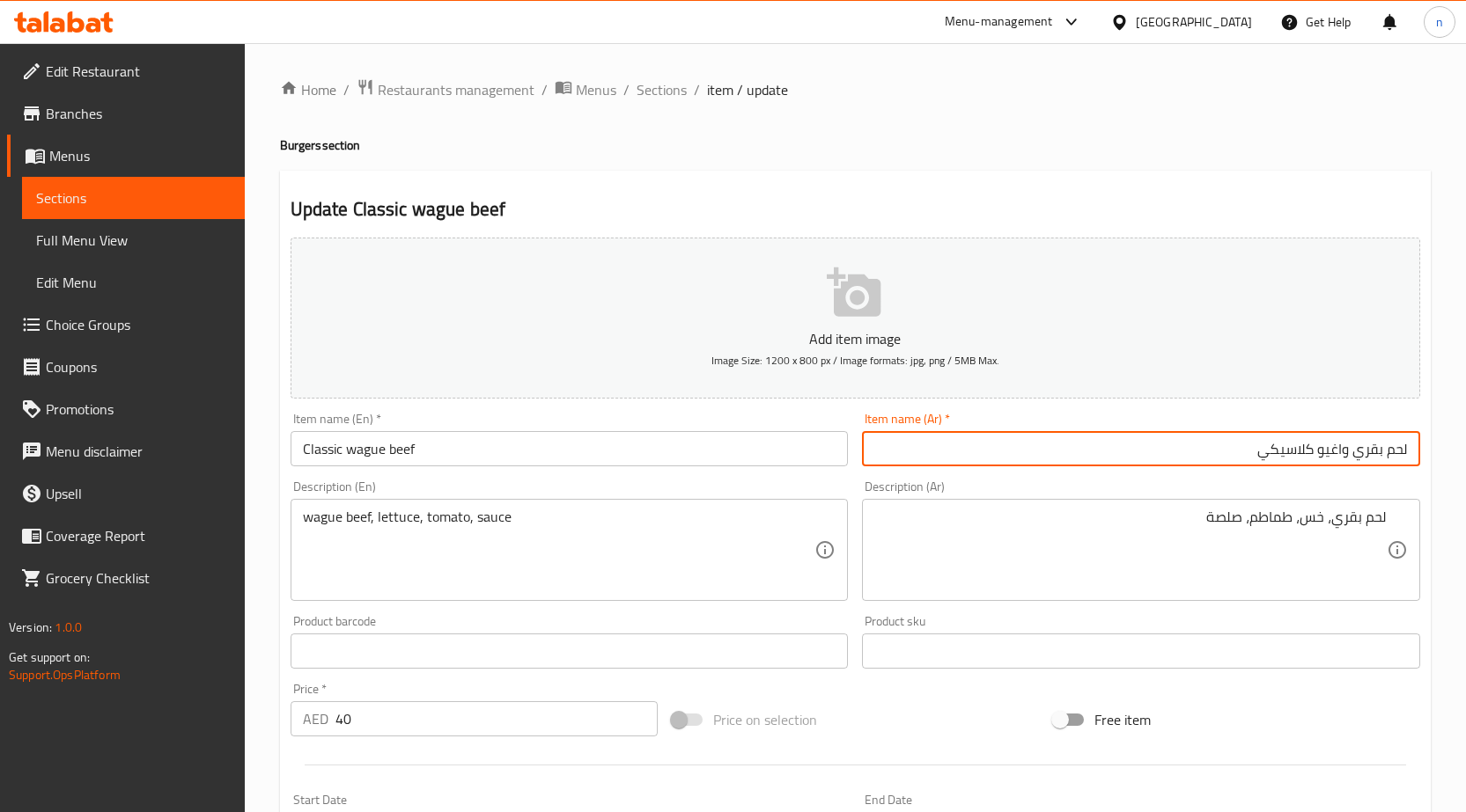
click at [1330, 462] on input "لحم بقري واغيو كلاسيكي" at bounding box center [1141, 449] width 558 height 35
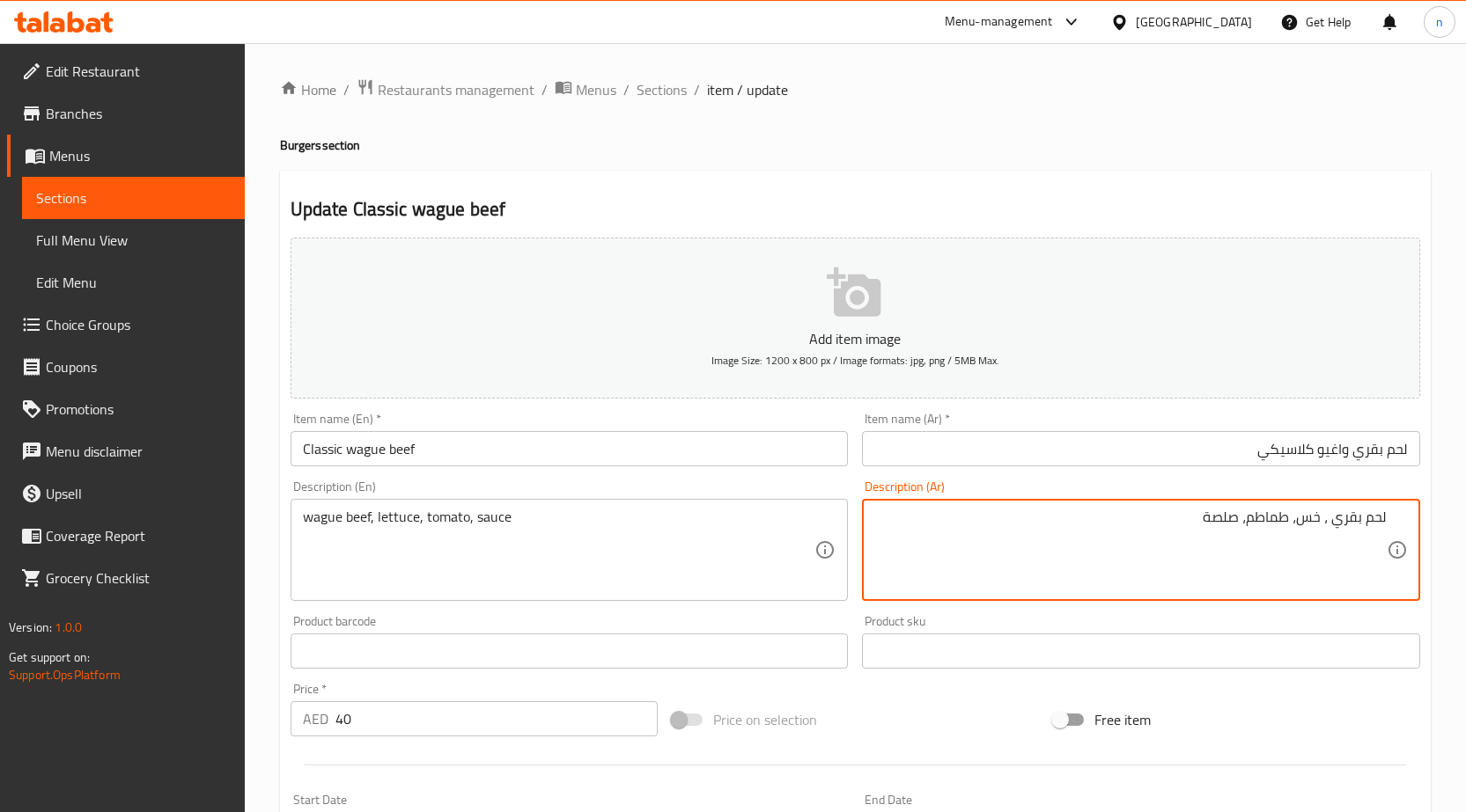
paste textarea "واغيو"
click at [1092, 521] on textarea "لحم بقري واغيو، خس، طماطم، صلصة" at bounding box center [1130, 551] width 512 height 83
click at [1078, 536] on textarea "لحم بقري واغيو، خس، طماطم، صلصة" at bounding box center [1130, 551] width 512 height 83
type textarea "لحم بقري واغيو، خس، طماطم، صلصة"
click at [1007, 708] on div "Price on selection" at bounding box center [855, 720] width 381 height 47
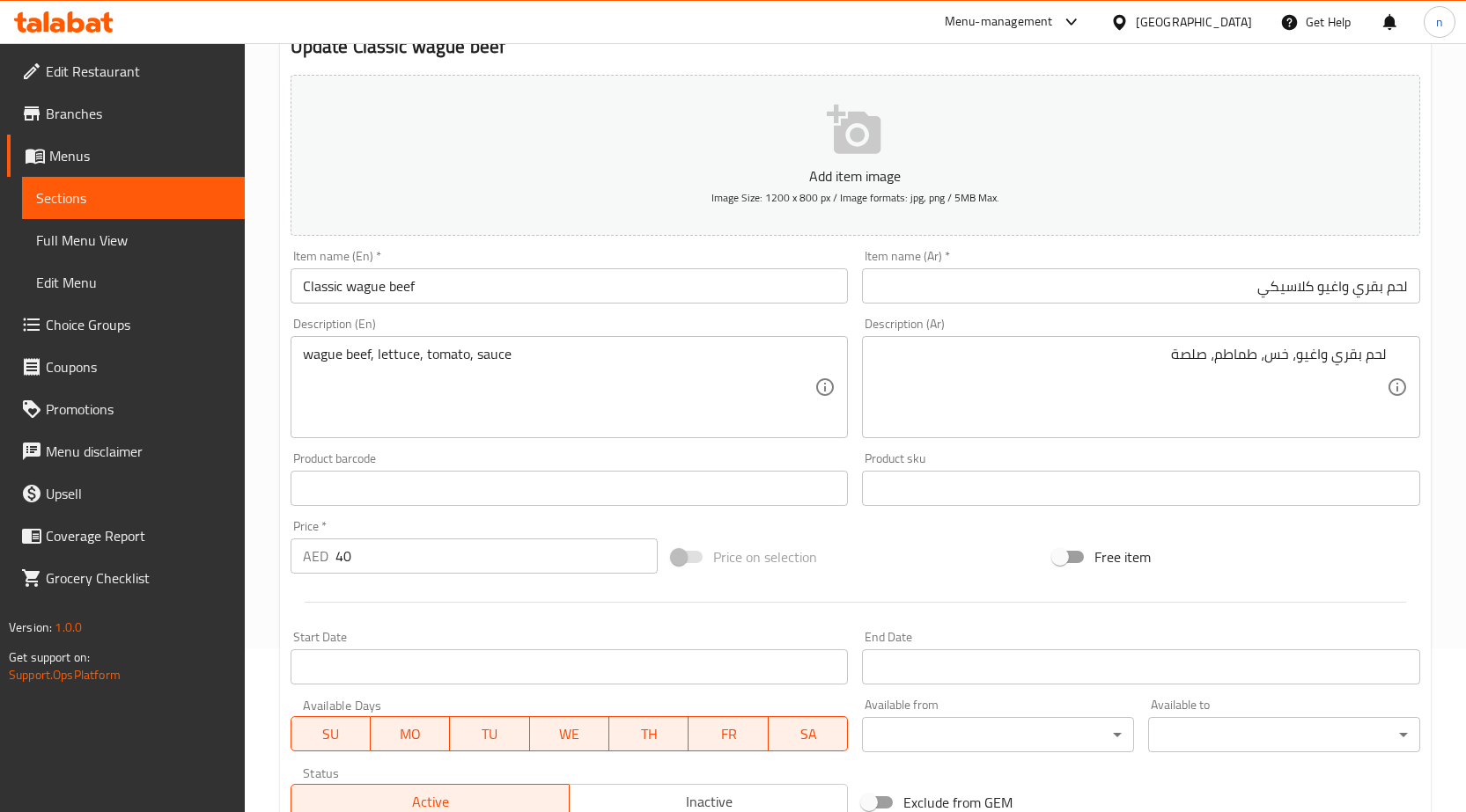
scroll to position [432, 0]
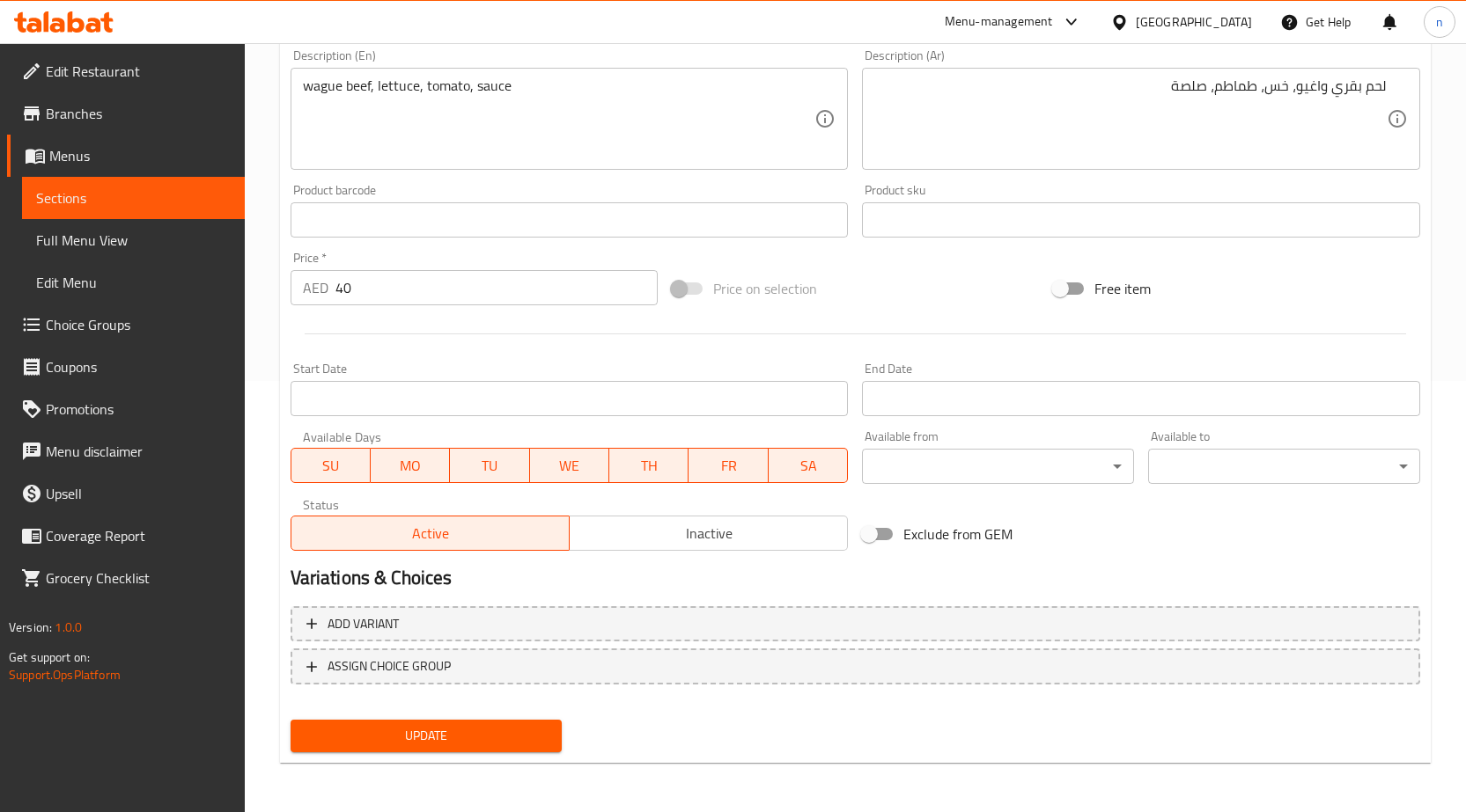
click at [475, 738] on span "Update" at bounding box center [427, 735] width 244 height 22
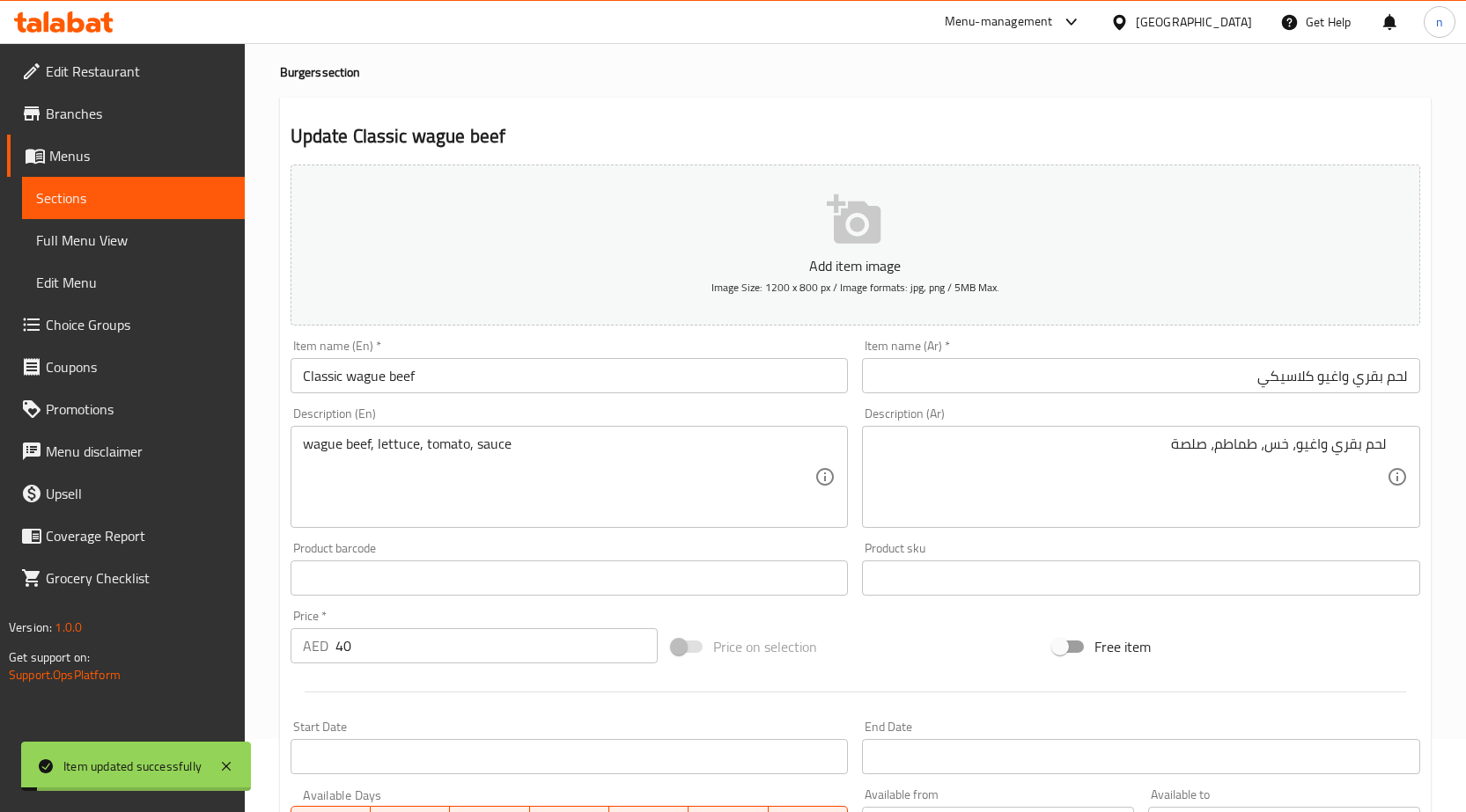
scroll to position [0, 0]
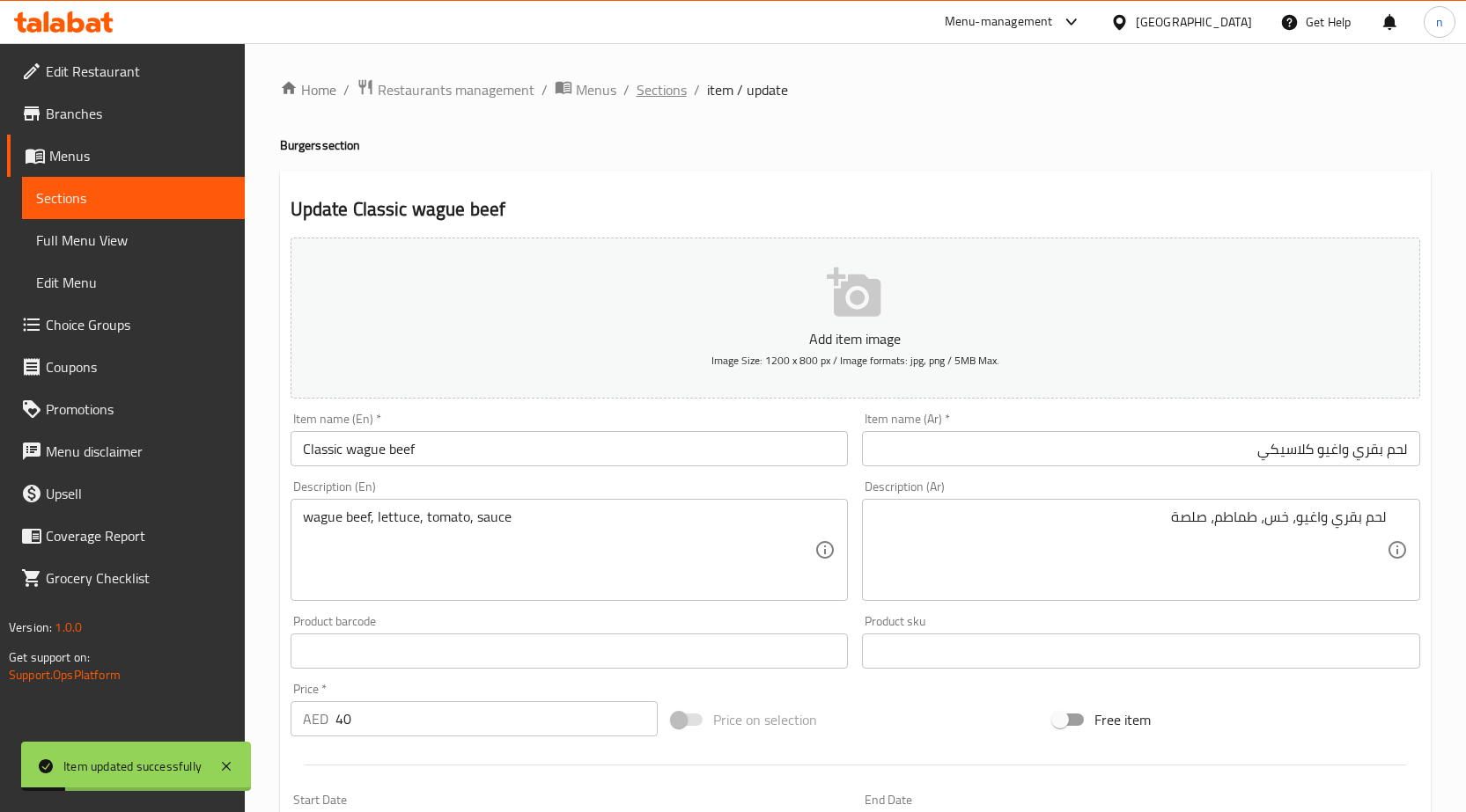
click at [656, 95] on span "Sections" at bounding box center [661, 90] width 50 height 21
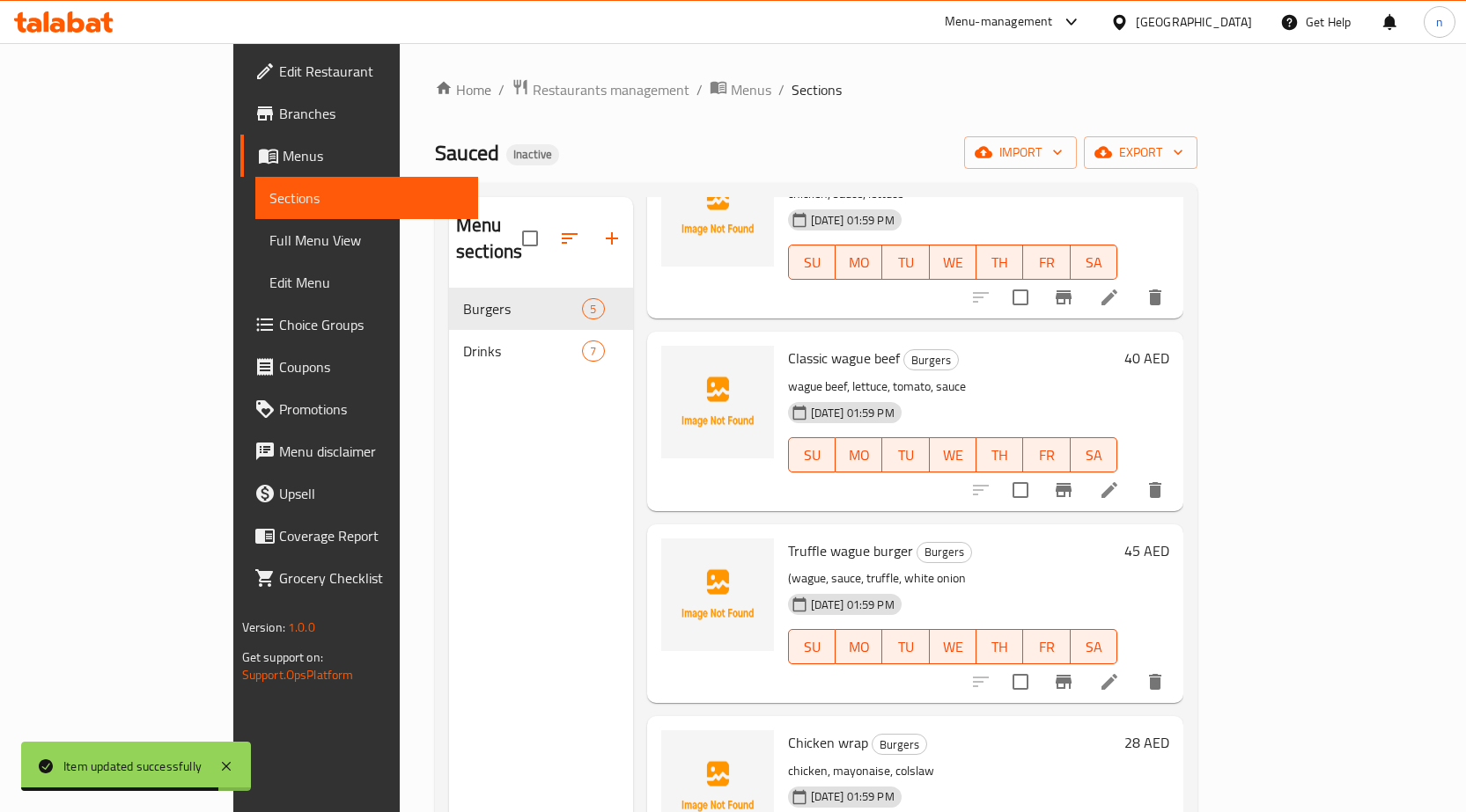
scroll to position [193, 0]
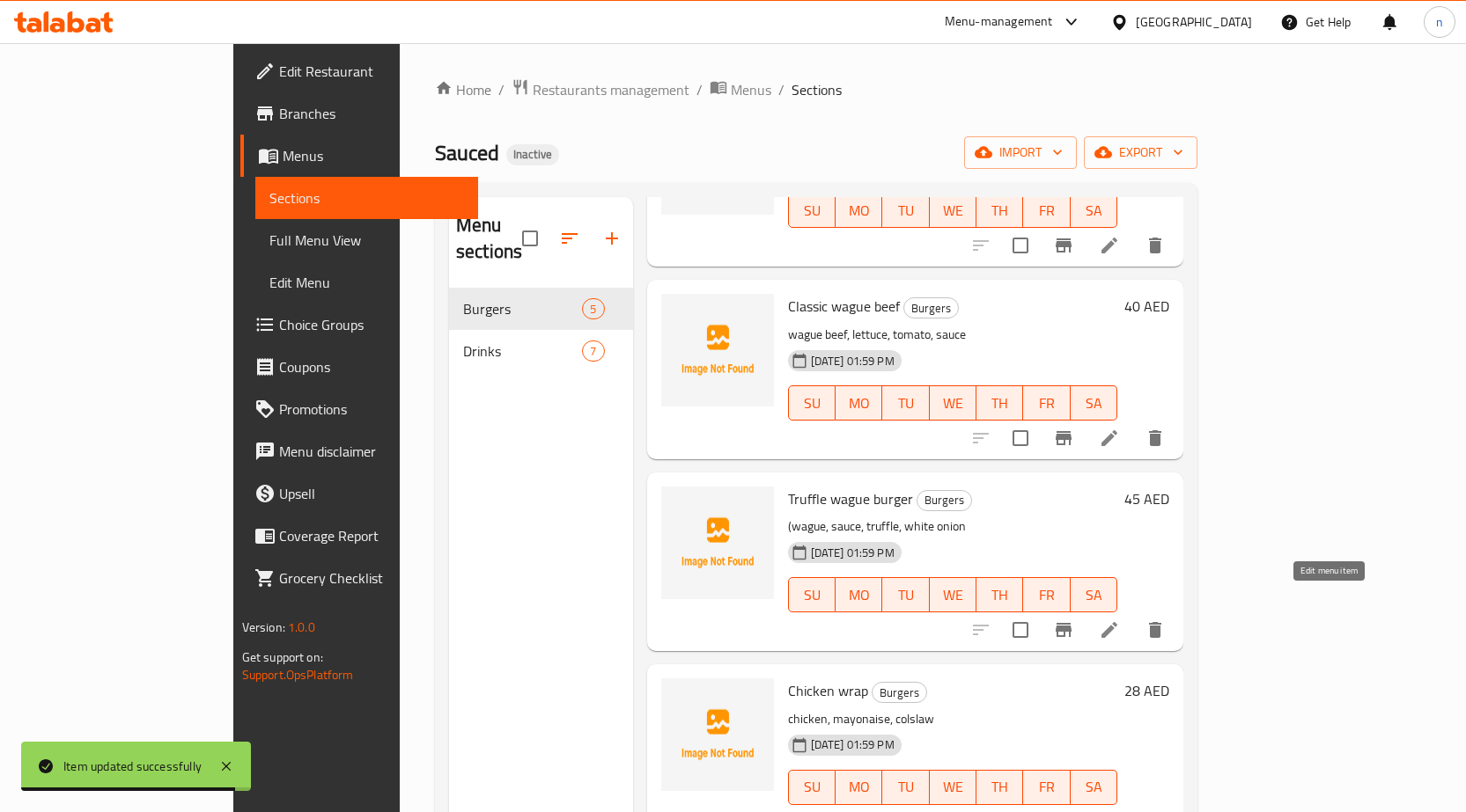
click at [1120, 620] on icon at bounding box center [1109, 630] width 21 height 21
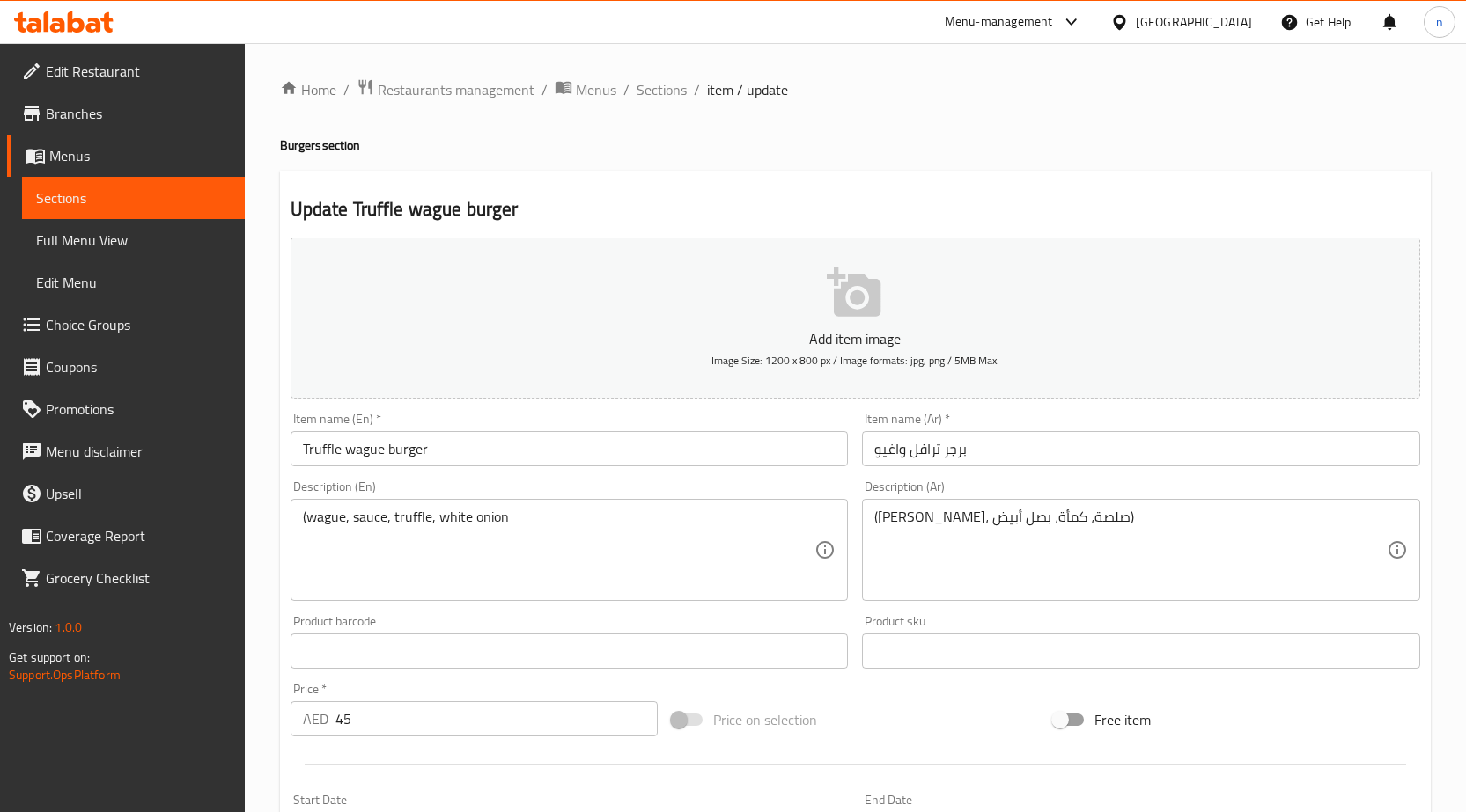
click at [981, 457] on input "برجر ترافل واغيو" at bounding box center [1141, 449] width 558 height 35
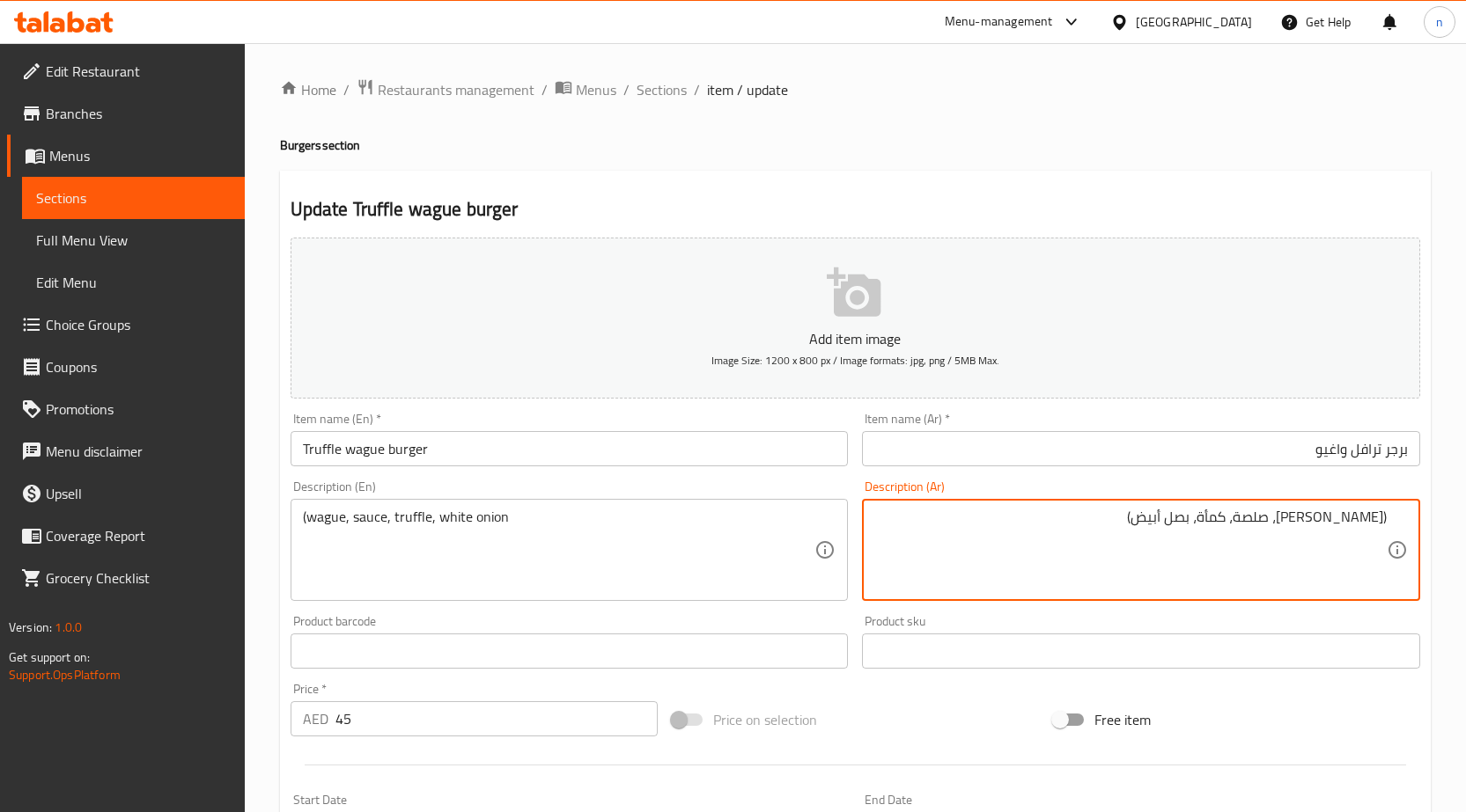
click at [1139, 593] on div "([PERSON_NAME]، صلصة، كمأة، بصل أبيض) Description (Ar)" at bounding box center [1141, 550] width 558 height 102
click at [1150, 559] on textarea "([PERSON_NAME]، صلصة، كمأة، بصل أبيض)" at bounding box center [1130, 551] width 512 height 83
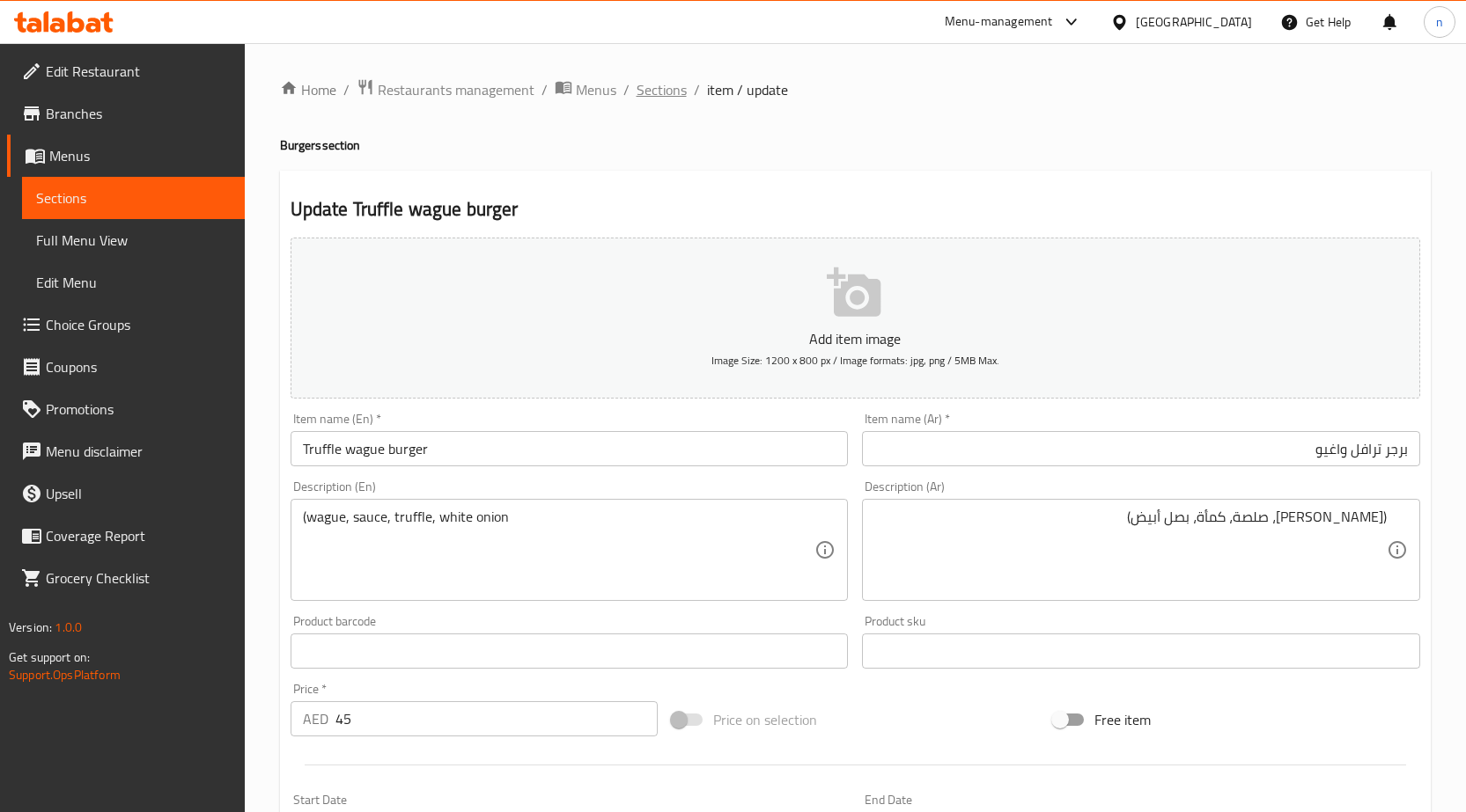
click at [653, 93] on span "Sections" at bounding box center [661, 90] width 50 height 21
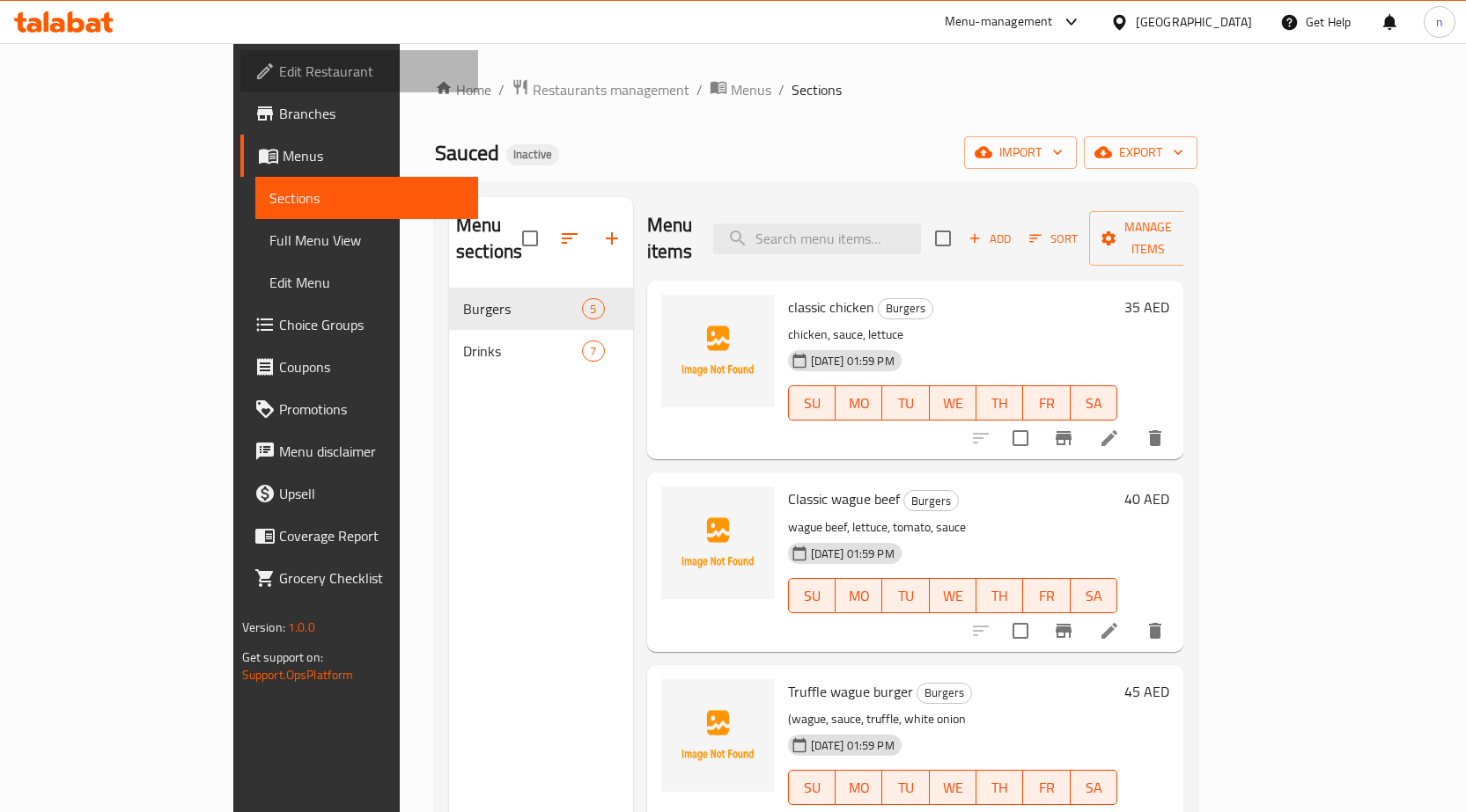
click at [279, 69] on span "Edit Restaurant" at bounding box center [371, 71] width 185 height 21
